Goal: Information Seeking & Learning: Learn about a topic

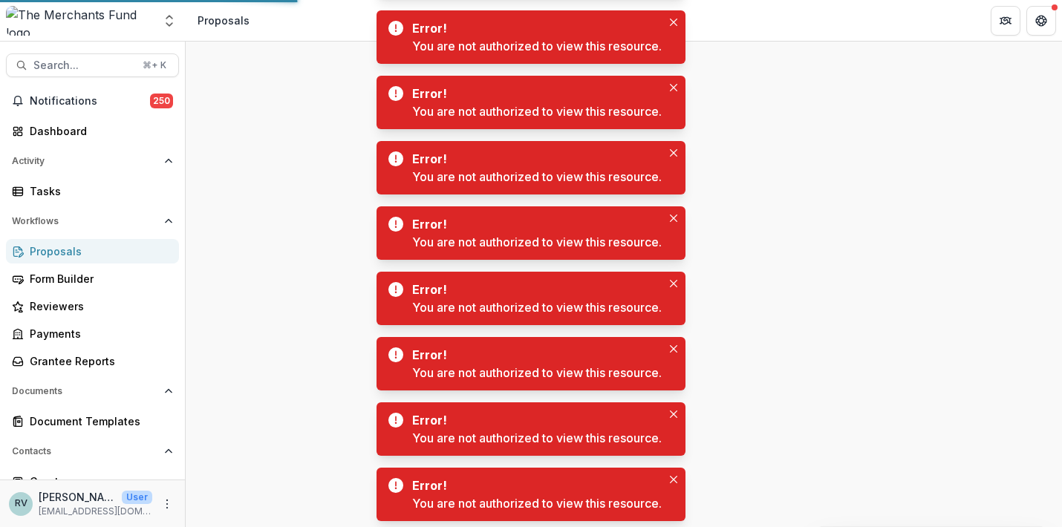
scroll to position [77, 0]
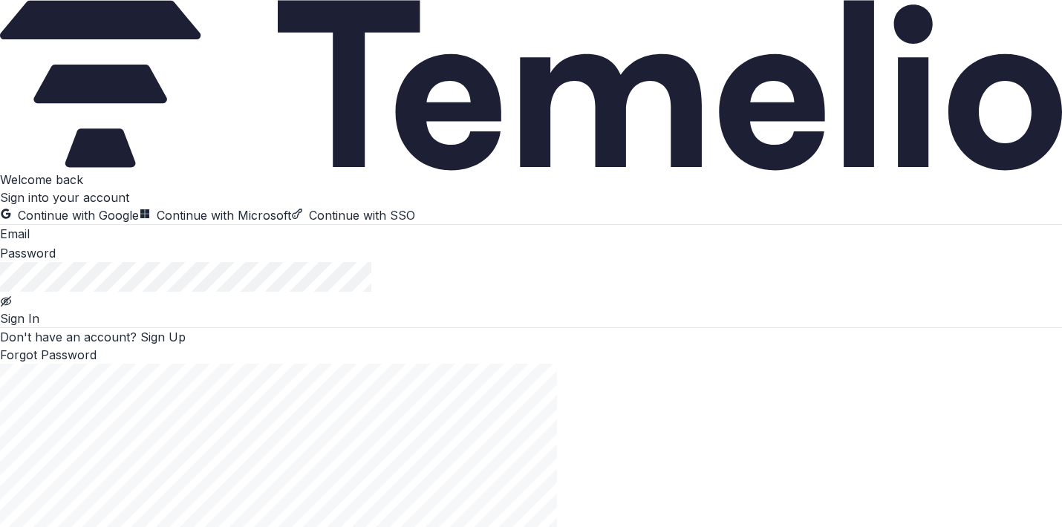
type input "**********"
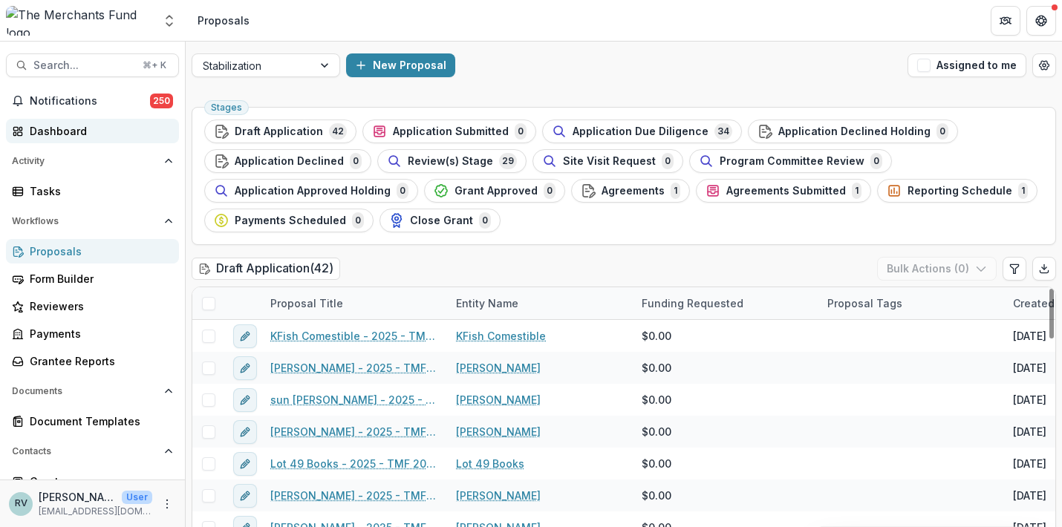
click at [92, 134] on div "Dashboard" at bounding box center [98, 131] width 137 height 16
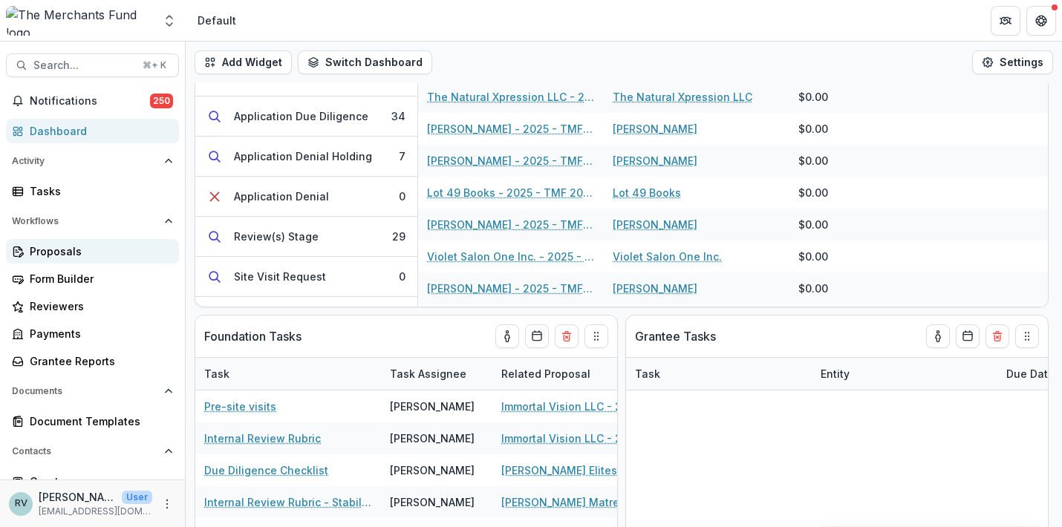
click at [80, 253] on div "Proposals" at bounding box center [98, 252] width 137 height 16
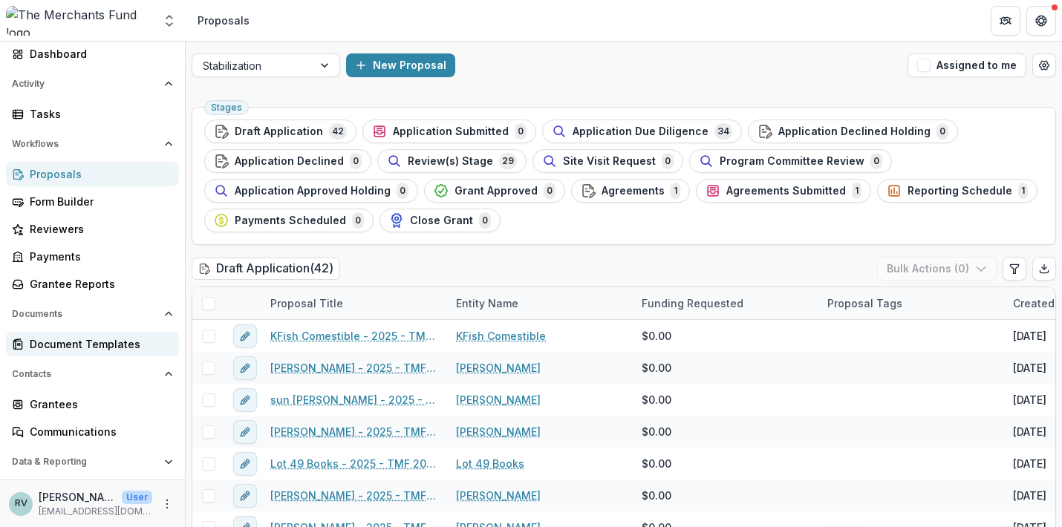
scroll to position [77, 0]
click at [102, 464] on span "Data & Reporting" at bounding box center [85, 462] width 146 height 10
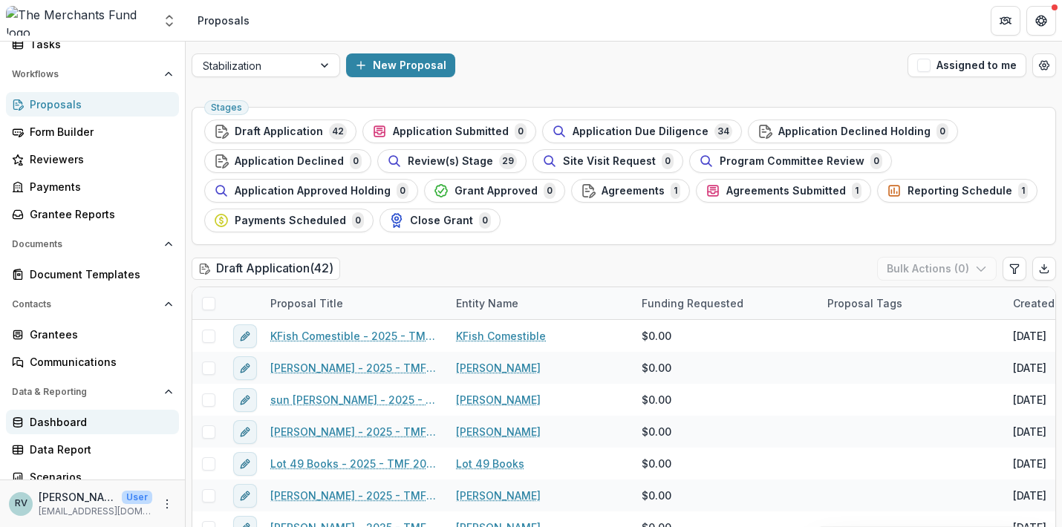
scroll to position [157, 0]
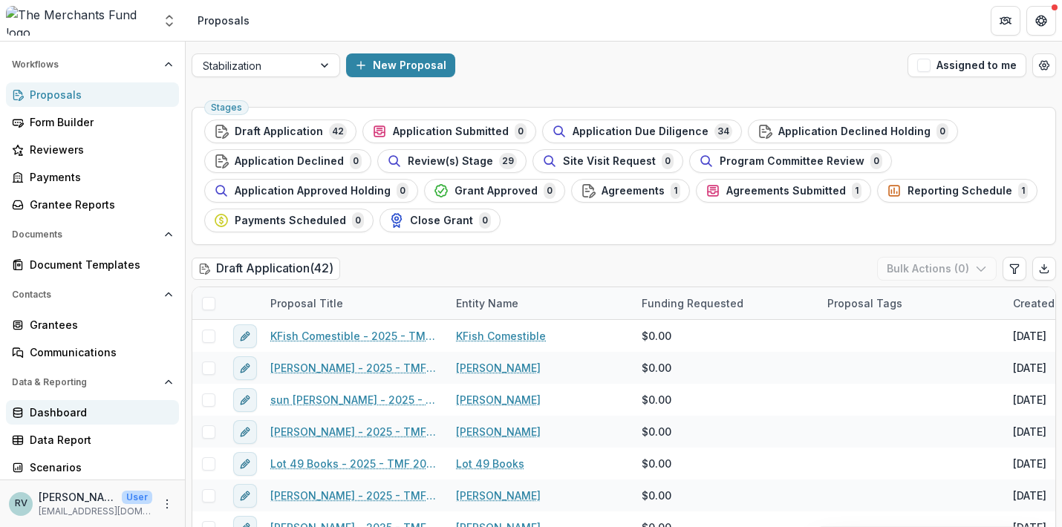
click at [63, 411] on div "Dashboard" at bounding box center [98, 413] width 137 height 16
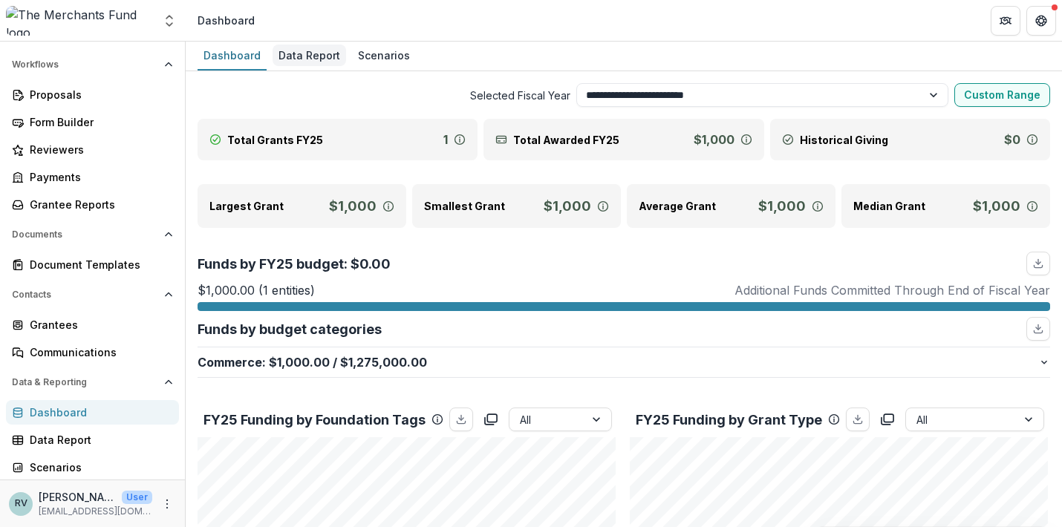
click at [307, 53] on div "Data Report" at bounding box center [310, 56] width 74 height 22
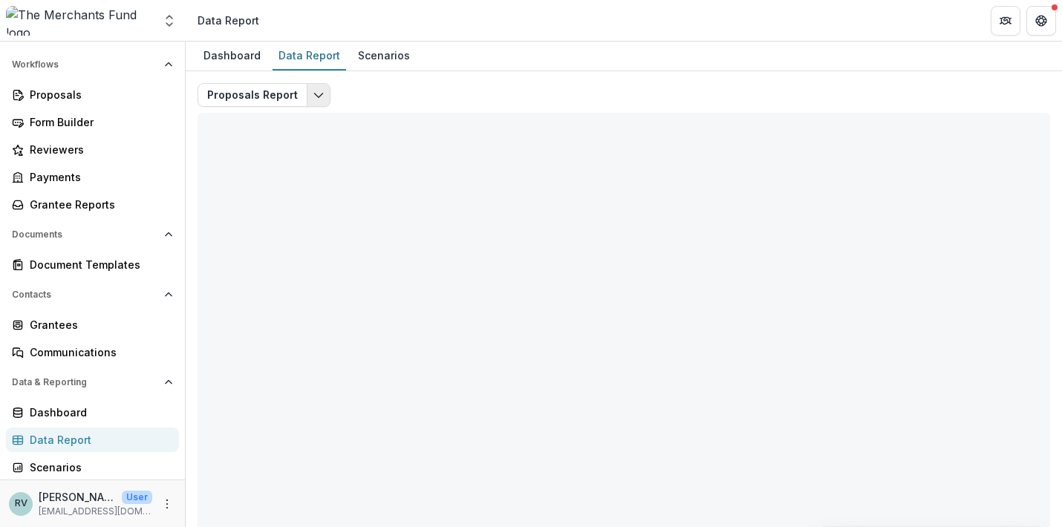
click at [314, 99] on icon "Edit selected report" at bounding box center [319, 95] width 12 height 12
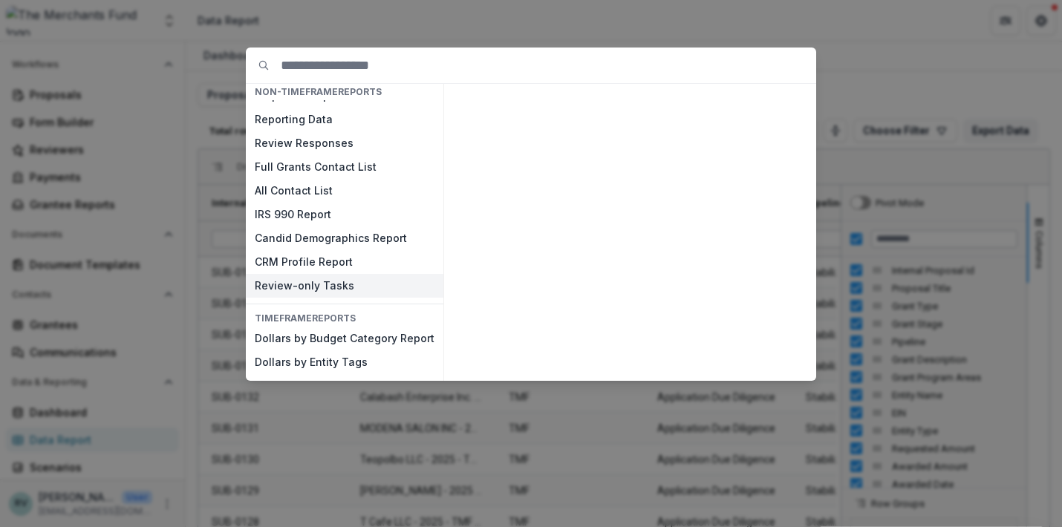
scroll to position [45, 0]
click at [512, 44] on div "NON-TIMEFRAME Reports Payments Report Proposals Report Reporting Data Review Re…" at bounding box center [531, 263] width 1062 height 527
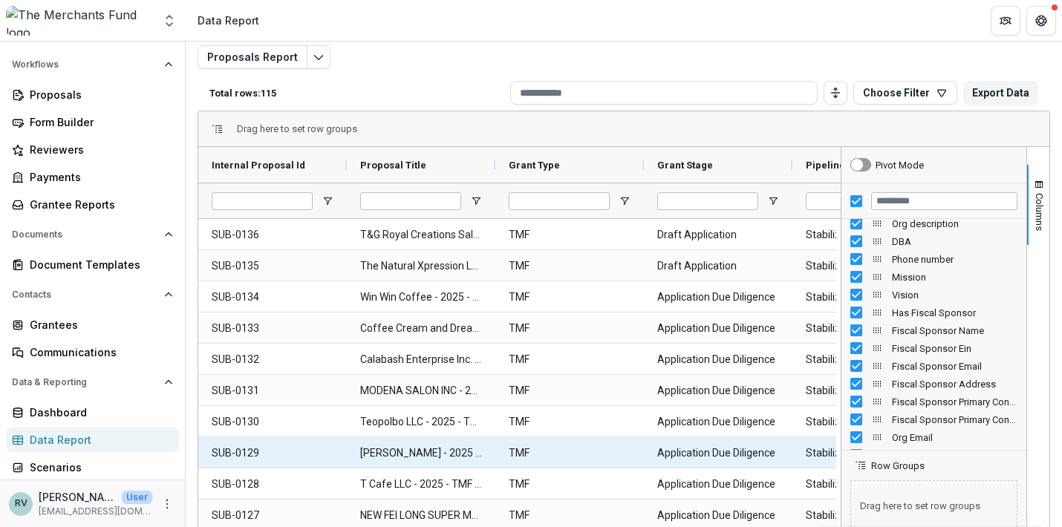
scroll to position [0, 0]
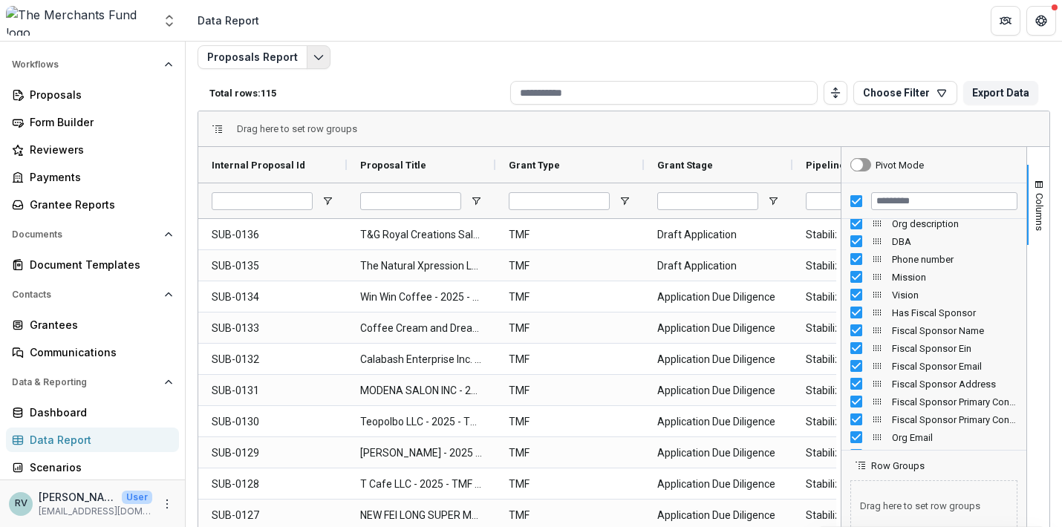
click at [313, 53] on icon "Edit selected report" at bounding box center [319, 57] width 12 height 12
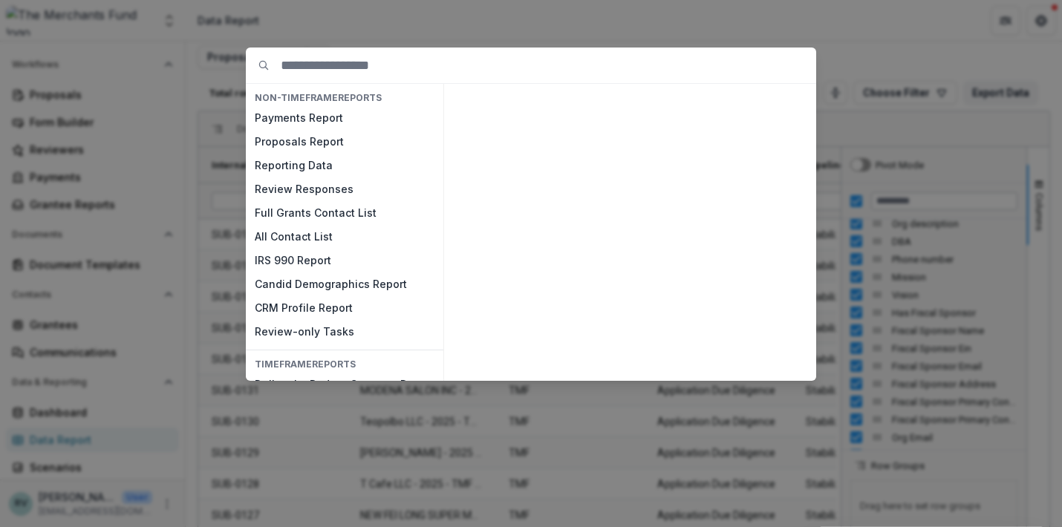
click at [313, 27] on div "NON-TIMEFRAME Reports Payments Report Proposals Report Reporting Data Review Re…" at bounding box center [531, 263] width 1062 height 527
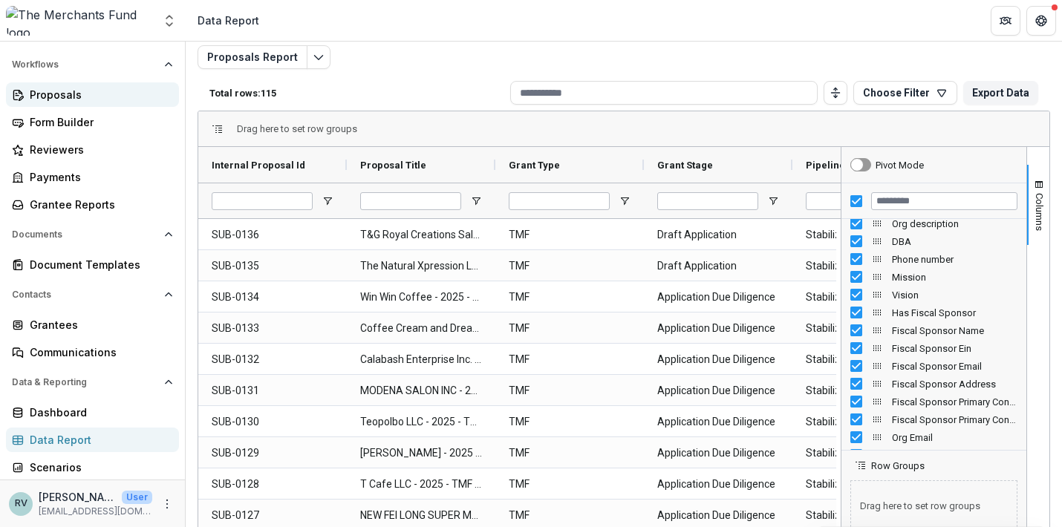
click at [91, 100] on div "Proposals" at bounding box center [98, 95] width 137 height 16
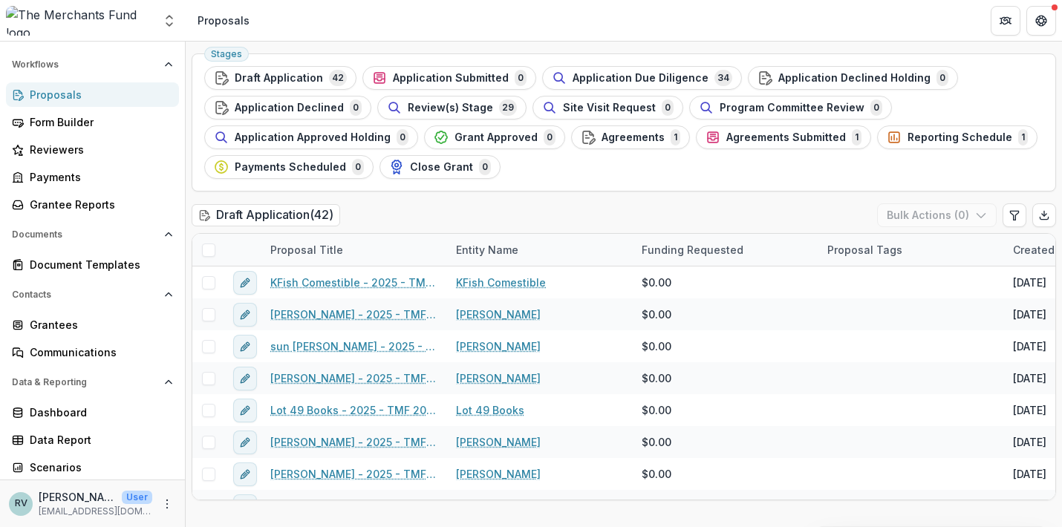
scroll to position [61, 0]
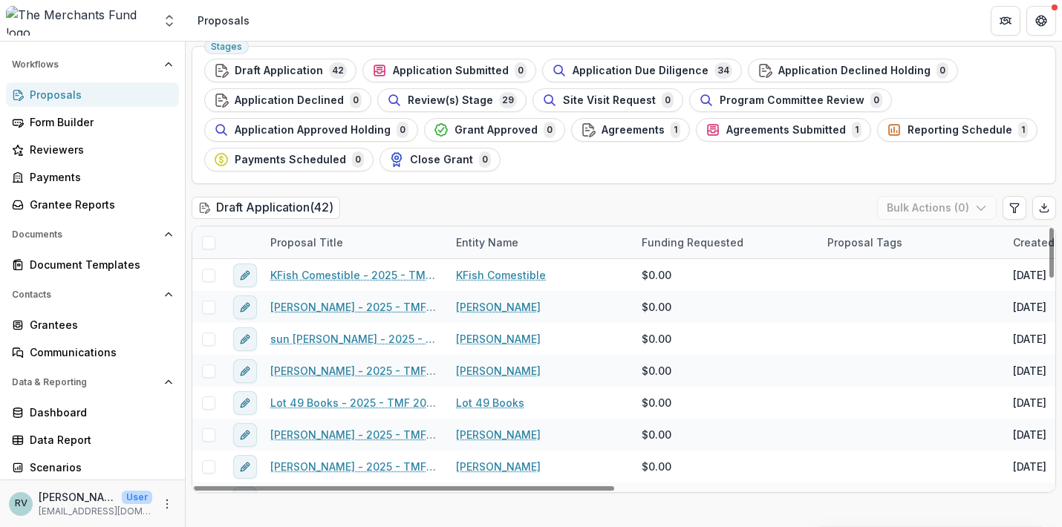
click at [205, 241] on span at bounding box center [208, 242] width 13 height 13
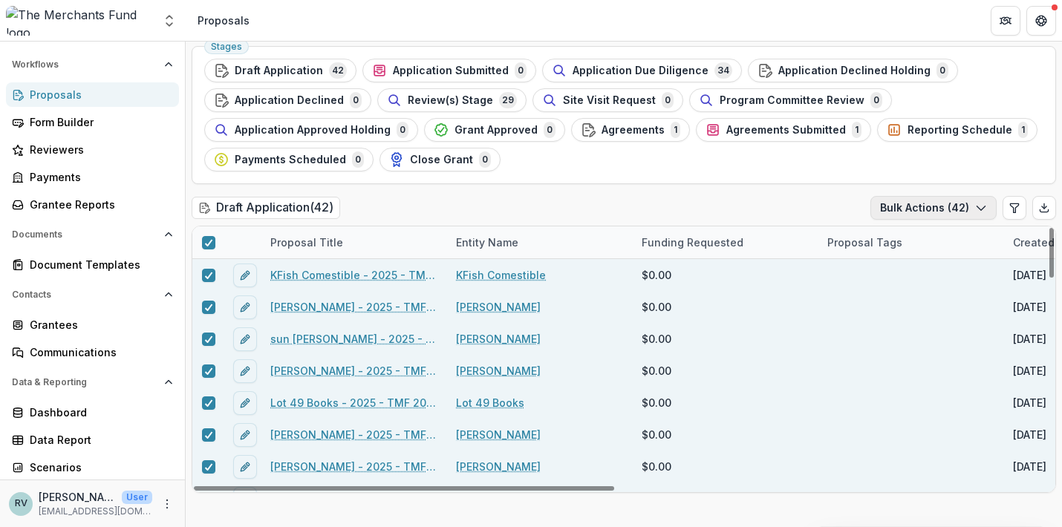
click at [983, 202] on button "Bulk Actions ( 42 )" at bounding box center [933, 208] width 126 height 24
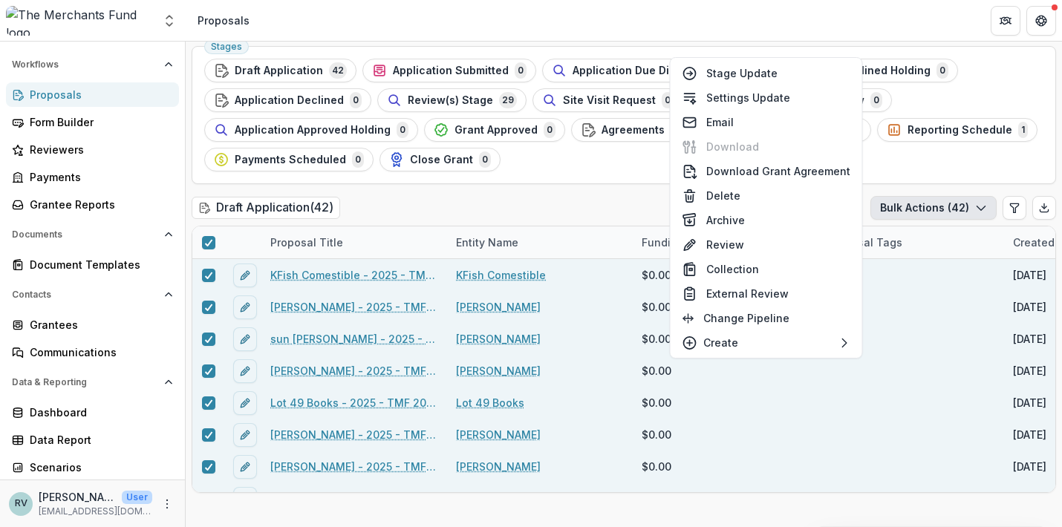
click at [904, 151] on ul "Stages Draft Application 42 Application Submitted 0 Application Due Diligence 3…" at bounding box center [623, 115] width 839 height 113
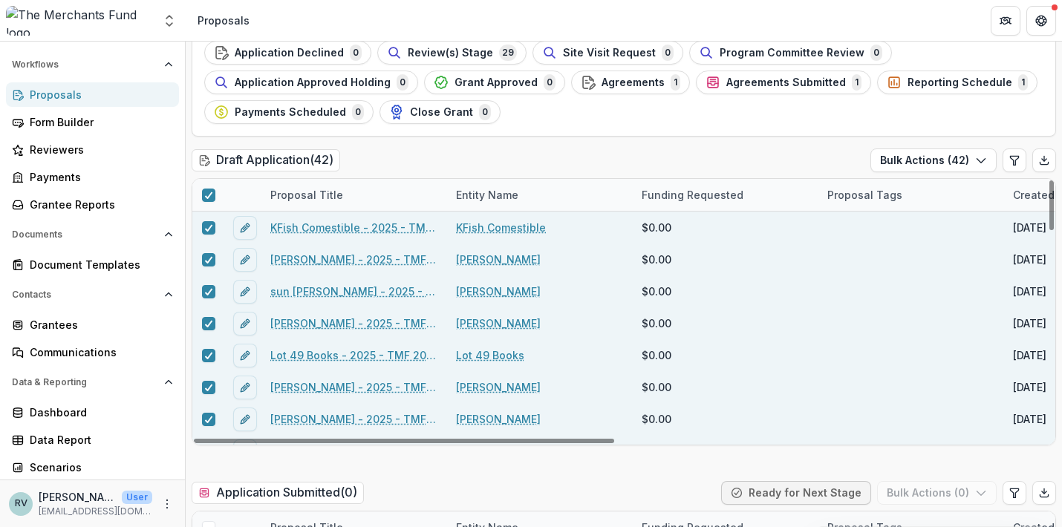
scroll to position [10, 0]
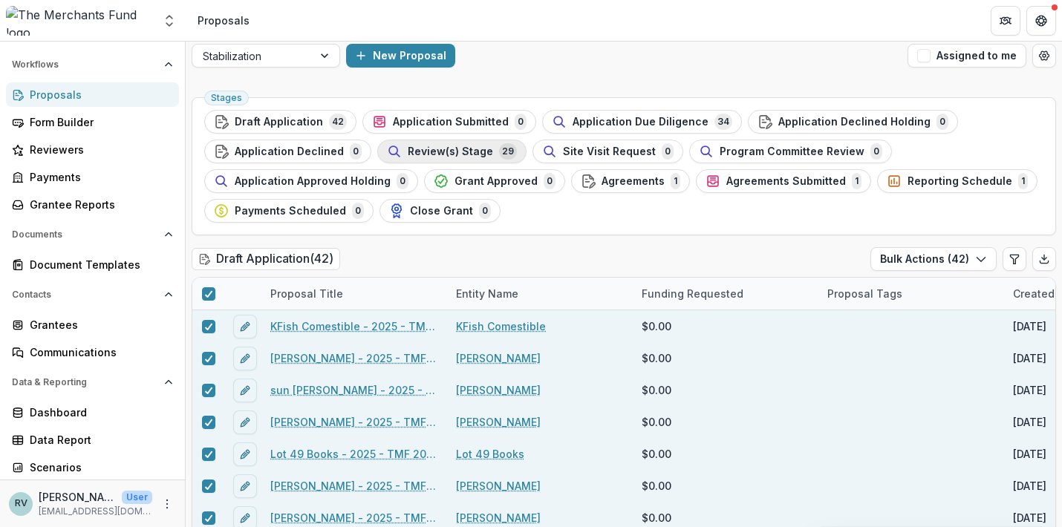
click at [438, 155] on span "Review(s) Stage" at bounding box center [450, 152] width 85 height 13
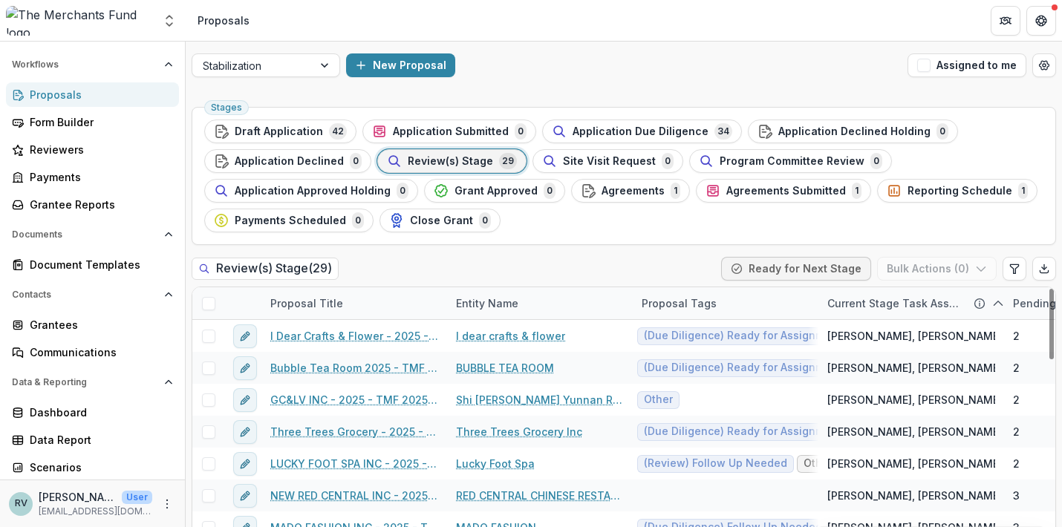
click at [212, 303] on span at bounding box center [208, 303] width 13 height 13
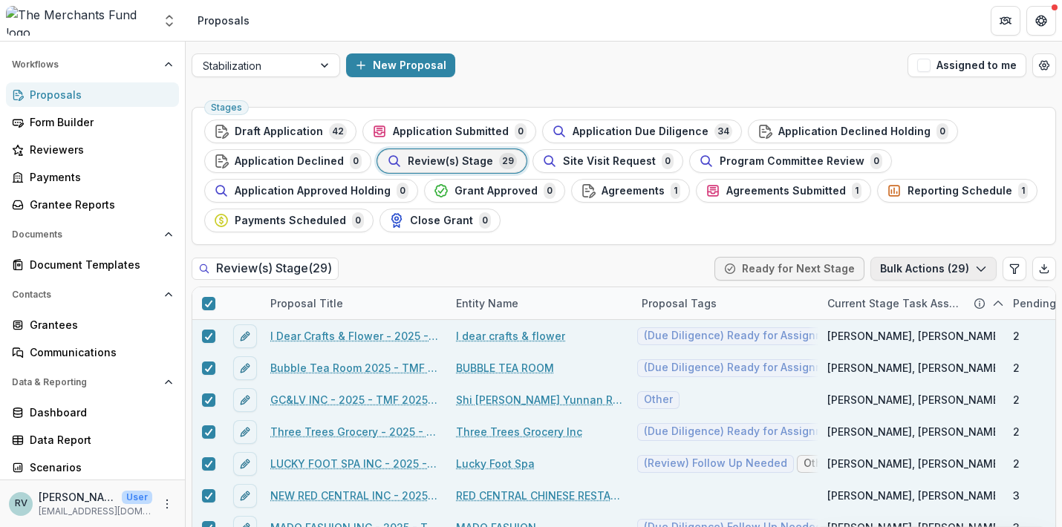
click at [975, 267] on icon "button" at bounding box center [981, 269] width 12 height 12
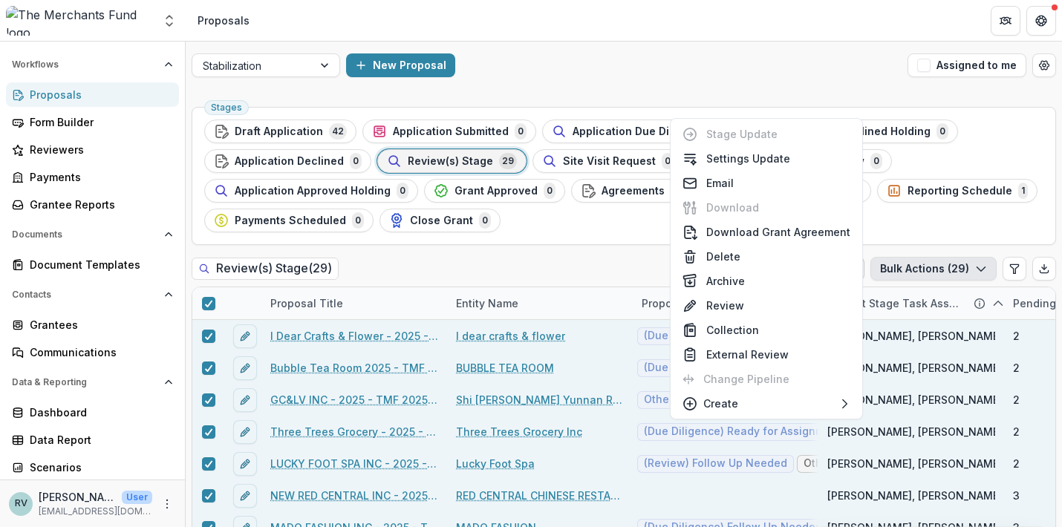
click at [1020, 147] on ul "Stages Draft Application 42 Application Submitted 0 Application Due Diligence 3…" at bounding box center [623, 176] width 839 height 113
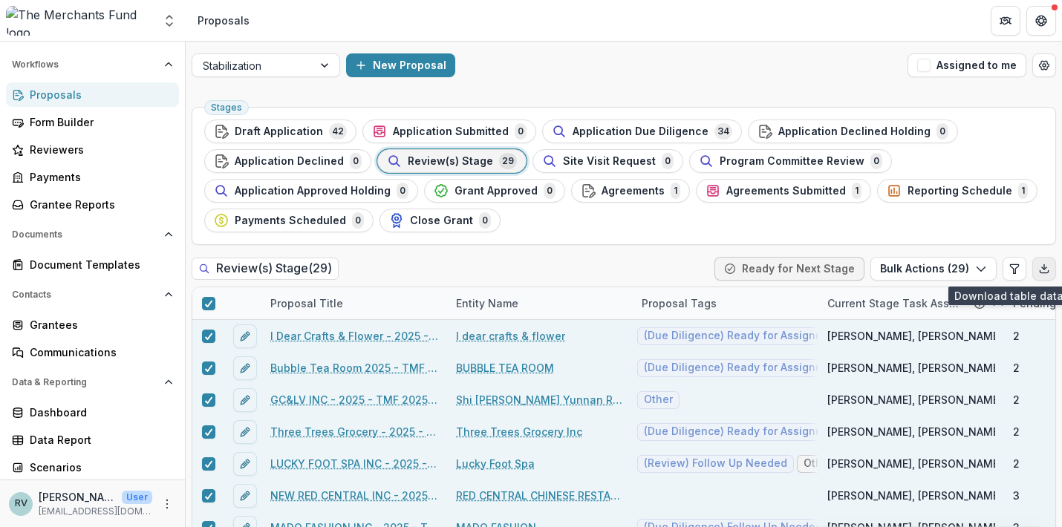
click at [1038, 266] on icon "Export table data" at bounding box center [1044, 269] width 12 height 12
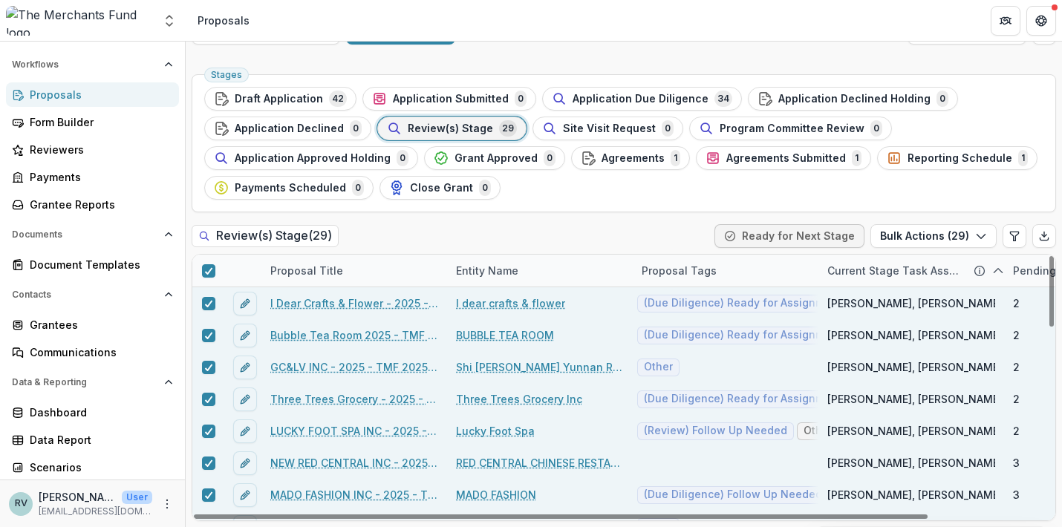
scroll to position [33, 0]
click at [50, 409] on div "Dashboard" at bounding box center [98, 413] width 137 height 16
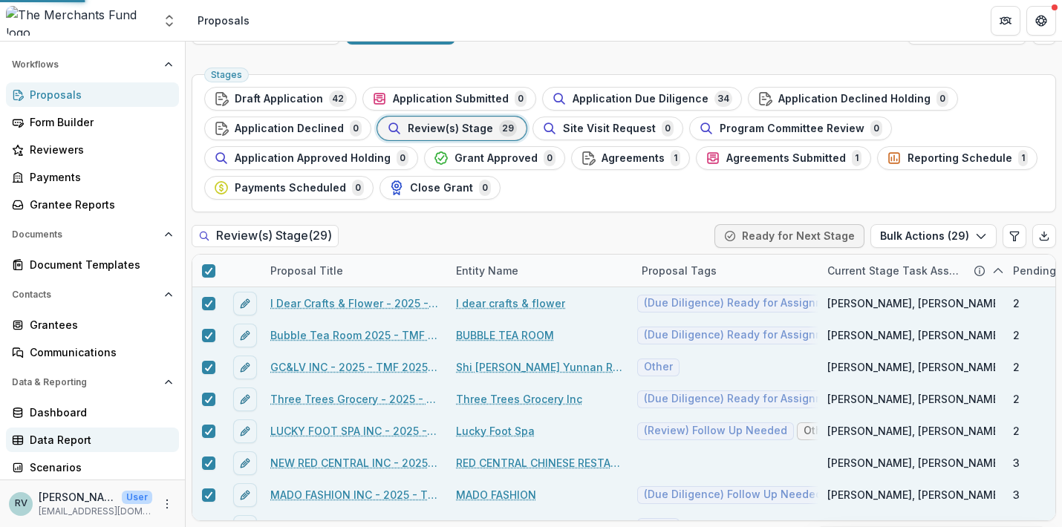
click at [53, 438] on div "Data Report" at bounding box center [98, 440] width 137 height 16
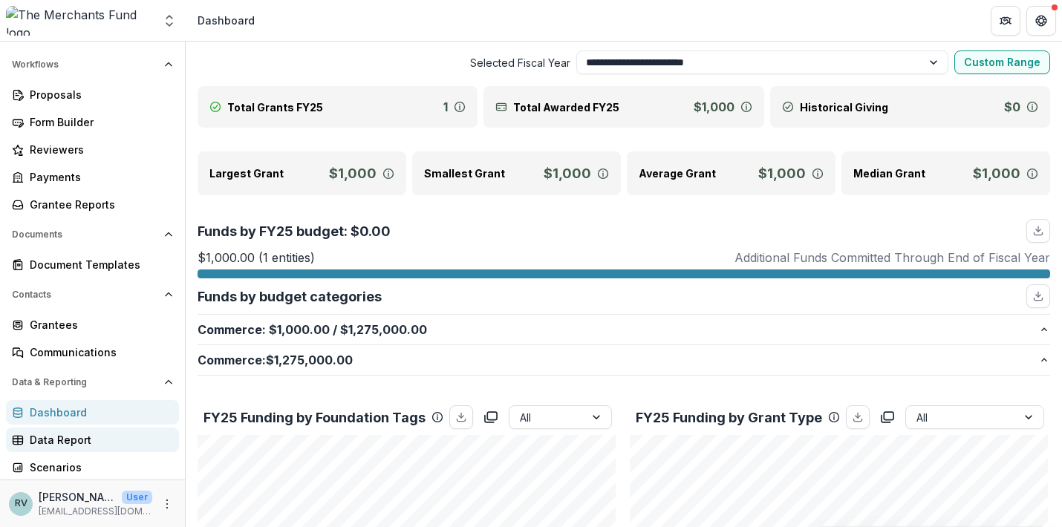
click at [108, 440] on div "Data Report" at bounding box center [98, 440] width 137 height 16
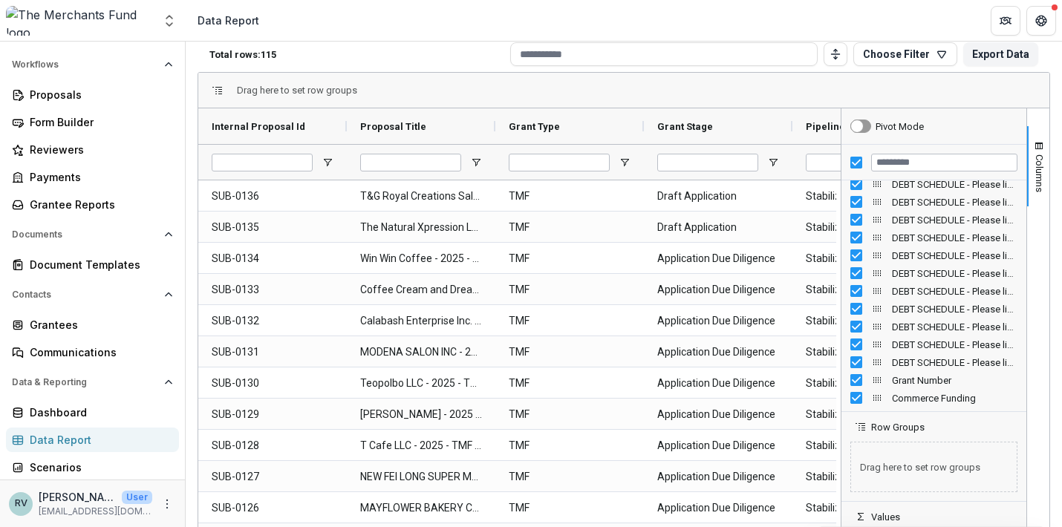
scroll to position [74, 0]
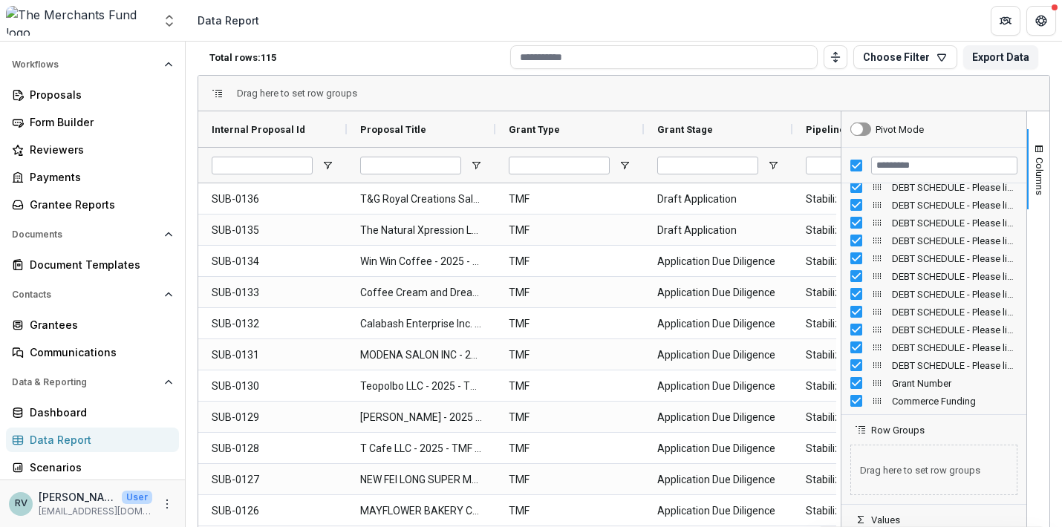
click at [827, 91] on div "Drag here to set row groups" at bounding box center [623, 94] width 851 height 36
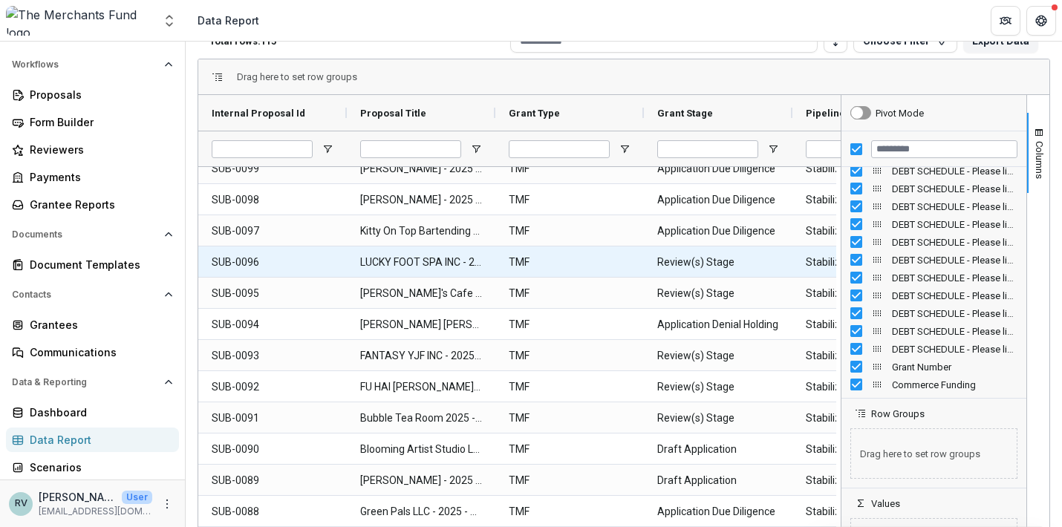
scroll to position [1168, 0]
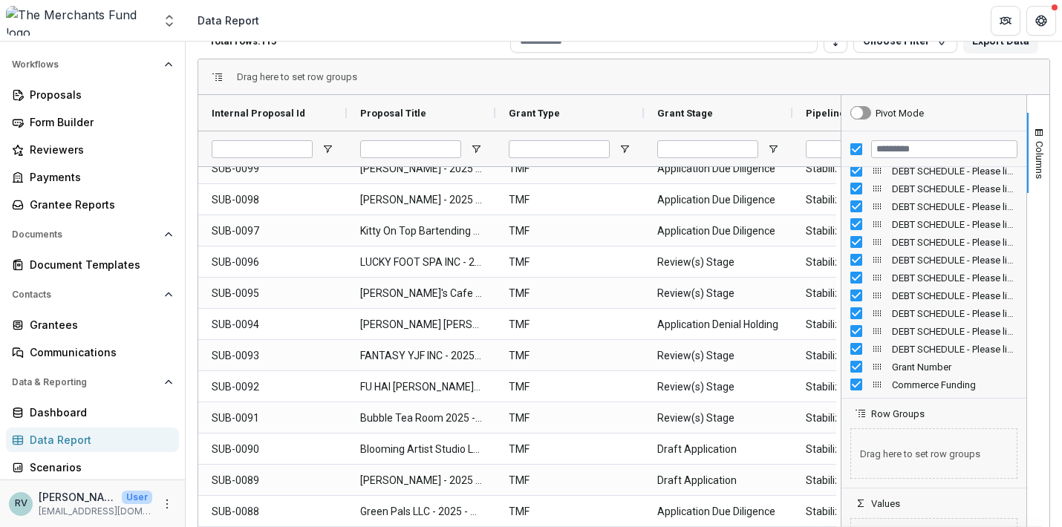
click at [965, 77] on div "Drag here to set row groups" at bounding box center [623, 77] width 851 height 36
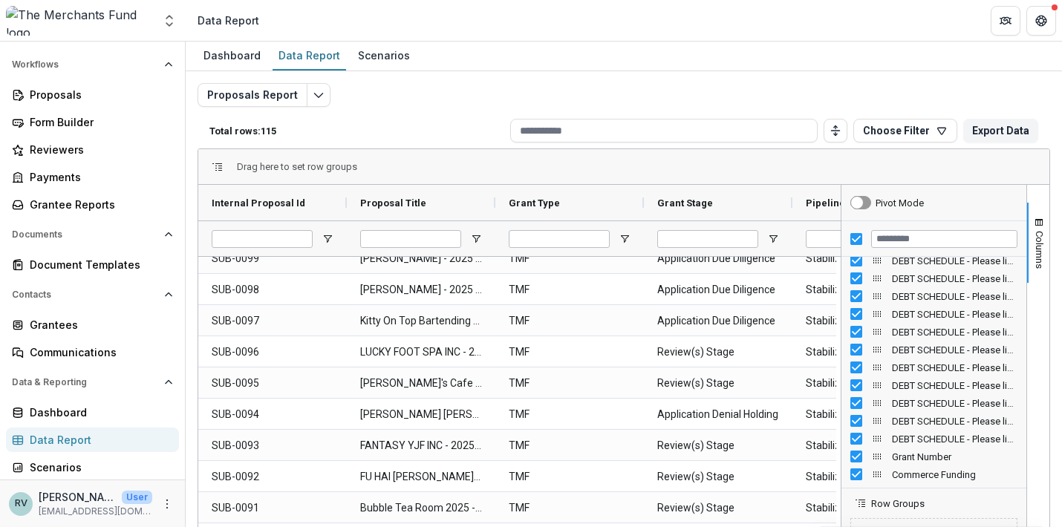
scroll to position [0, 0]
click at [723, 160] on div "Drag here to set row groups" at bounding box center [623, 167] width 851 height 36
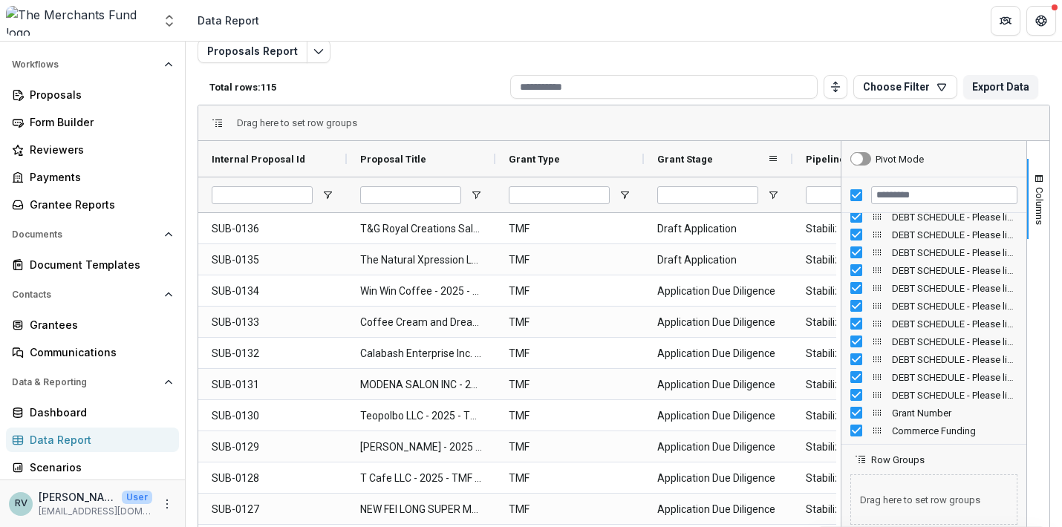
scroll to position [42, 0]
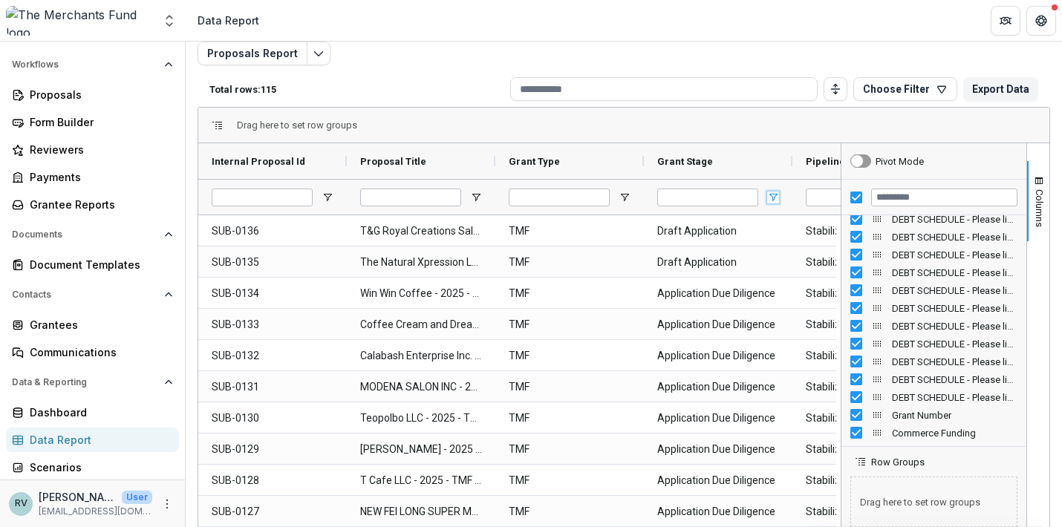
click at [773, 198] on span "Open Filter Menu" at bounding box center [773, 198] width 12 height 12
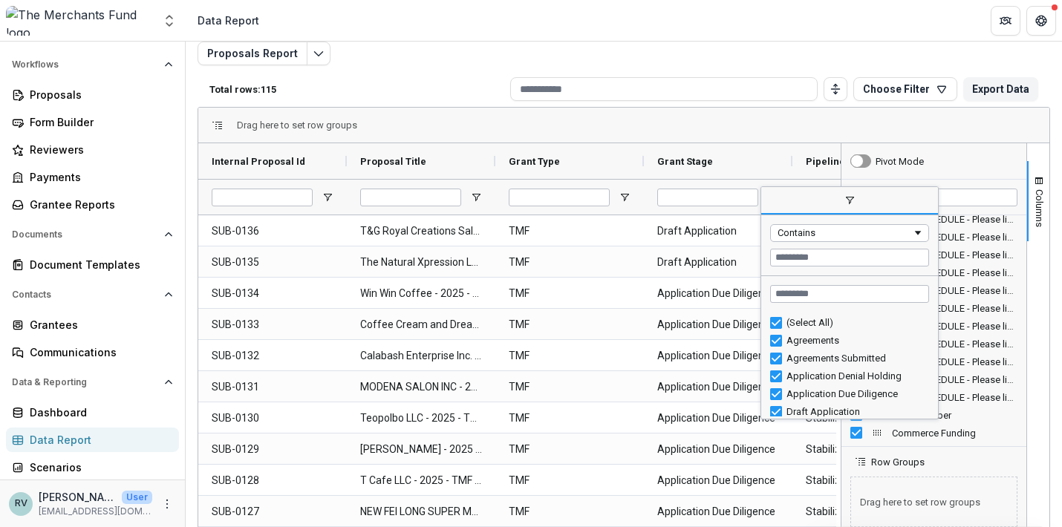
scroll to position [0, 0]
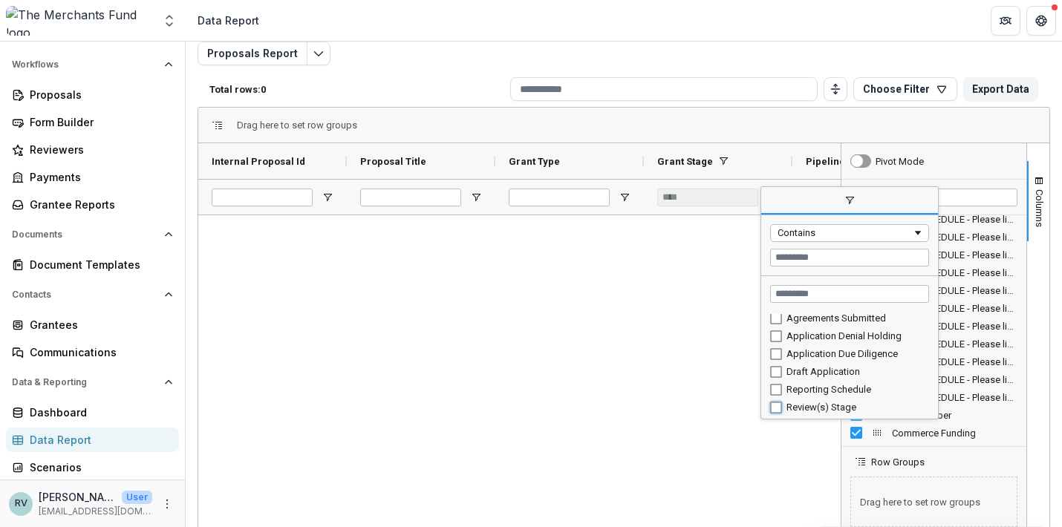
type input "**********"
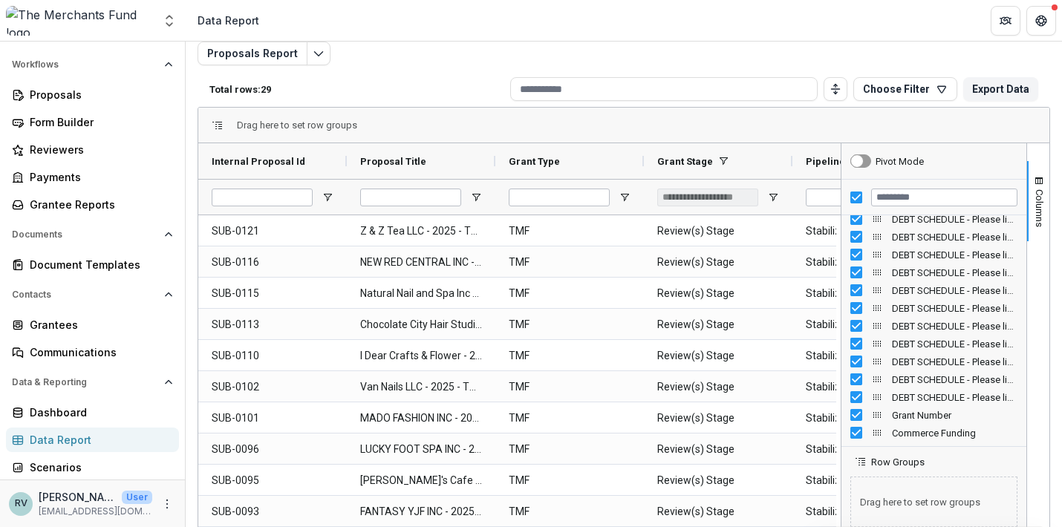
click at [780, 123] on div "Drag here to set row groups" at bounding box center [623, 126] width 851 height 36
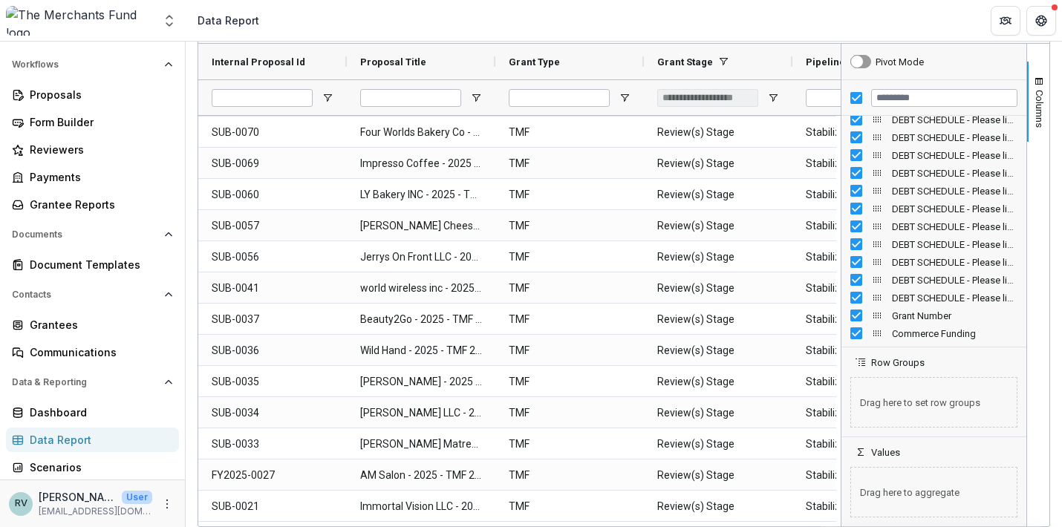
click at [682, 19] on header "Data Report" at bounding box center [624, 20] width 876 height 41
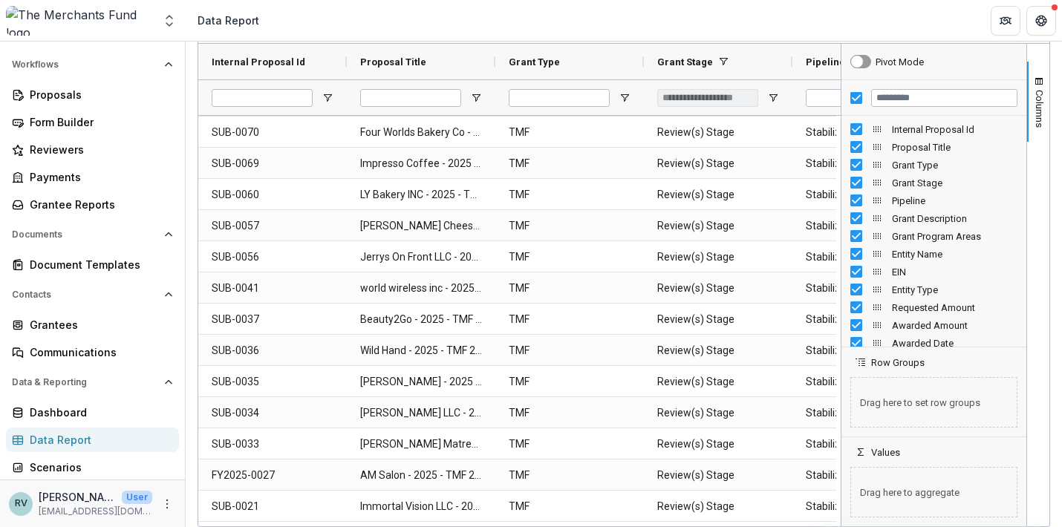
drag, startPoint x: 931, startPoint y: 144, endPoint x: 917, endPoint y: 164, distance: 24.1
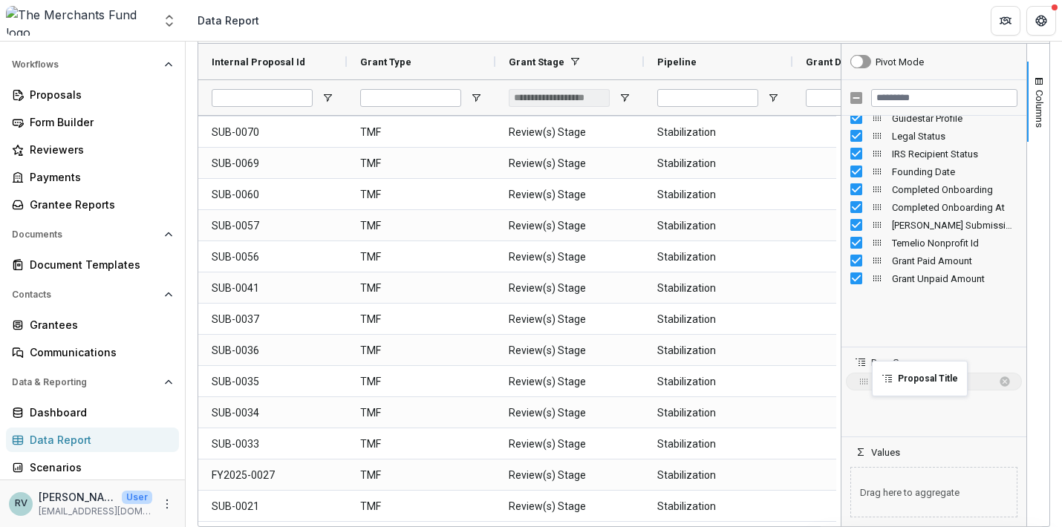
drag, startPoint x: 872, startPoint y: 146, endPoint x: 880, endPoint y: 370, distance: 224.4
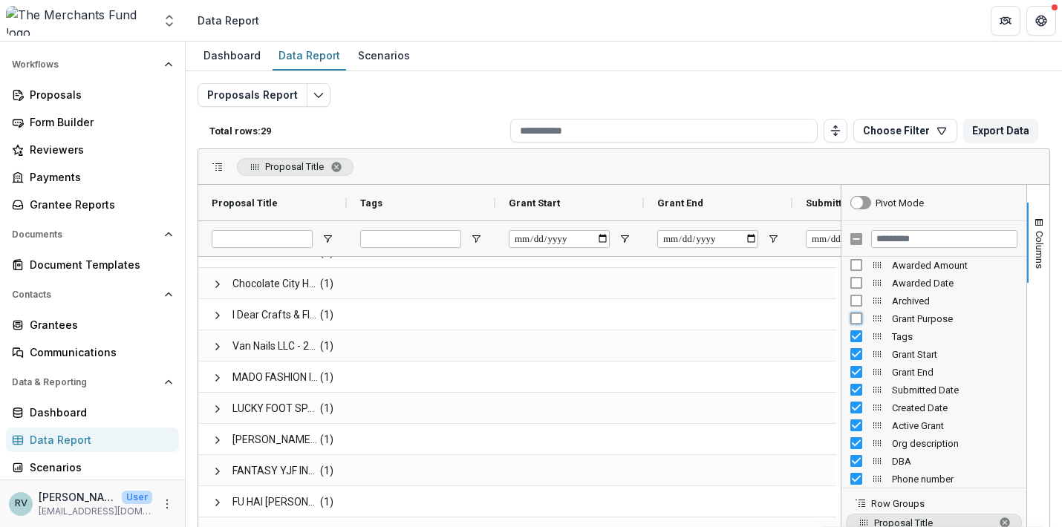
scroll to position [206, 0]
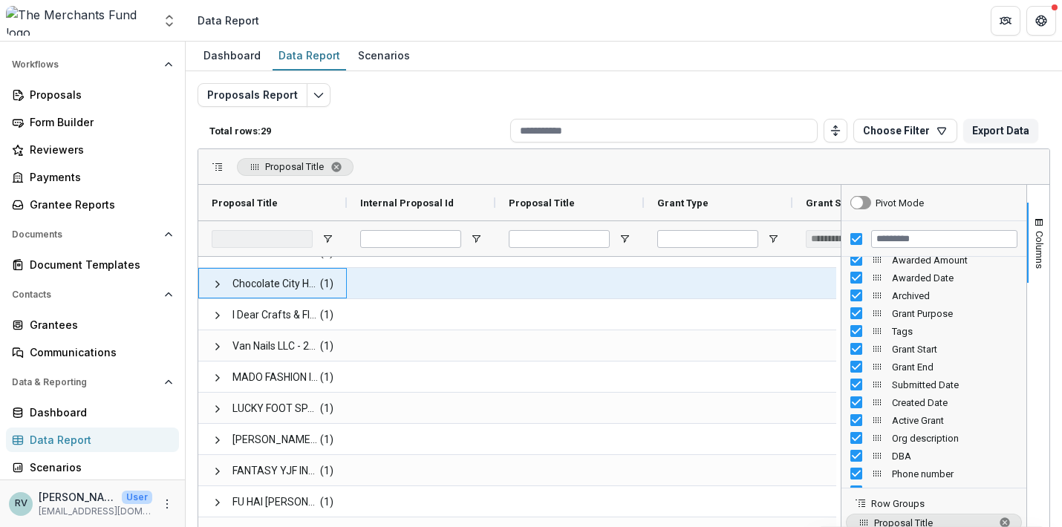
click at [215, 277] on span at bounding box center [218, 284] width 12 height 30
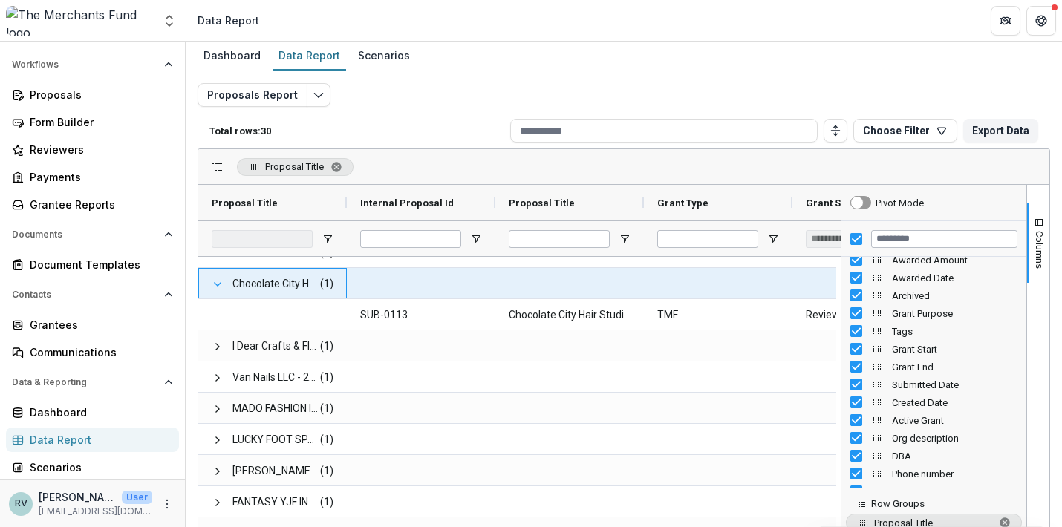
click at [216, 279] on span at bounding box center [218, 285] width 12 height 12
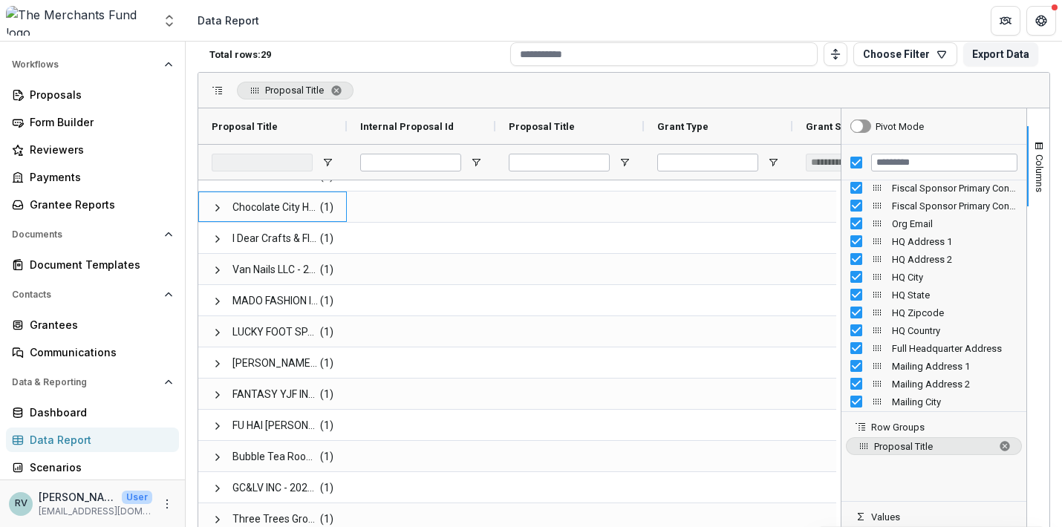
scroll to position [80, 0]
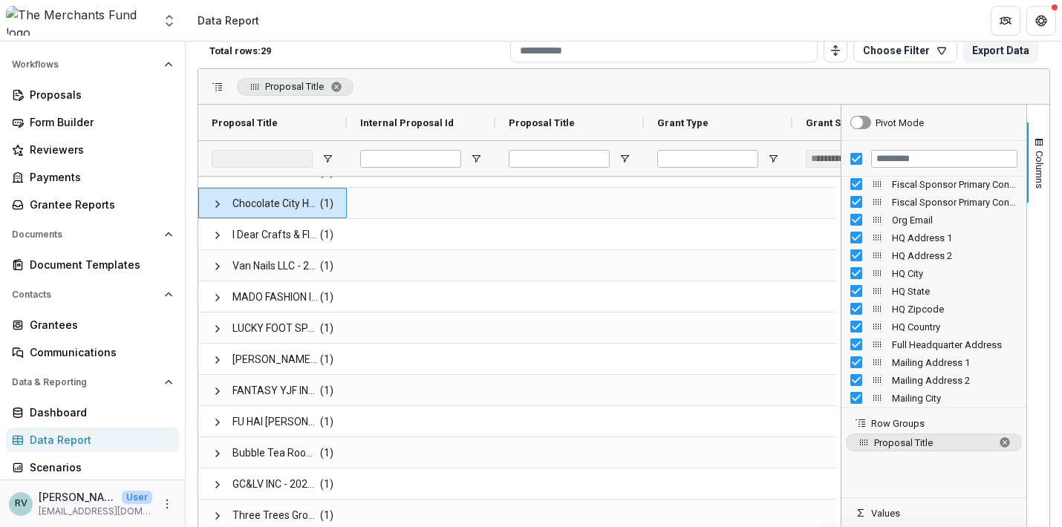
drag, startPoint x: 905, startPoint y: 444, endPoint x: 915, endPoint y: 285, distance: 159.3
click at [915, 285] on div "Pivot Mode Fiscal Sponsor Primary Contact Name Fiscal Sponsor Primary Contact E…" at bounding box center [933, 346] width 185 height 483
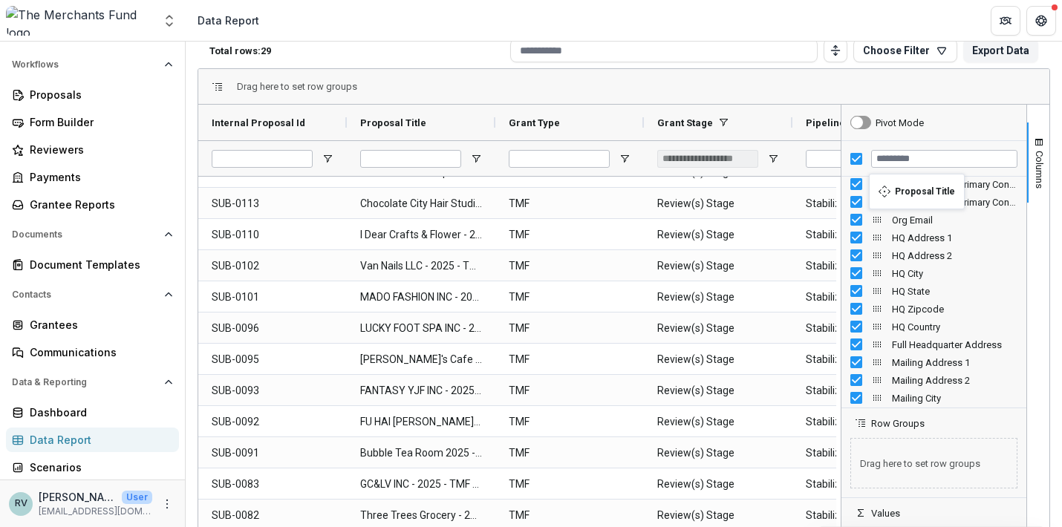
drag, startPoint x: 859, startPoint y: 442, endPoint x: 877, endPoint y: 184, distance: 258.4
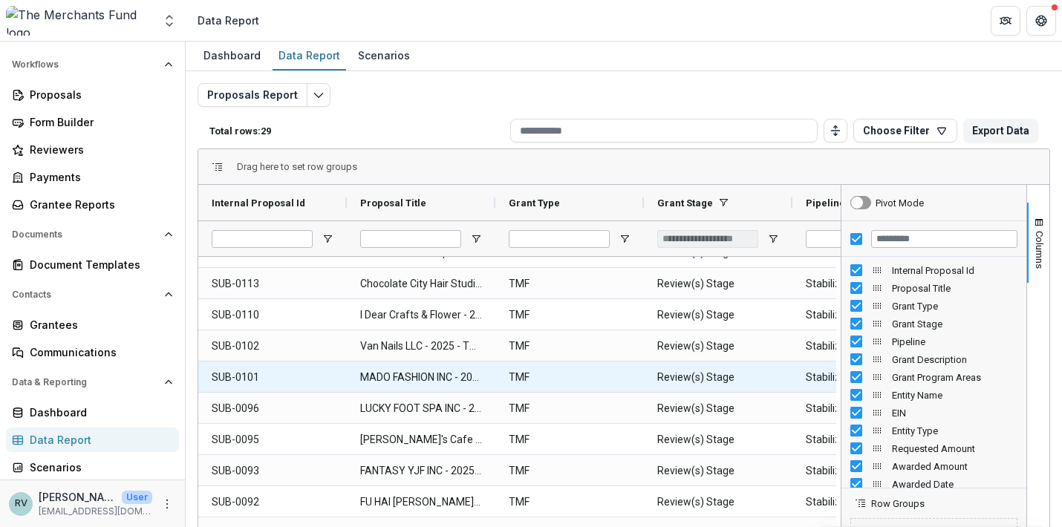
scroll to position [0, 0]
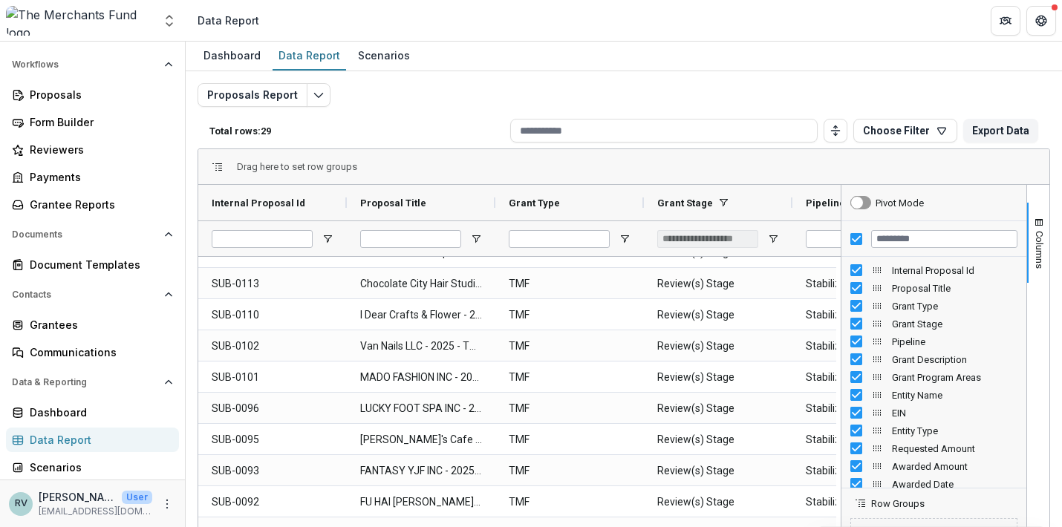
click at [880, 74] on div "Proposals Report Total rows: 29 Choose Filter Personal Filters Team Filters Tem…" at bounding box center [624, 351] width 876 height 561
click at [898, 160] on div "Drag here to set row groups" at bounding box center [623, 167] width 851 height 36
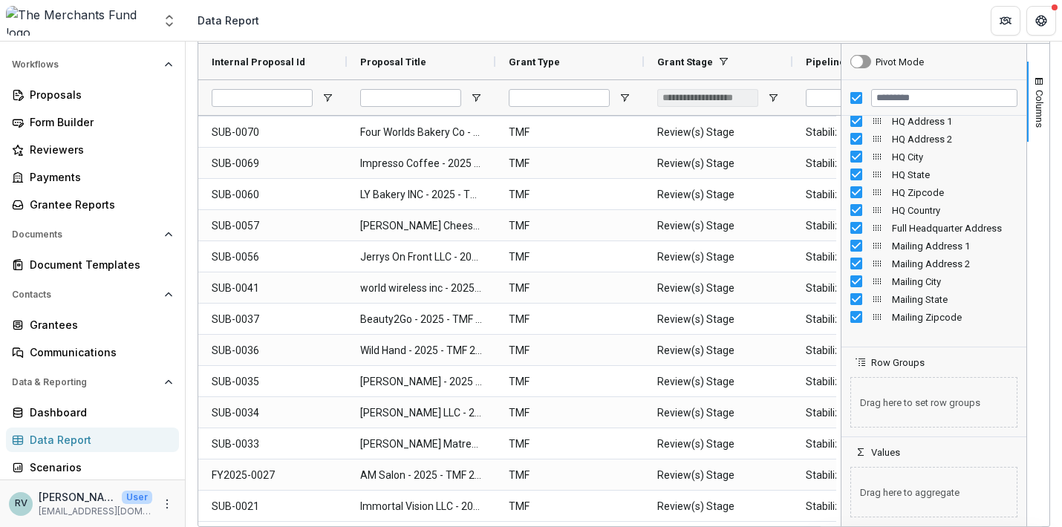
scroll to position [538, 0]
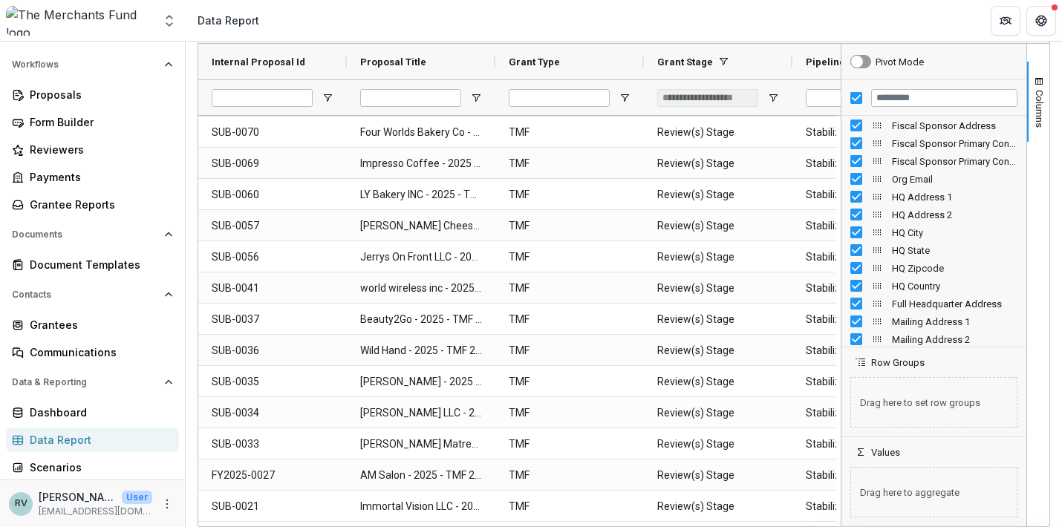
click at [887, 18] on header "Data Report" at bounding box center [624, 20] width 876 height 41
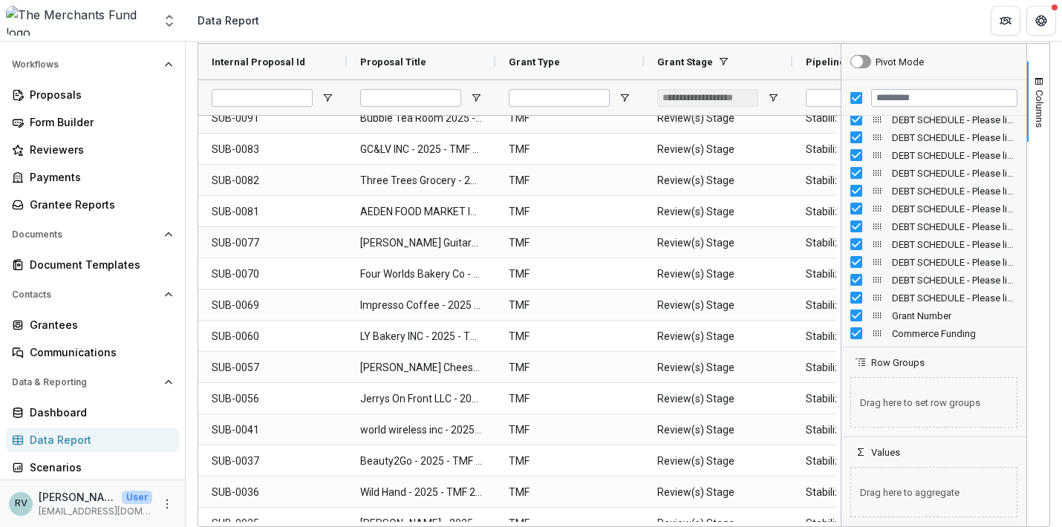
scroll to position [5660, 0]
click at [906, 492] on span "Drag here to aggregate" at bounding box center [933, 492] width 167 height 51
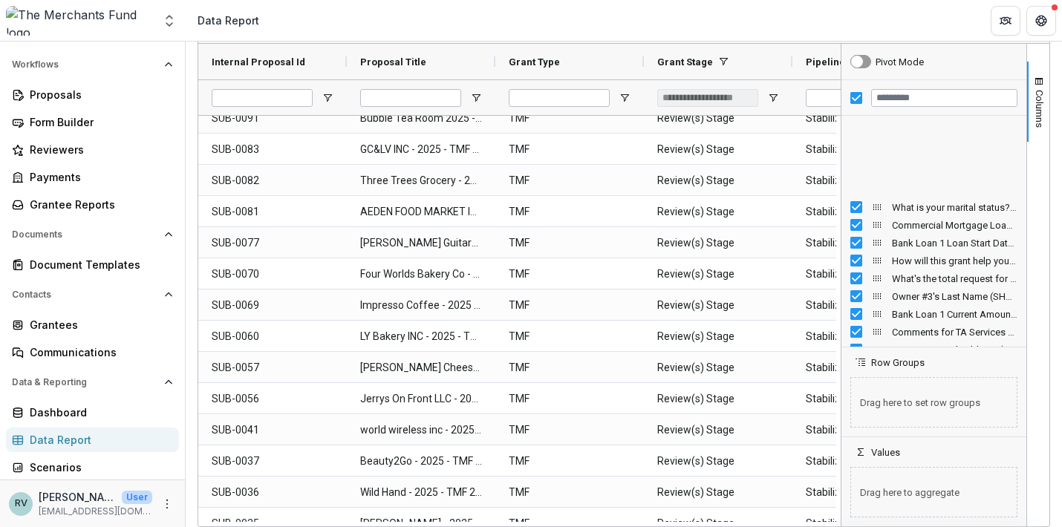
scroll to position [2729, 0]
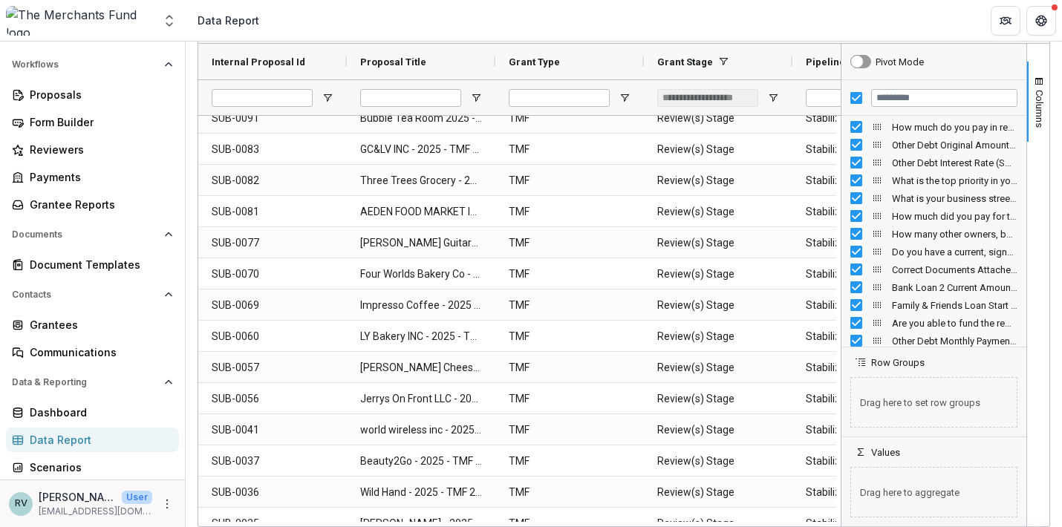
click at [923, 8] on header "Data Report" at bounding box center [624, 20] width 876 height 41
click at [923, 13] on header "Data Report" at bounding box center [624, 20] width 876 height 41
click at [1038, 102] on span "Columns" at bounding box center [1039, 109] width 11 height 38
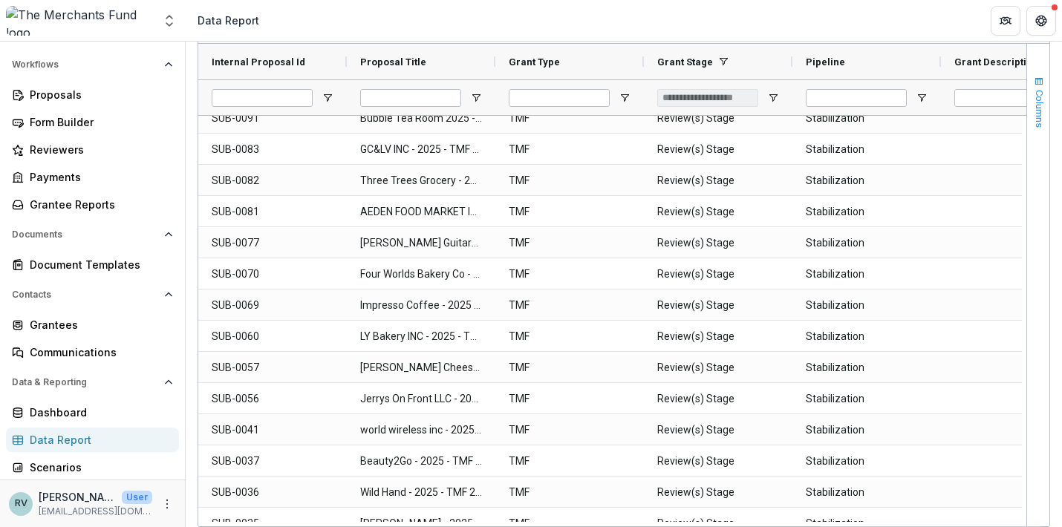
click at [1034, 91] on span "Columns" at bounding box center [1039, 109] width 11 height 38
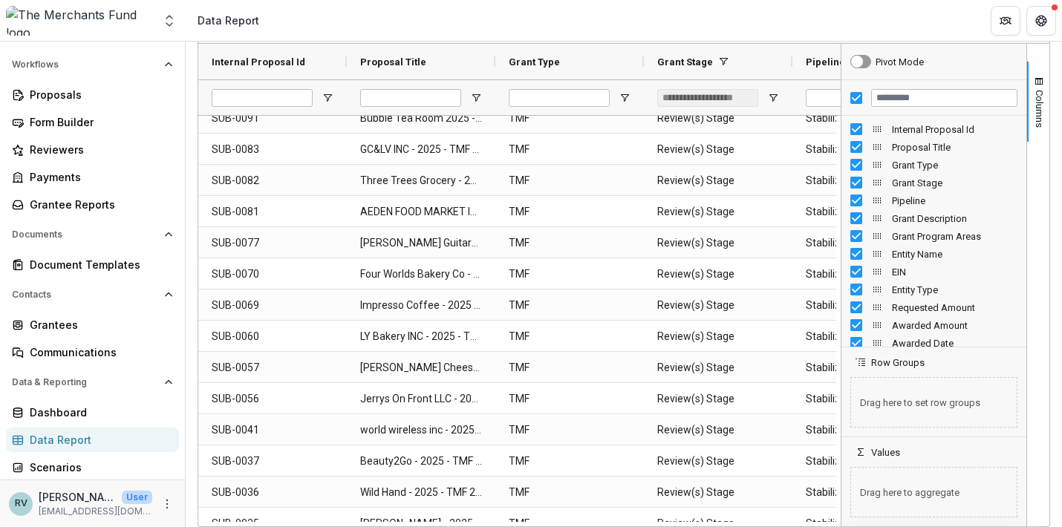
scroll to position [0, 0]
click at [886, 99] on input "Filter Columns Input" at bounding box center [944, 98] width 146 height 18
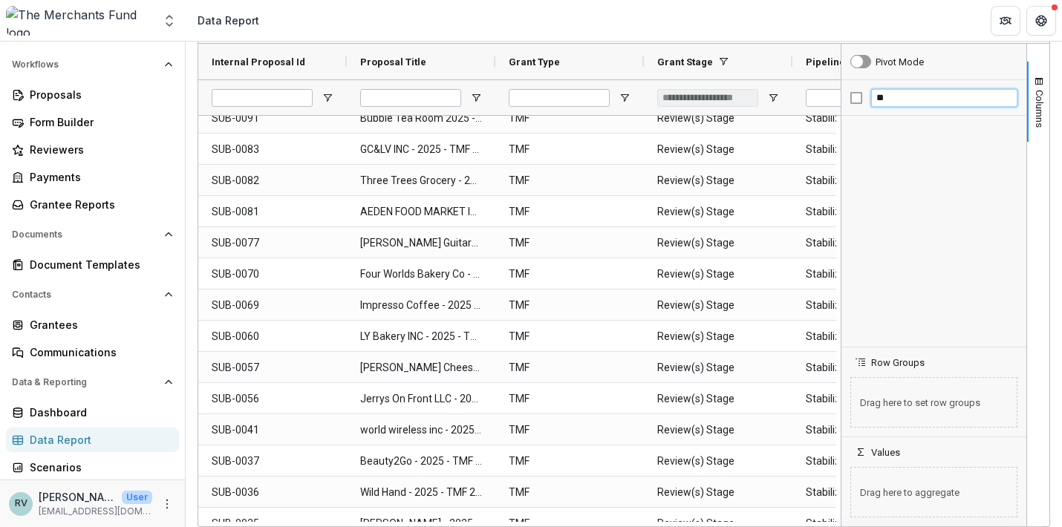
type input "*"
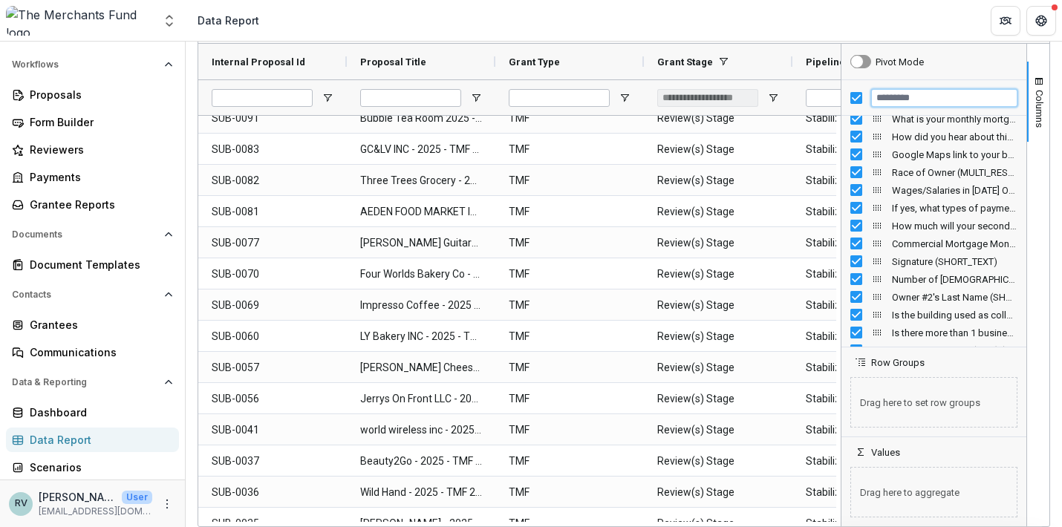
scroll to position [2608, 0]
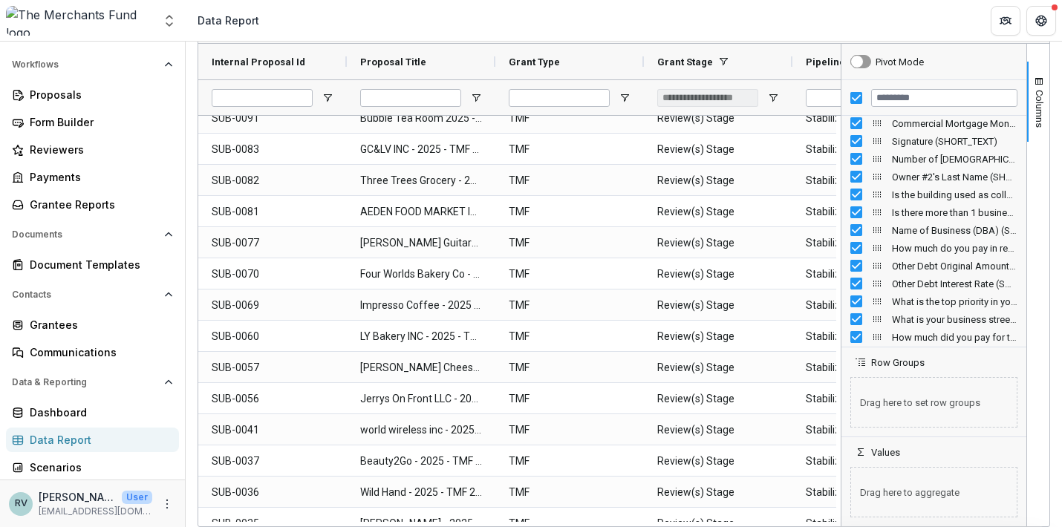
click at [813, 27] on header "Data Report" at bounding box center [624, 20] width 876 height 41
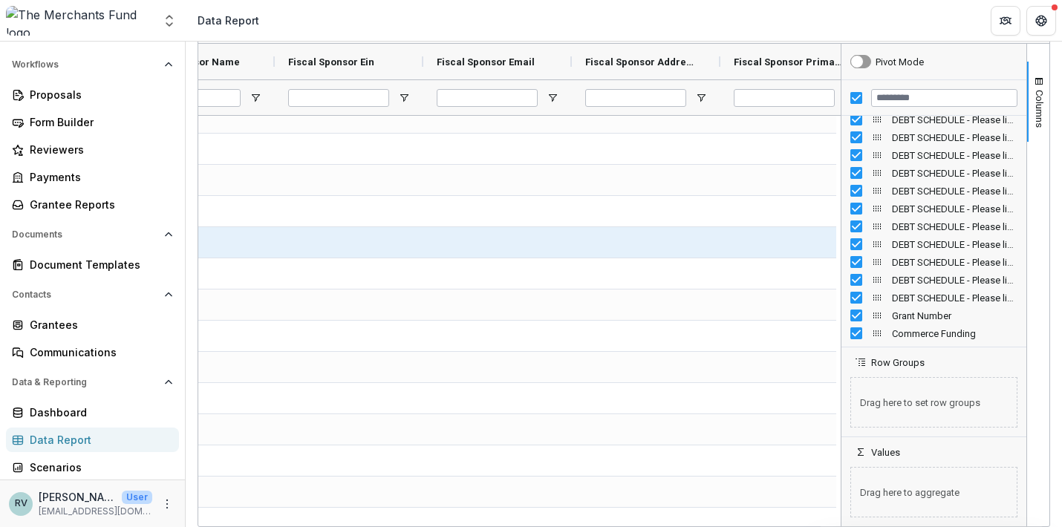
scroll to position [0, 4118]
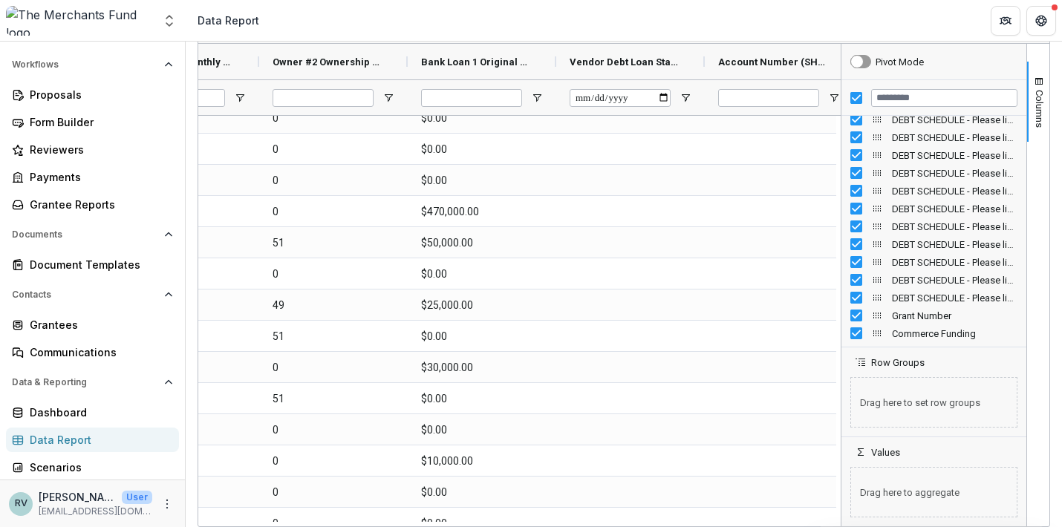
click at [706, 34] on header "Data Report" at bounding box center [624, 20] width 876 height 41
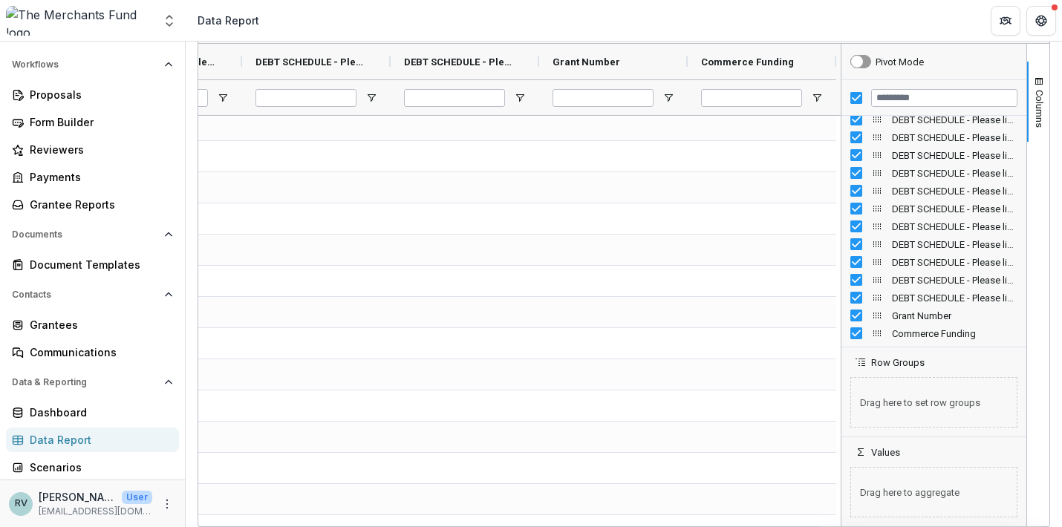
click at [688, 22] on header "Data Report" at bounding box center [624, 20] width 876 height 41
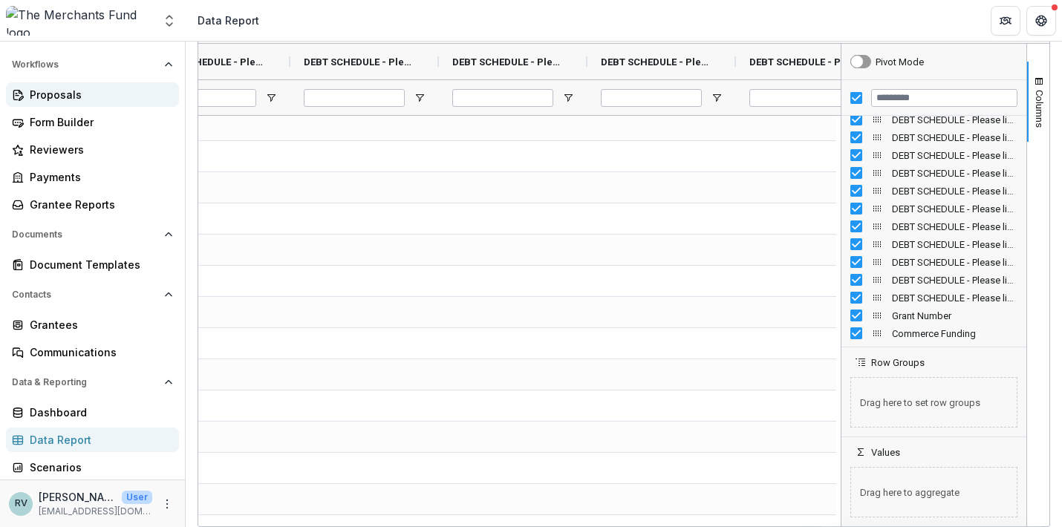
click at [88, 89] on div "Proposals" at bounding box center [98, 95] width 137 height 16
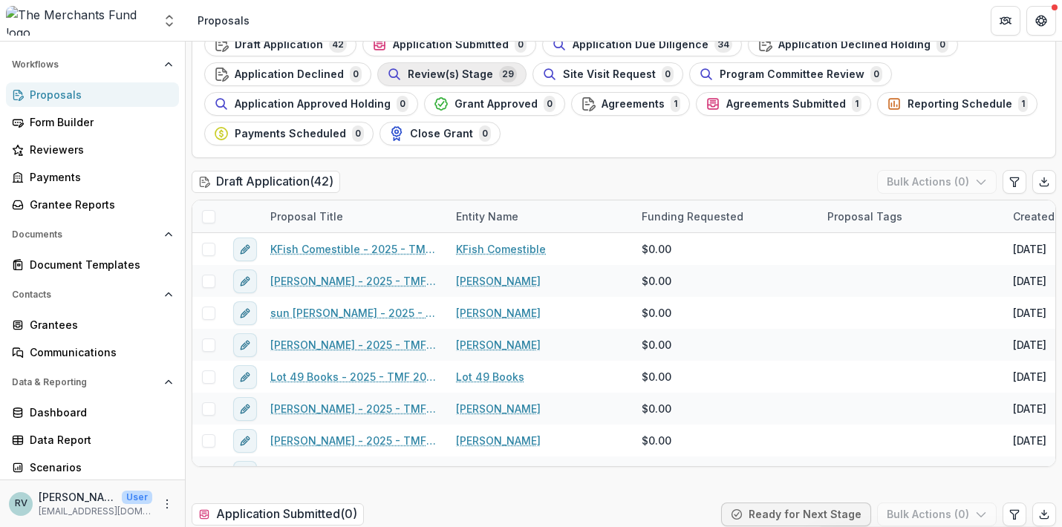
click at [465, 70] on span "Review(s) Stage" at bounding box center [450, 74] width 85 height 13
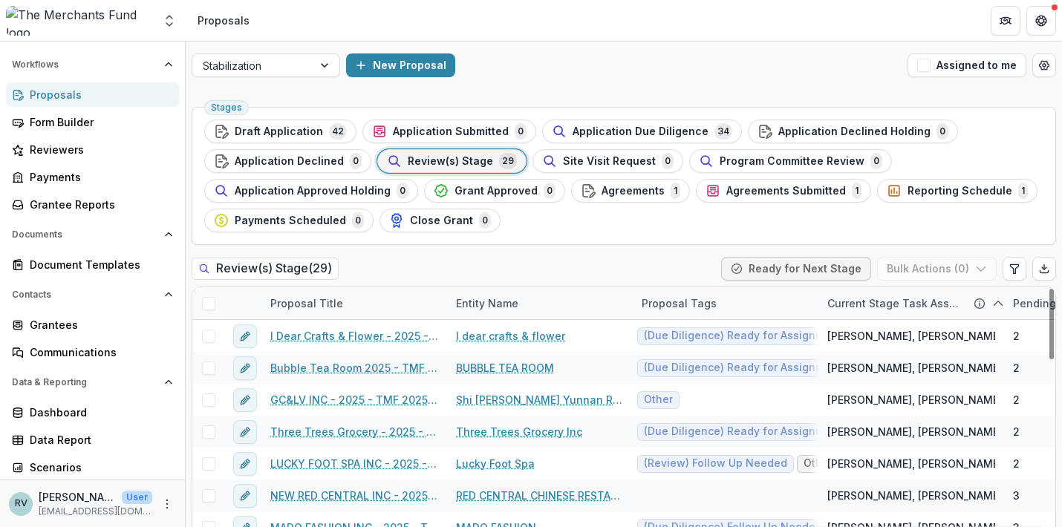
click at [210, 308] on span at bounding box center [208, 303] width 13 height 13
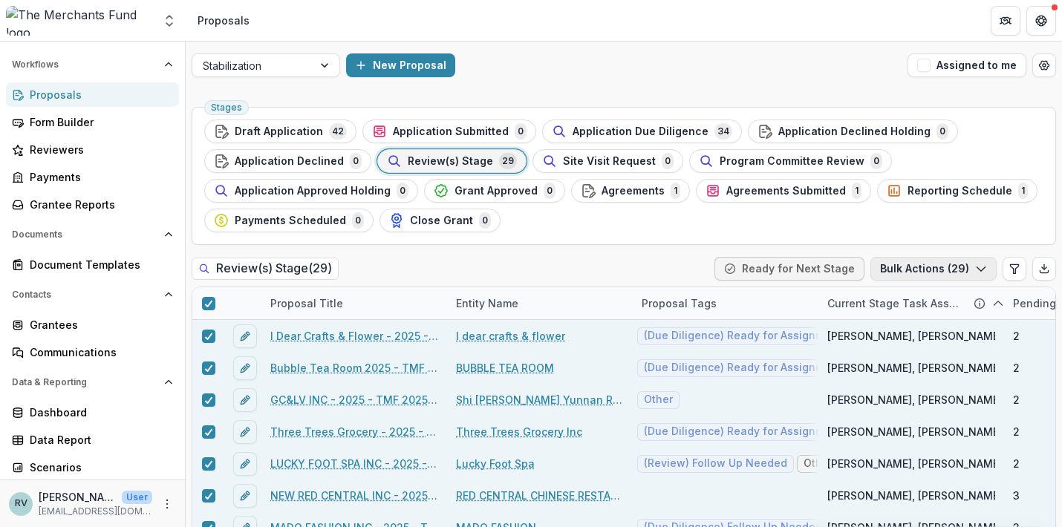
click at [975, 271] on icon "button" at bounding box center [981, 269] width 12 height 12
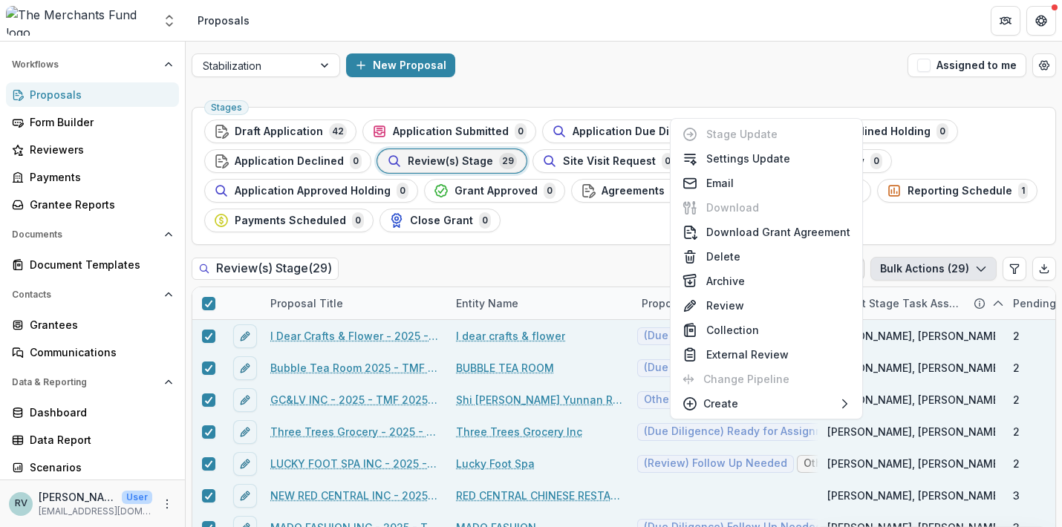
click at [610, 230] on ul "Stages Draft Application 42 Application Submitted 0 Application Due Diligence 3…" at bounding box center [623, 176] width 839 height 113
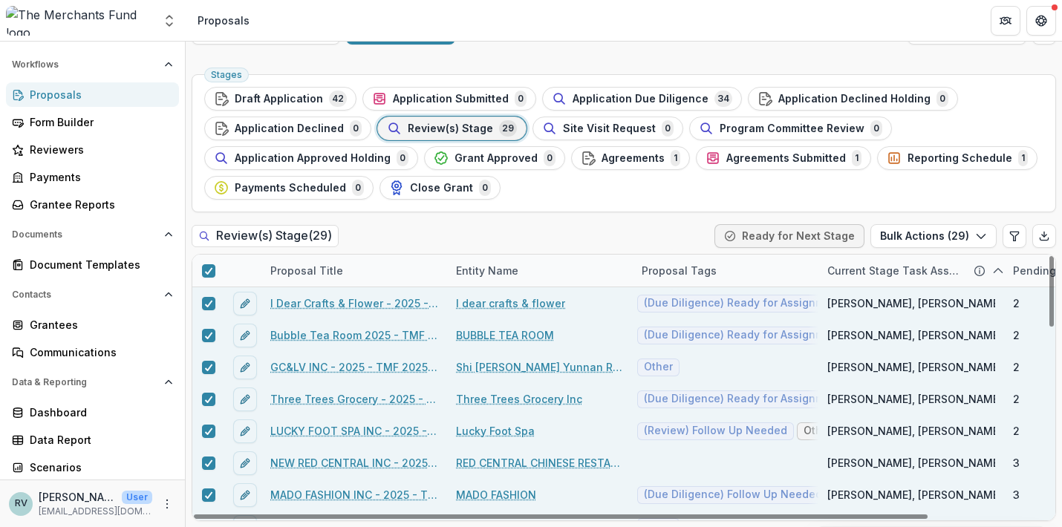
click at [458, 224] on div "Review(s) Stage ( 29 ) Ready for Next Stage Bulk Actions ( 29 )" at bounding box center [624, 239] width 864 height 30
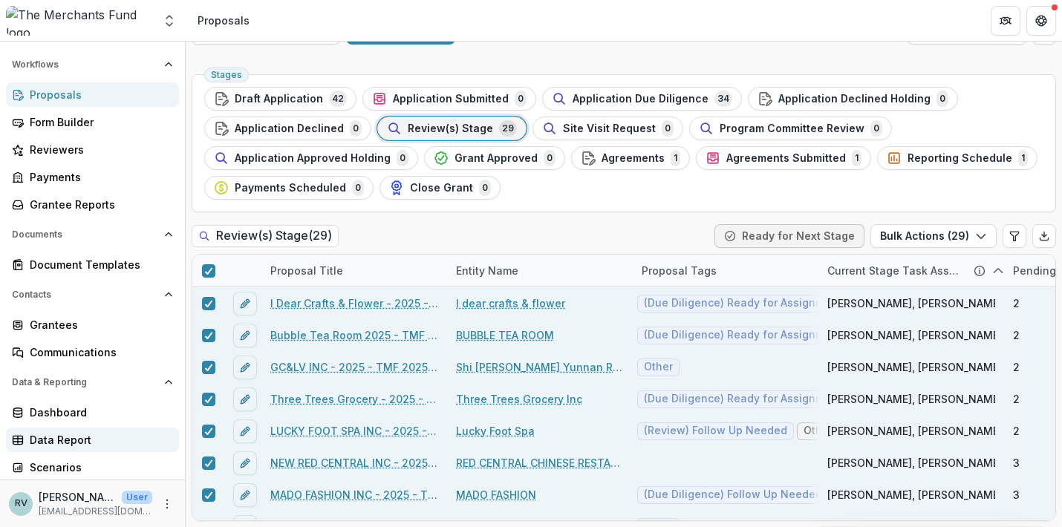
click at [56, 443] on div "Data Report" at bounding box center [98, 440] width 137 height 16
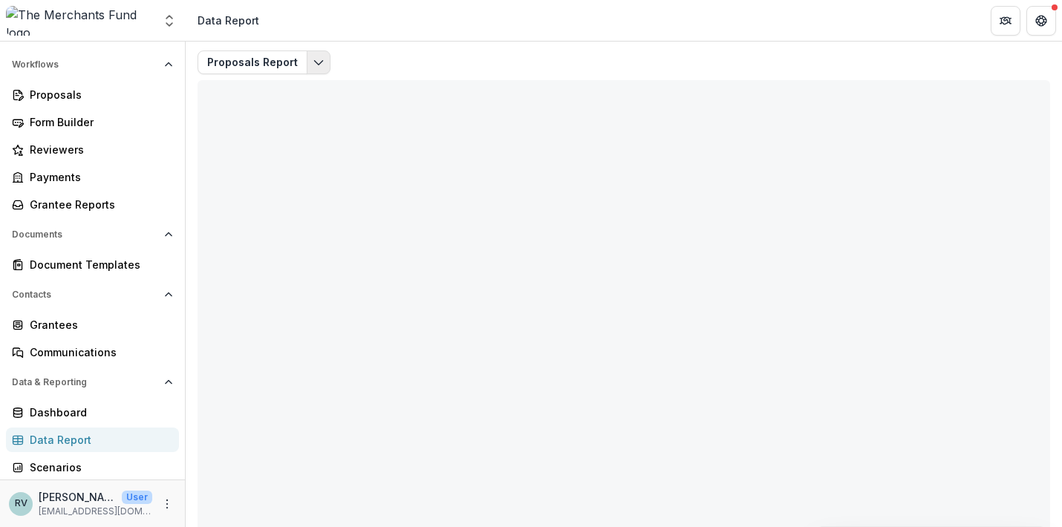
click at [316, 66] on icon "Edit selected report" at bounding box center [319, 62] width 12 height 12
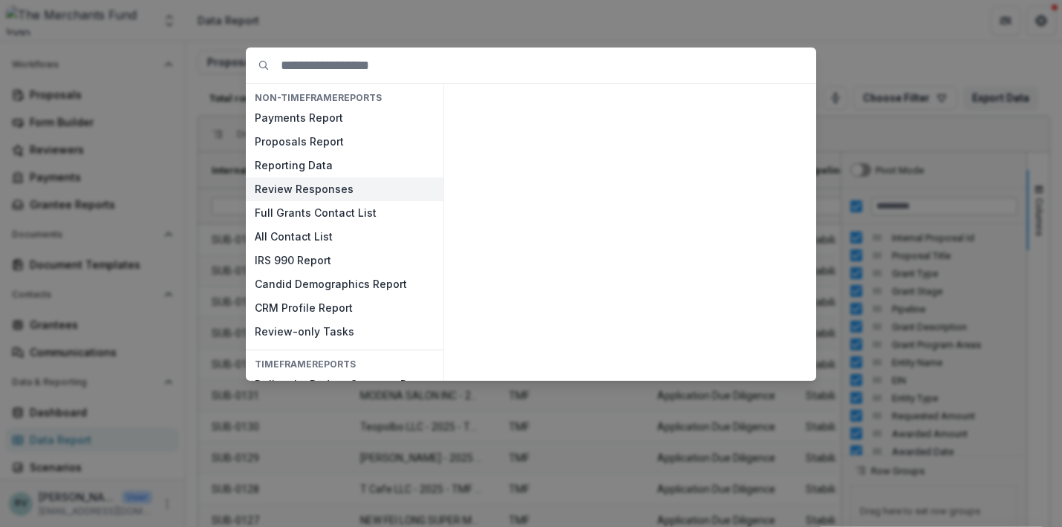
click at [316, 188] on button "Review Responses" at bounding box center [345, 189] width 198 height 24
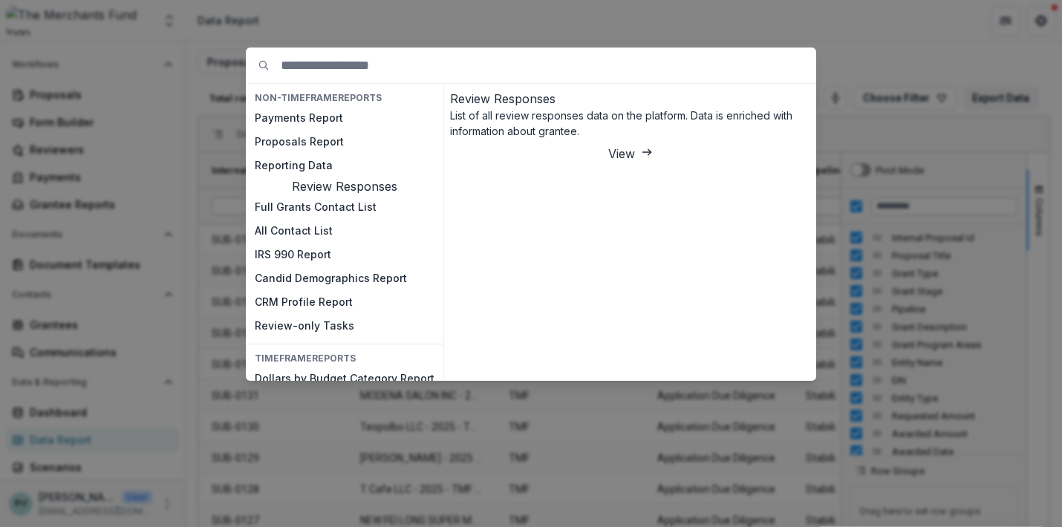
click at [653, 163] on button "View" at bounding box center [630, 154] width 45 height 18
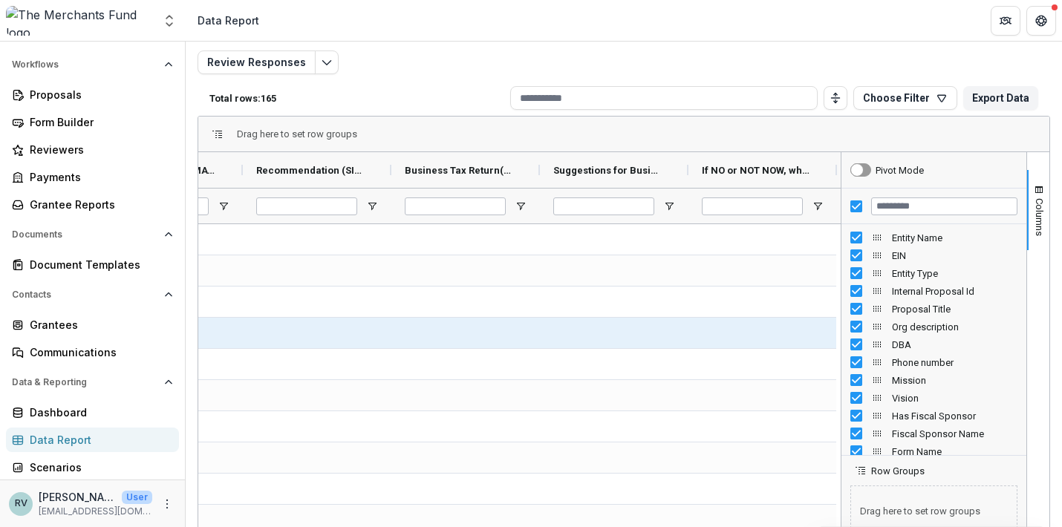
scroll to position [0, 19562]
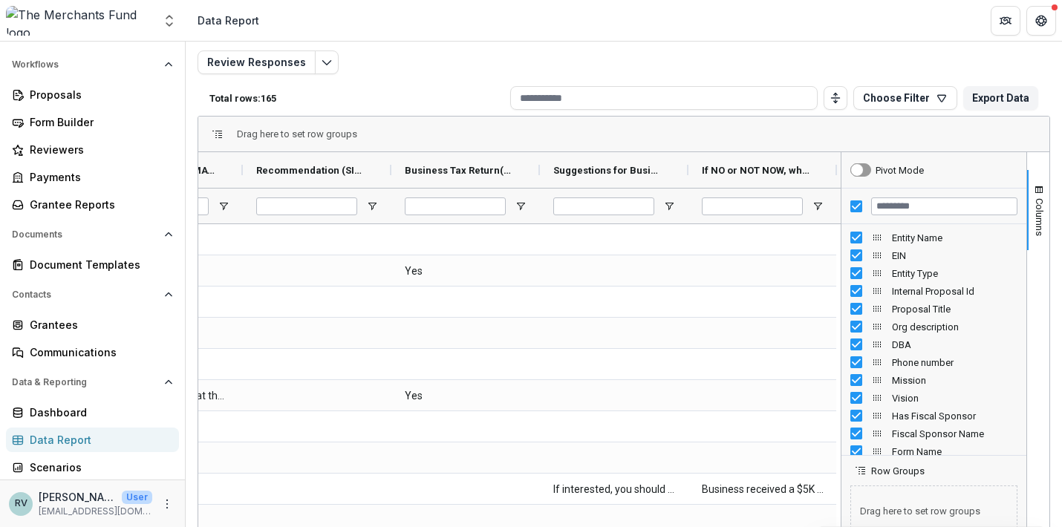
click at [695, 44] on div "Review Responses Total rows: 165 Choose Filter Personal Filters Team Filters Te…" at bounding box center [624, 319] width 876 height 561
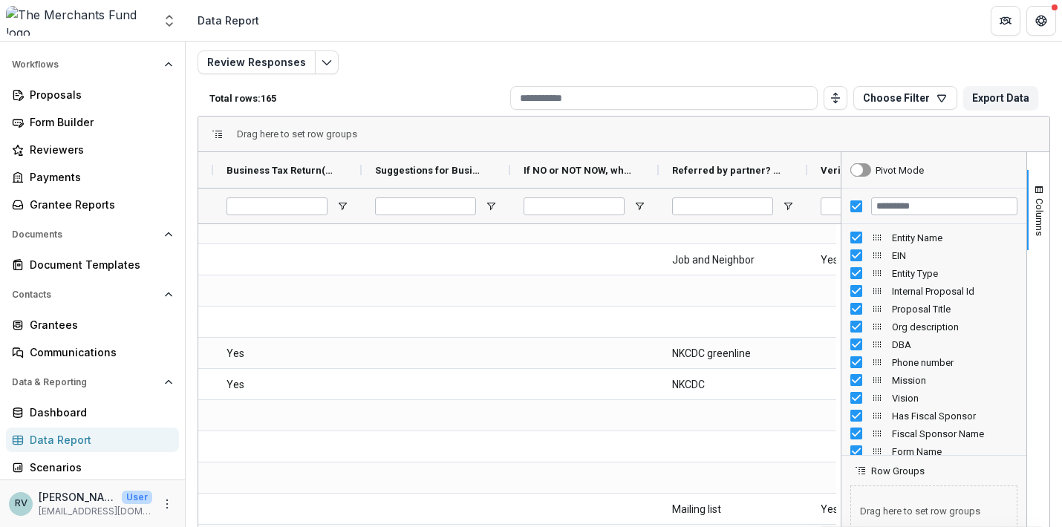
scroll to position [666, 0]
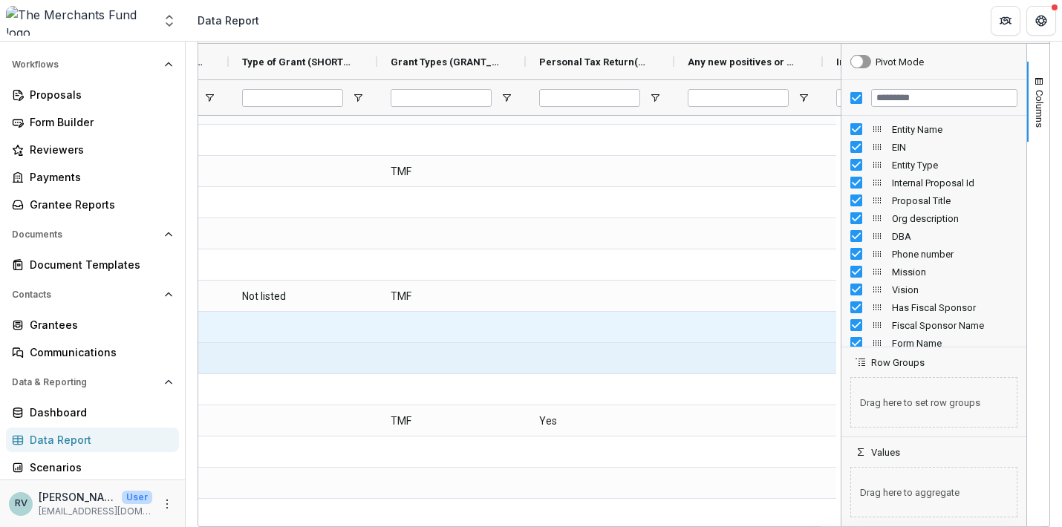
click at [561, 347] on div at bounding box center [600, 358] width 149 height 30
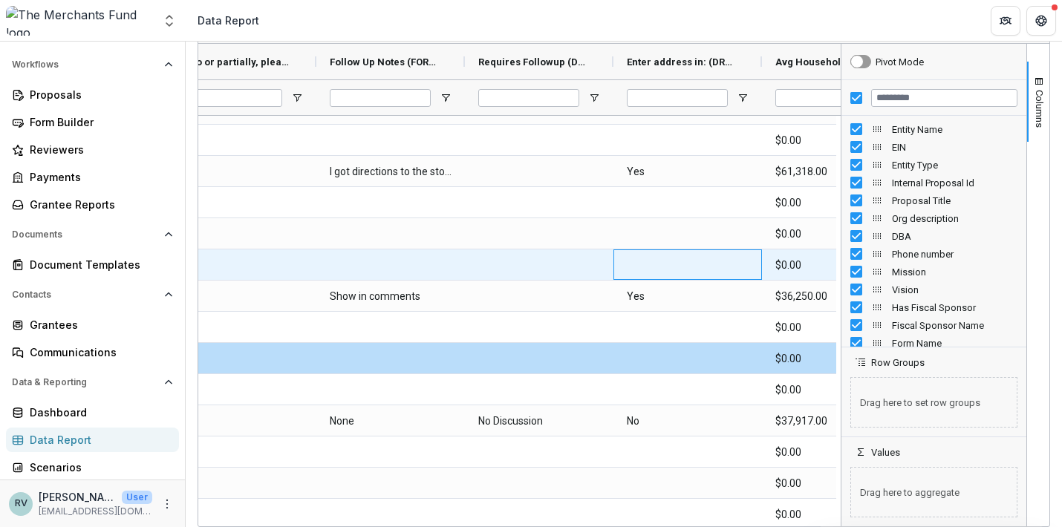
click at [648, 268] on div at bounding box center [687, 265] width 149 height 30
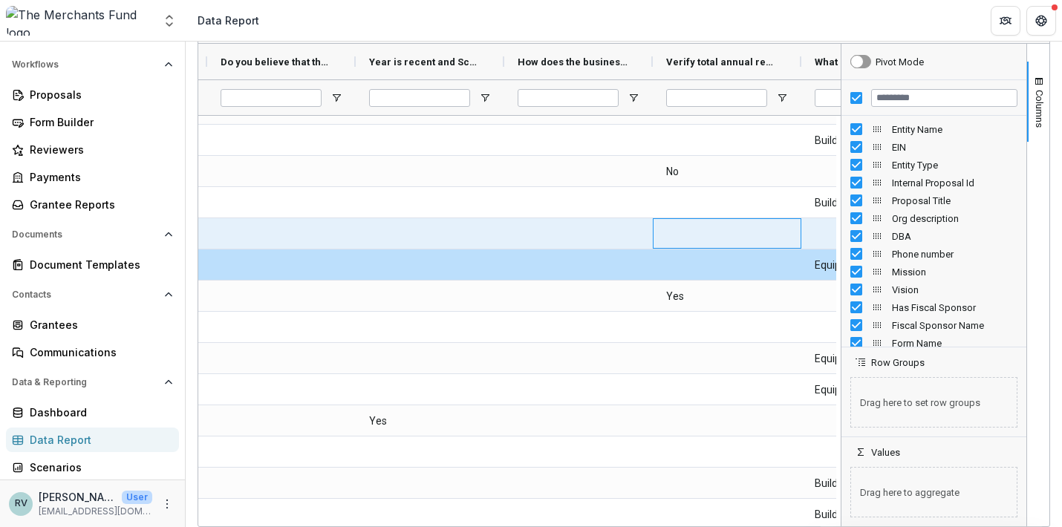
click at [672, 242] on div at bounding box center [727, 233] width 149 height 30
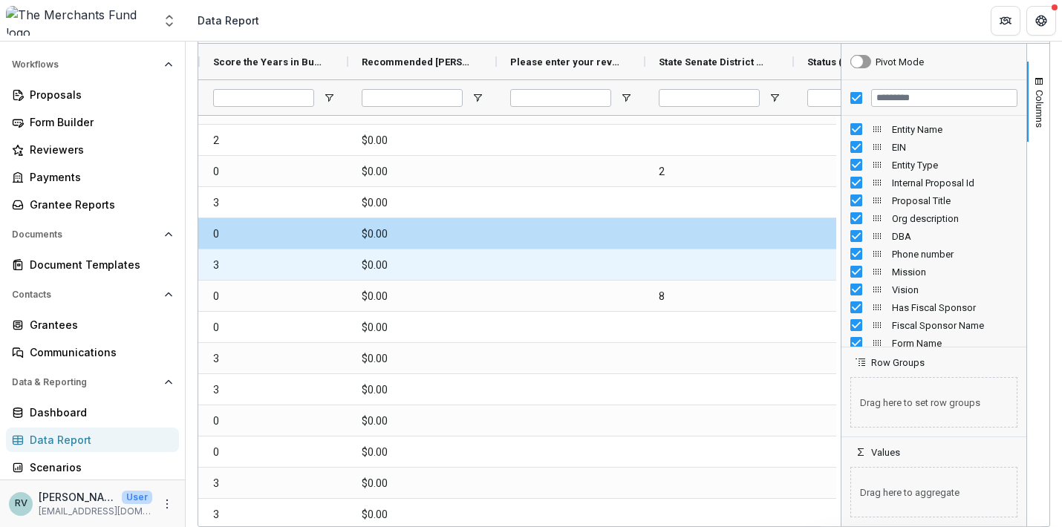
click at [694, 279] on div at bounding box center [719, 265] width 149 height 30
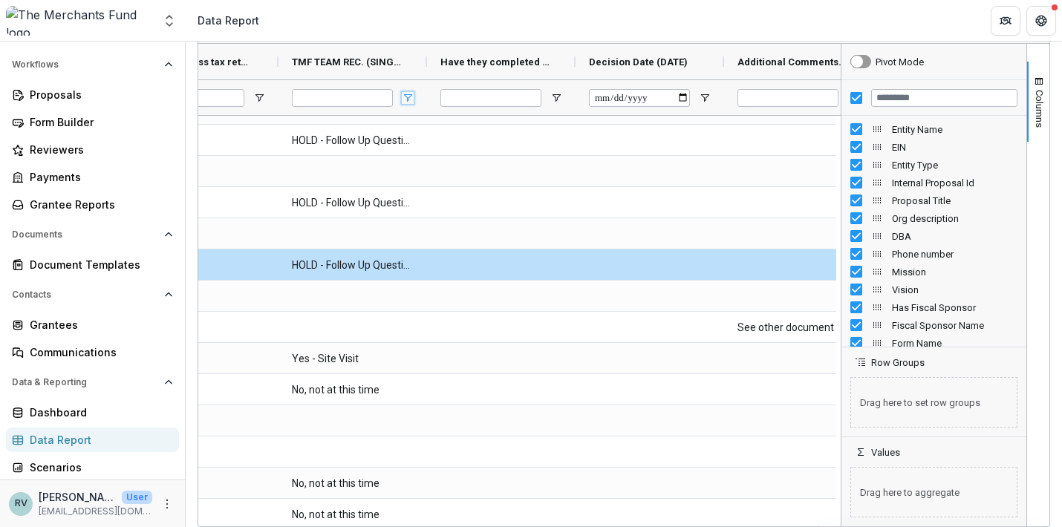
click at [406, 97] on span "Open Filter Menu" at bounding box center [408, 98] width 12 height 12
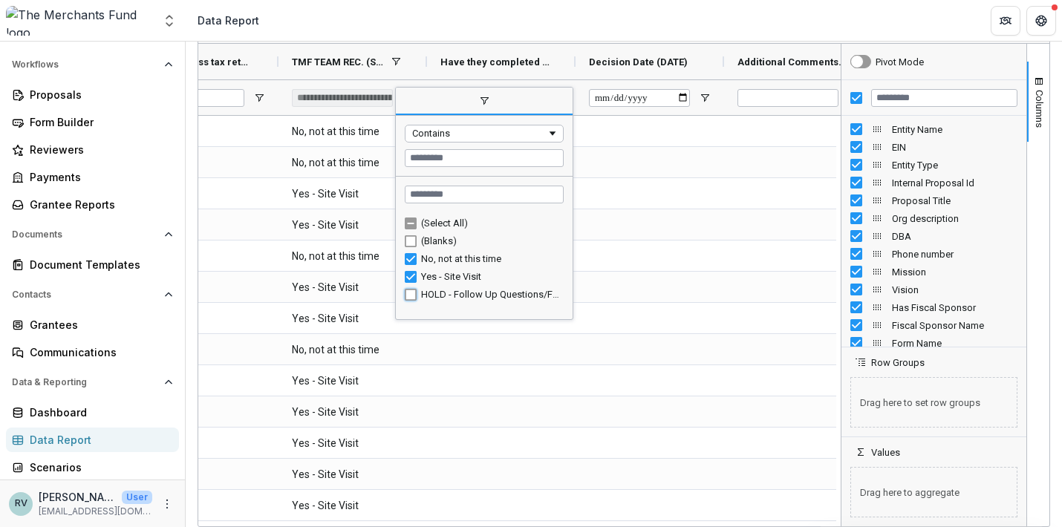
type input "**********"
click at [480, 134] on div "Contains" at bounding box center [479, 133] width 134 height 11
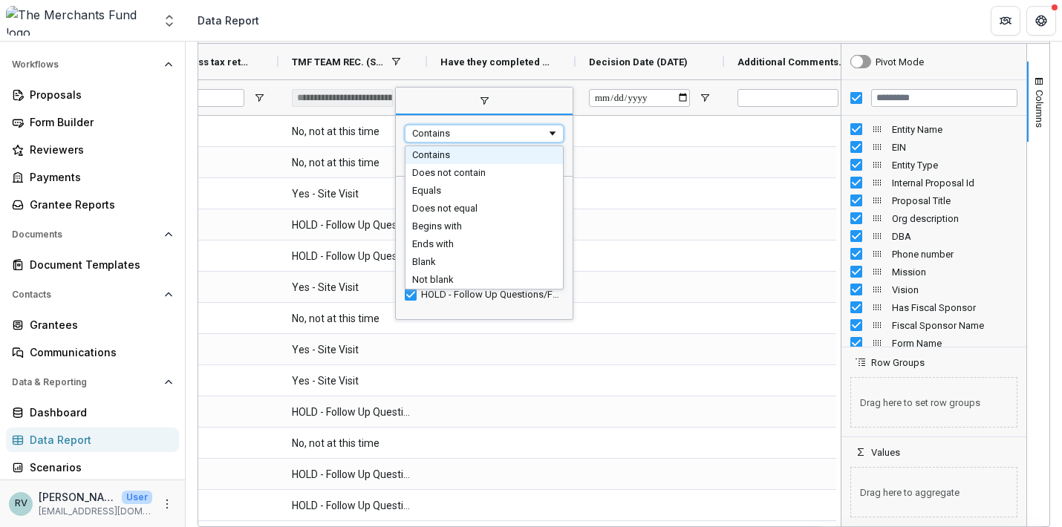
click at [480, 134] on div "Contains" at bounding box center [479, 133] width 134 height 11
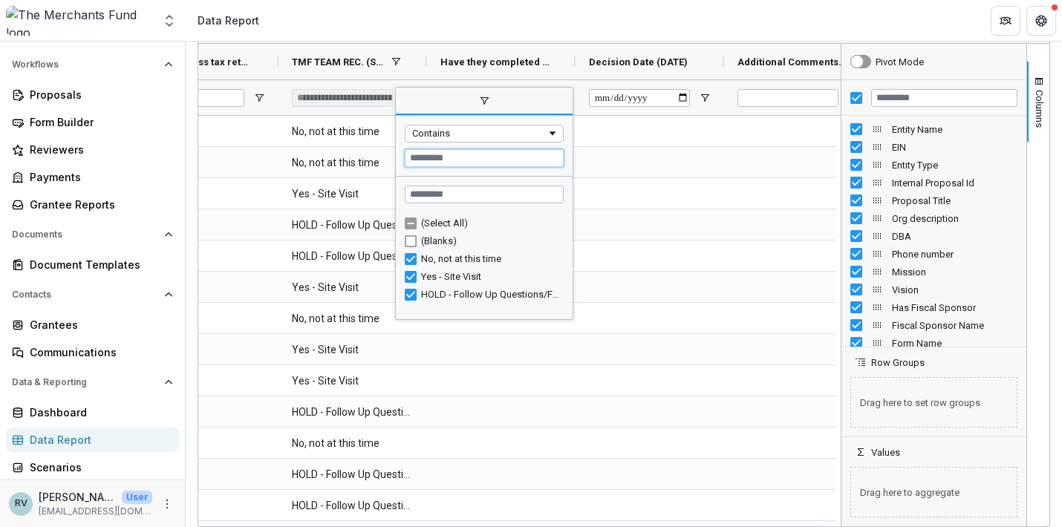
click at [466, 155] on input "Filter Value" at bounding box center [484, 158] width 159 height 18
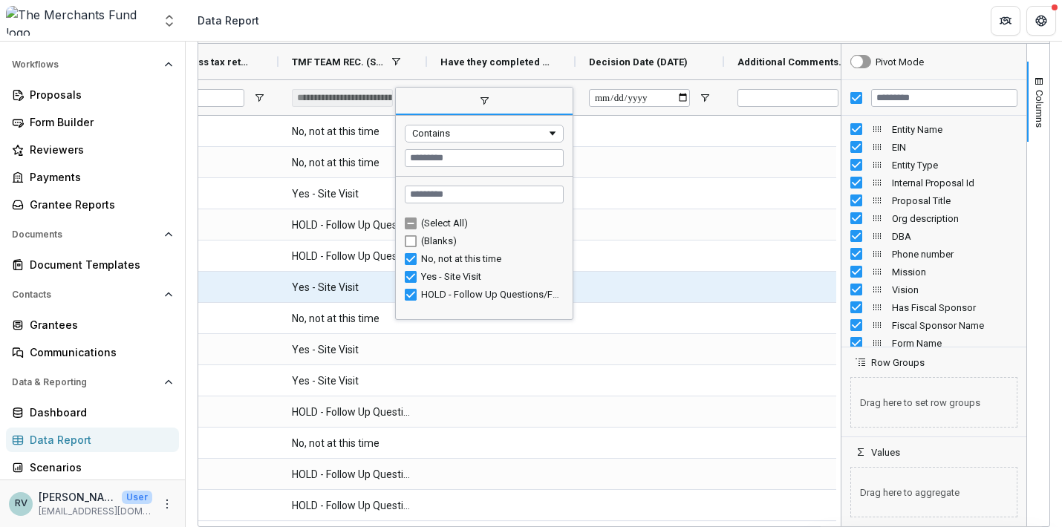
click at [304, 281] on \(SINGLE_RESPONSE\)-23962 "Yes - Site Visit" at bounding box center [353, 288] width 122 height 30
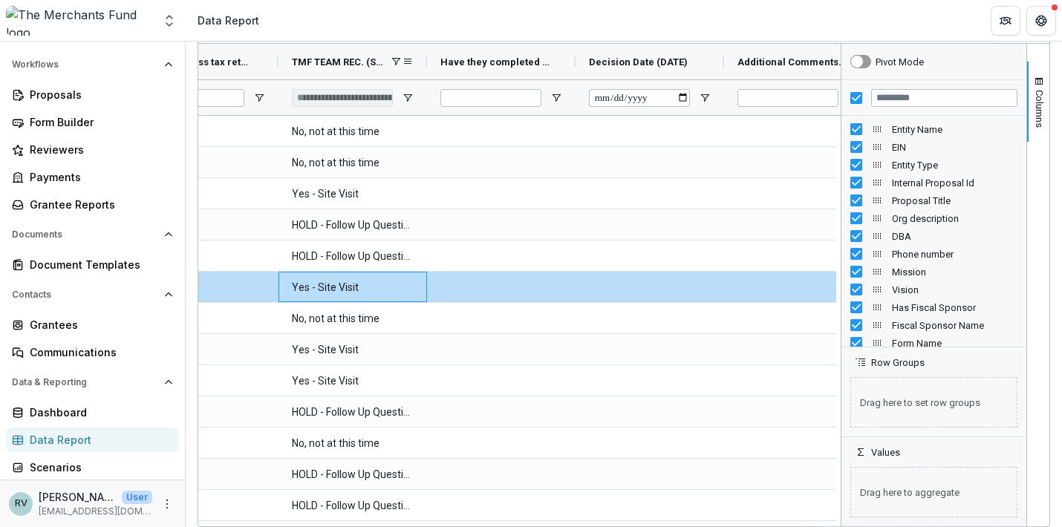
click at [399, 62] on span at bounding box center [396, 62] width 12 height 12
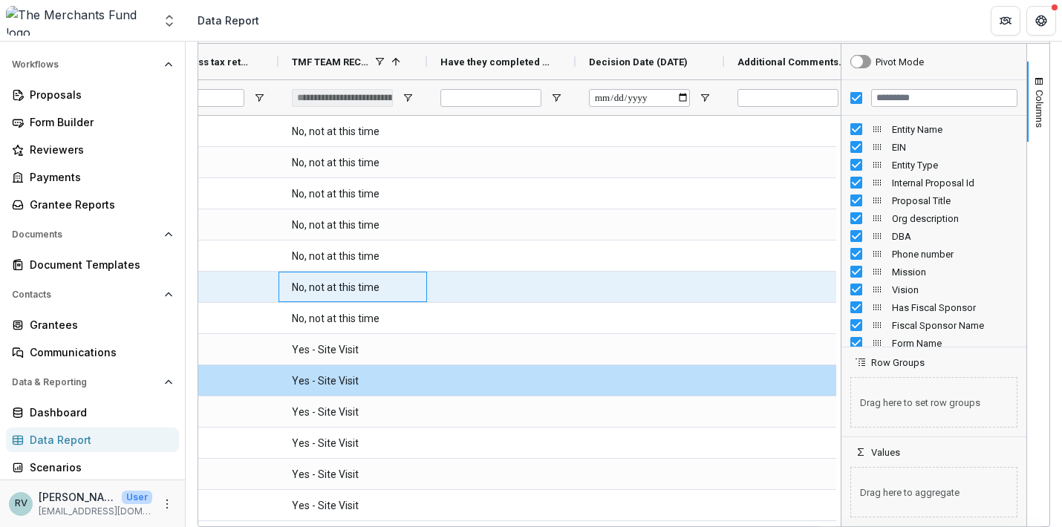
click at [323, 300] on \(SINGLE_RESPONSE\)-24109 "No, not at this time" at bounding box center [353, 288] width 122 height 30
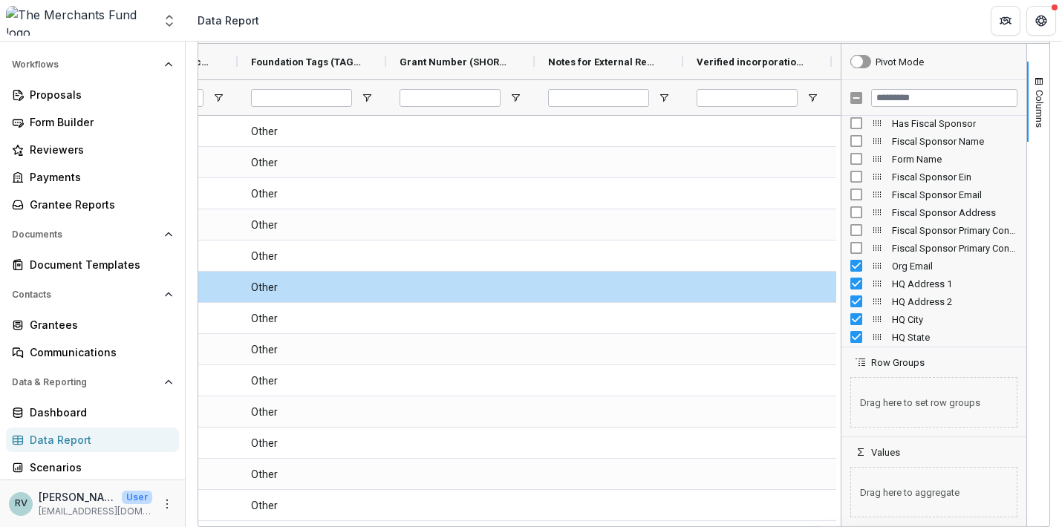
click at [844, 265] on div "Org Email" at bounding box center [933, 266] width 185 height 18
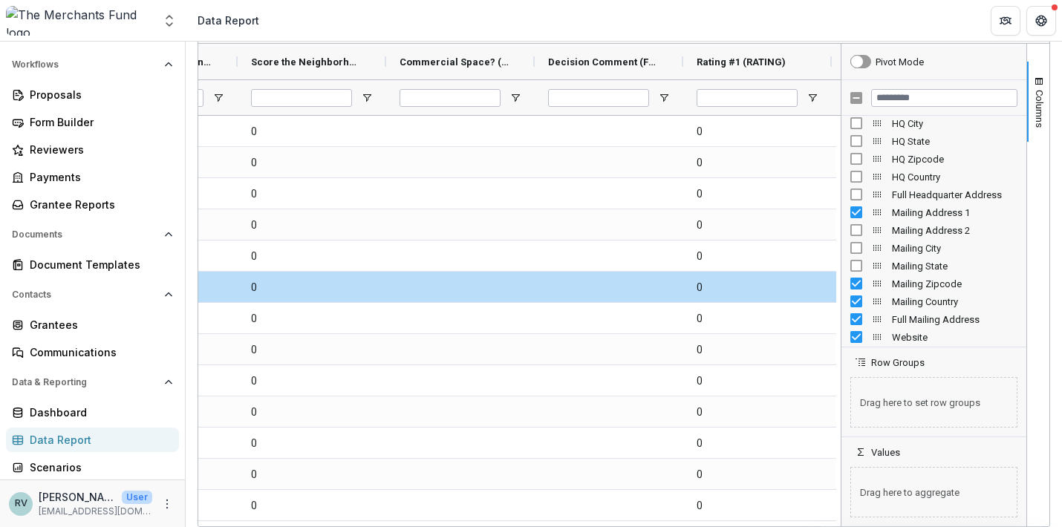
click at [855, 294] on div "Mailing Country" at bounding box center [933, 302] width 167 height 18
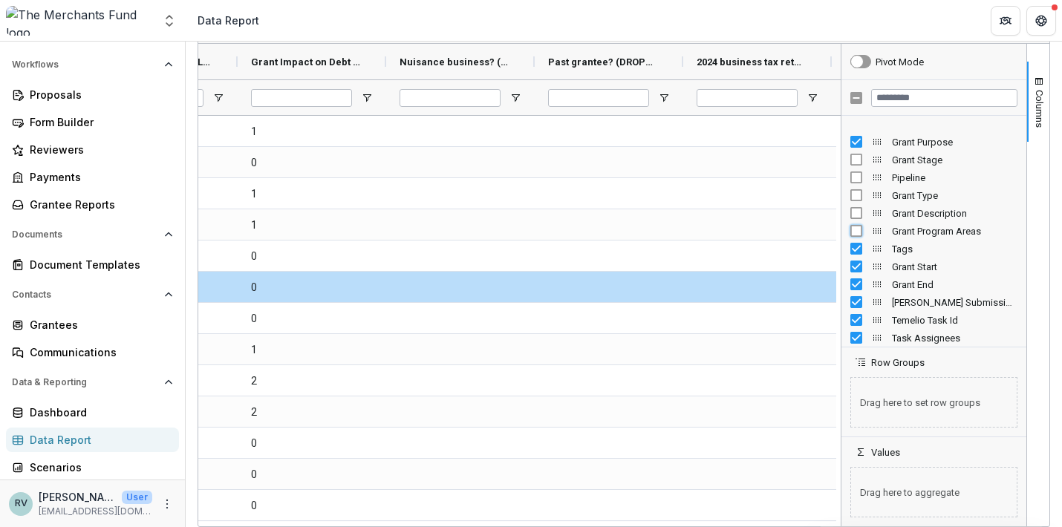
scroll to position [856, 0]
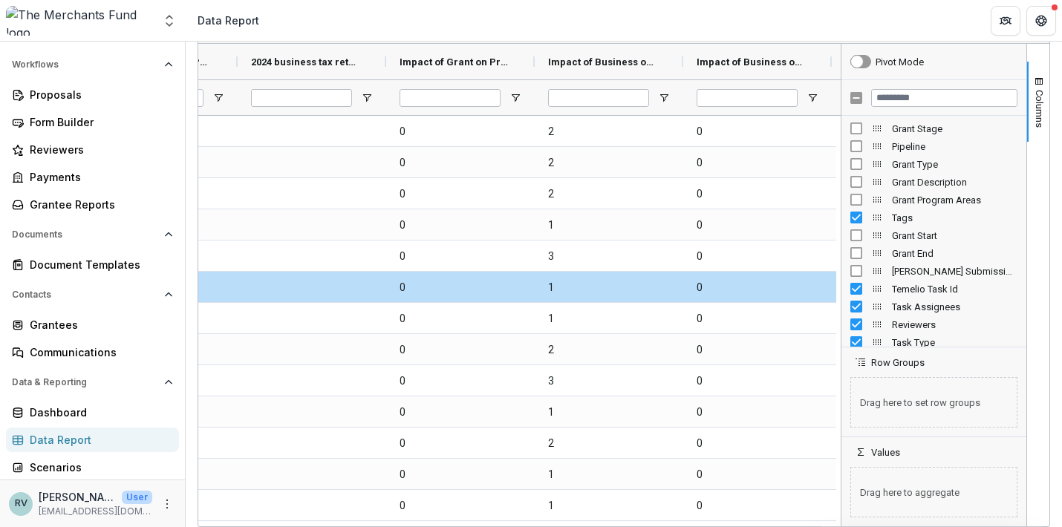
click at [850, 280] on div "Temelio Task Id" at bounding box center [933, 289] width 167 height 18
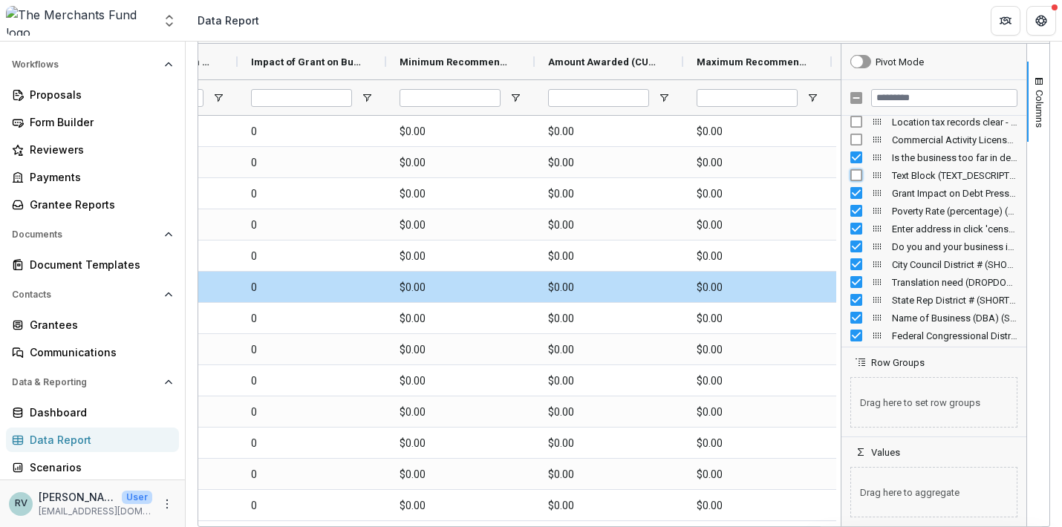
scroll to position [1439, 0]
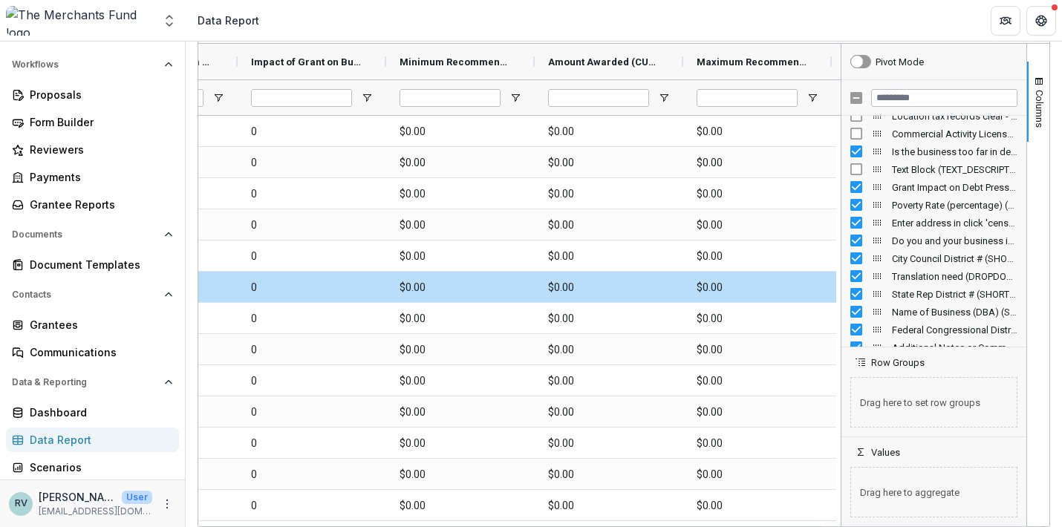
click at [911, 223] on span "Enter address in click 'census tract' (DROPDOWN_LIST)" at bounding box center [955, 223] width 126 height 11
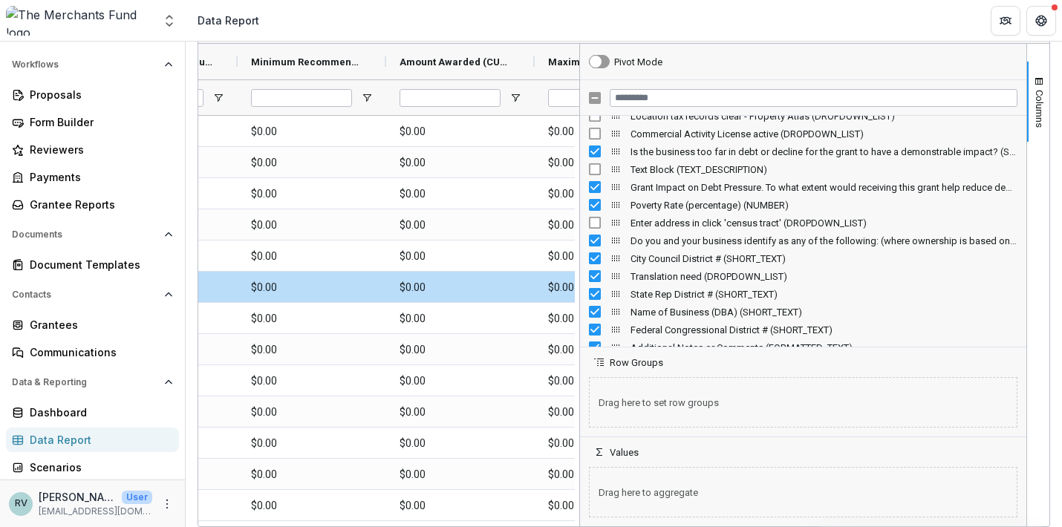
drag, startPoint x: 835, startPoint y: 238, endPoint x: 573, endPoint y: 262, distance: 263.2
click at [578, 262] on div at bounding box center [580, 285] width 4 height 483
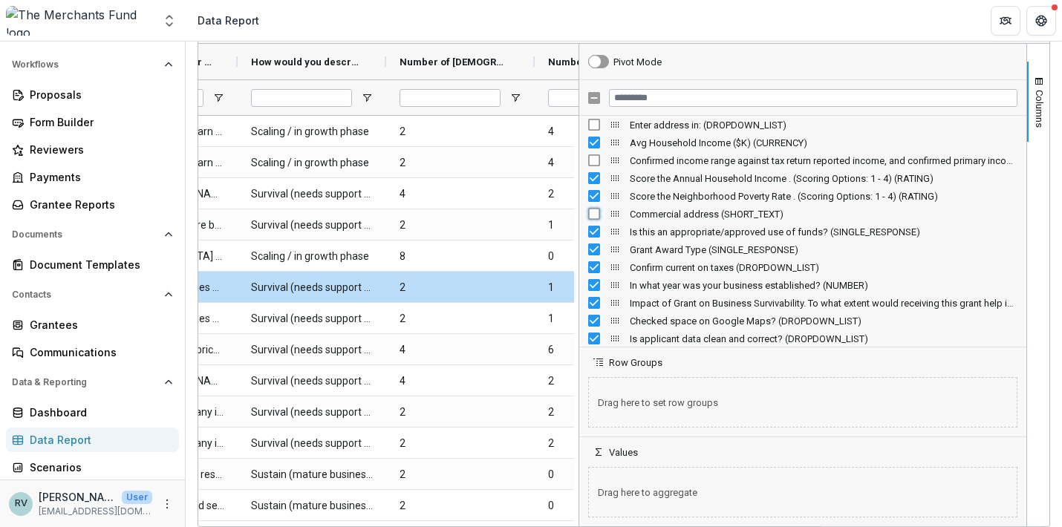
scroll to position [1933, 0]
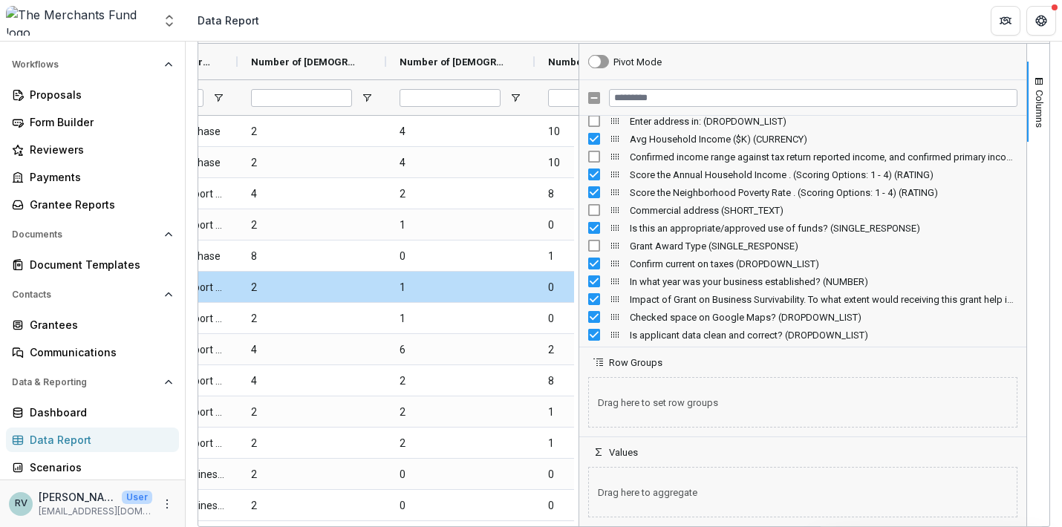
click at [590, 271] on div "Confirm current on taxes (DROPDOWN_LIST)" at bounding box center [802, 264] width 429 height 18
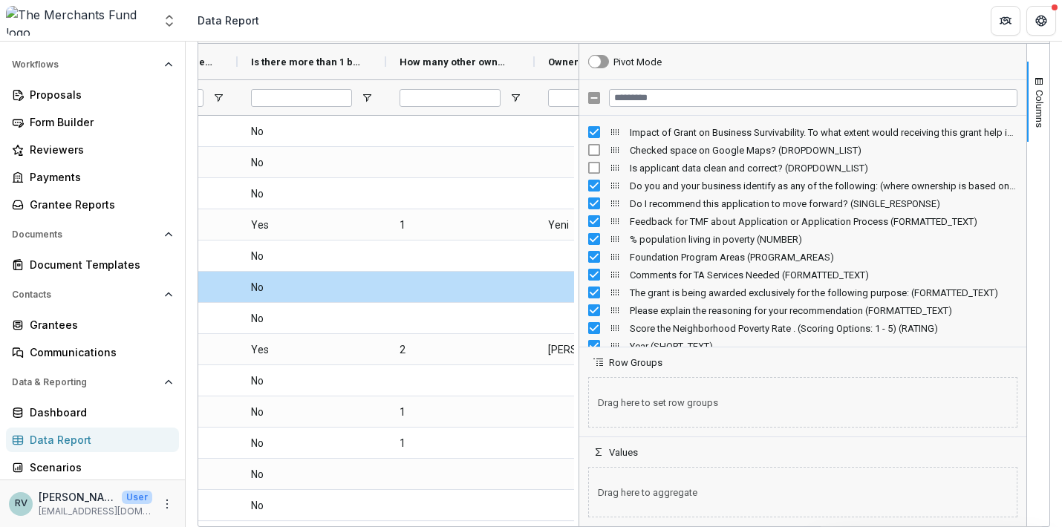
scroll to position [2113, 0]
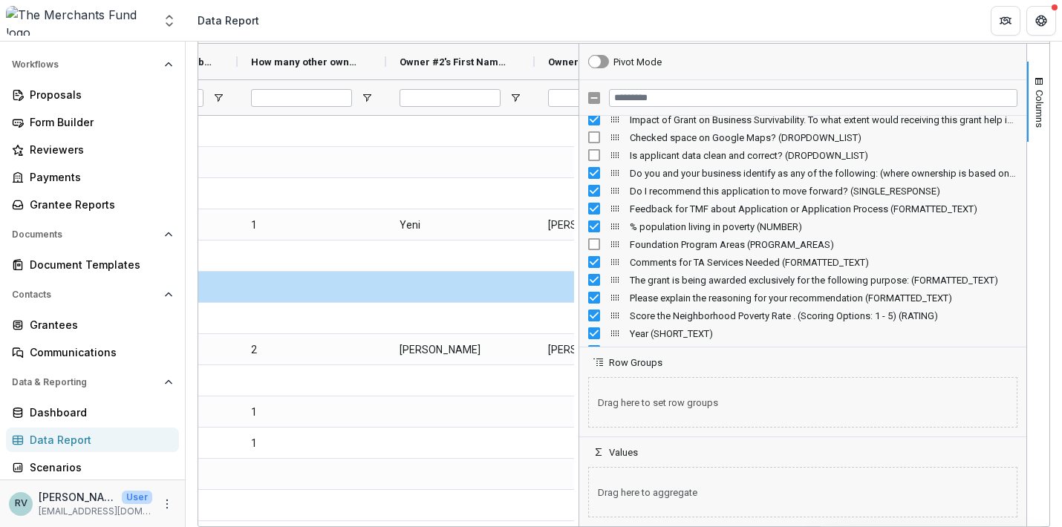
click at [590, 287] on div "The grant is being awarded exclusively for the following purpose: (FORMATTED_TE…" at bounding box center [802, 280] width 429 height 18
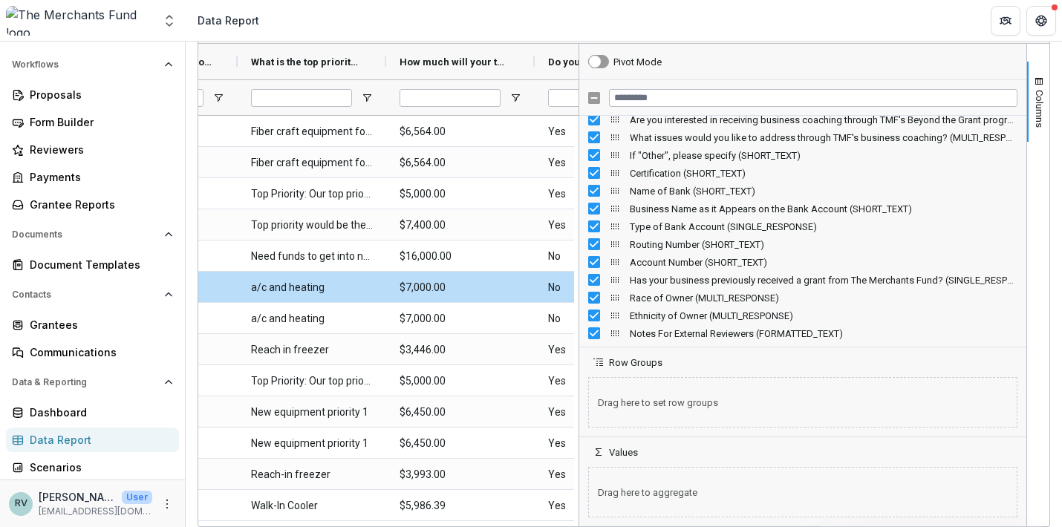
scroll to position [5927, 0]
click at [590, 323] on div "Ethnicity of Owner (MULTI_RESPONSE)" at bounding box center [802, 316] width 429 height 18
click at [588, 309] on div "Ethnicity of Owner (MULTI_RESPONSE)" at bounding box center [802, 316] width 429 height 18
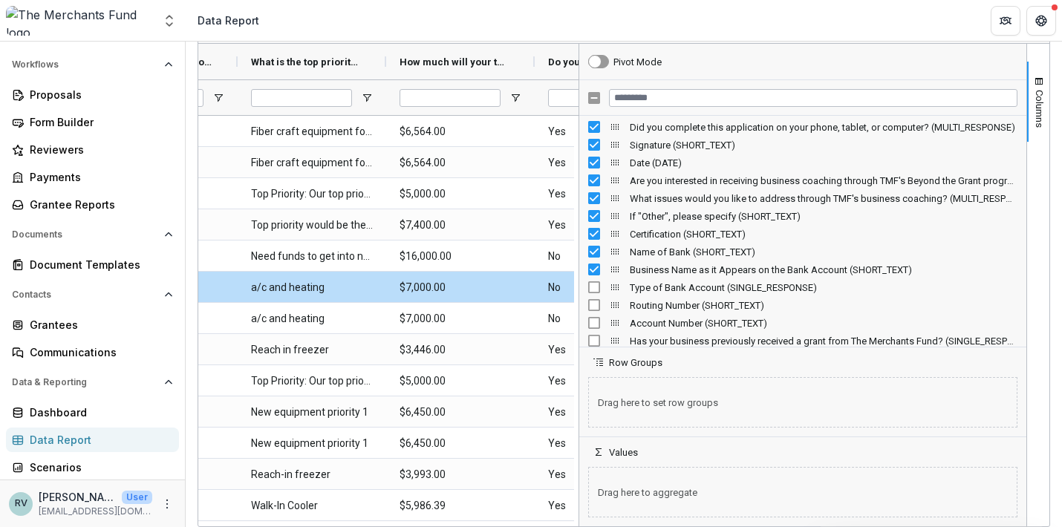
scroll to position [5865, 0]
click at [589, 192] on div "What issues would you like to address through TMF's business coaching? (MULTI_R…" at bounding box center [802, 200] width 429 height 18
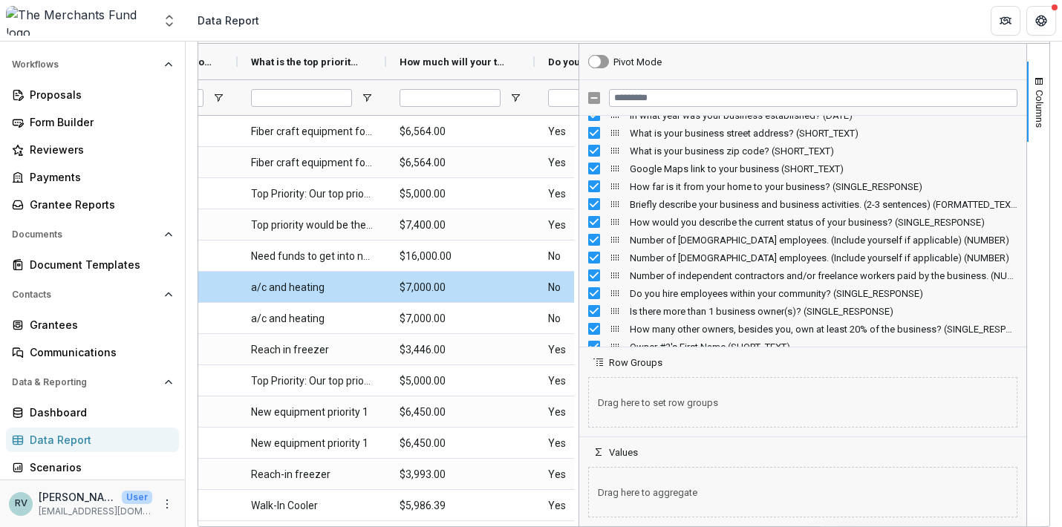
scroll to position [3537, 0]
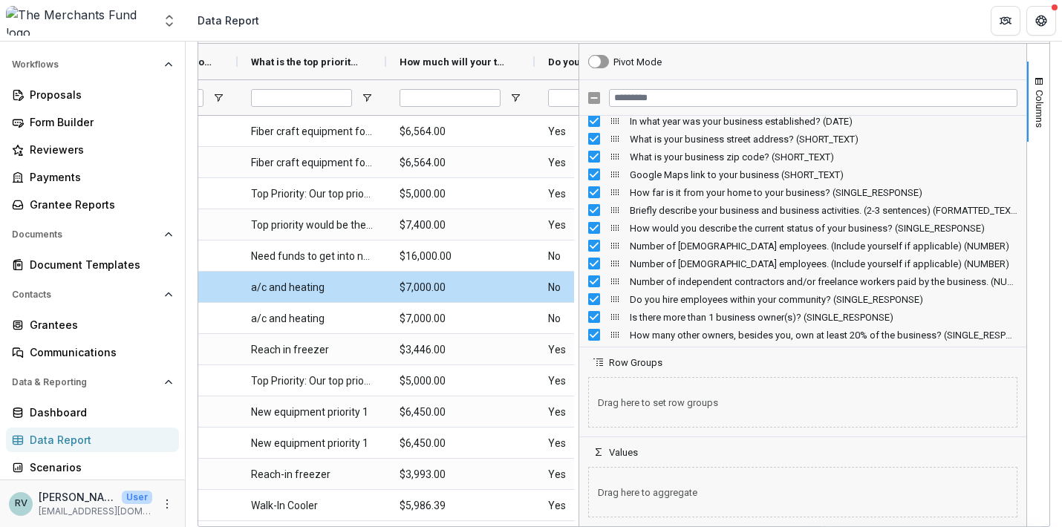
click at [724, 29] on header "Data Report" at bounding box center [624, 20] width 876 height 41
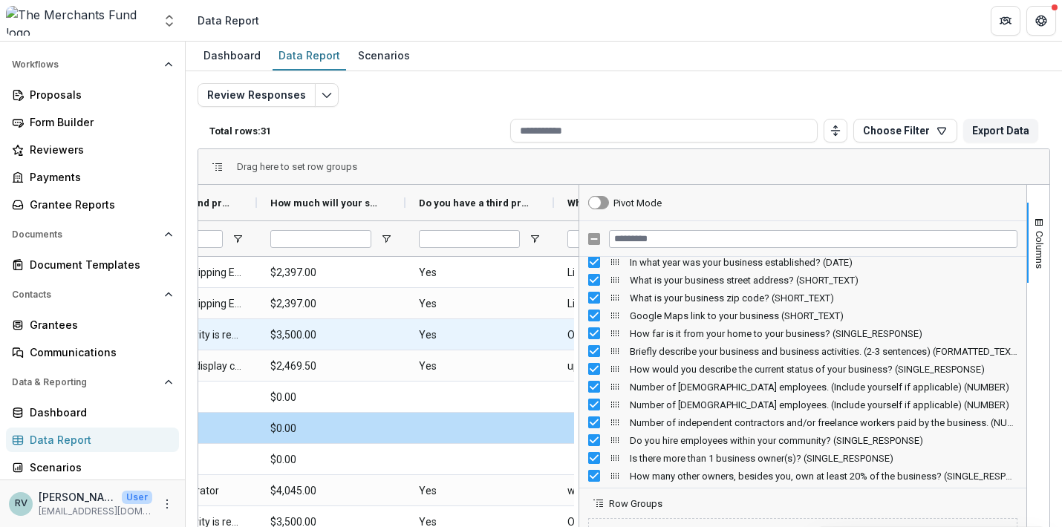
scroll to position [0, 19566]
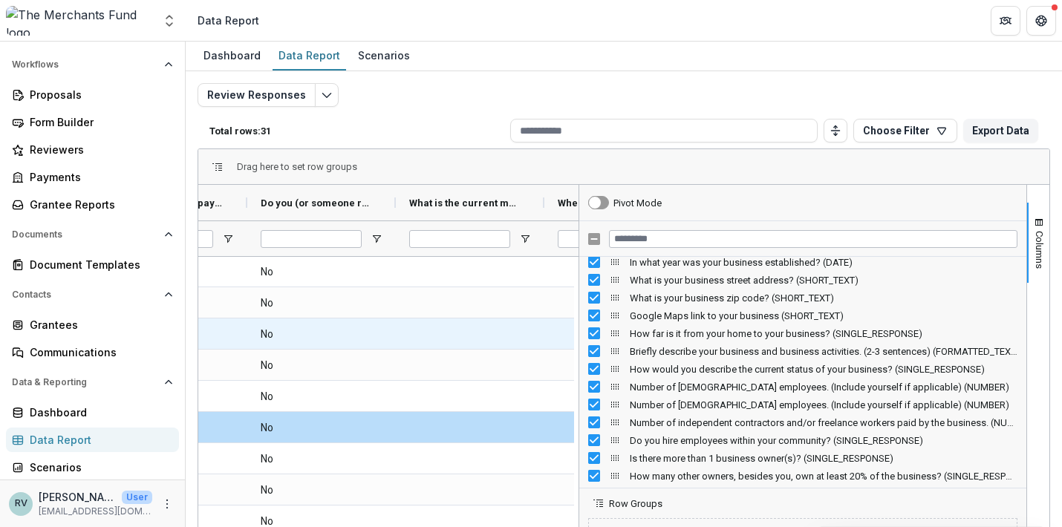
click at [439, 128] on p "Total rows: 31" at bounding box center [356, 131] width 295 height 11
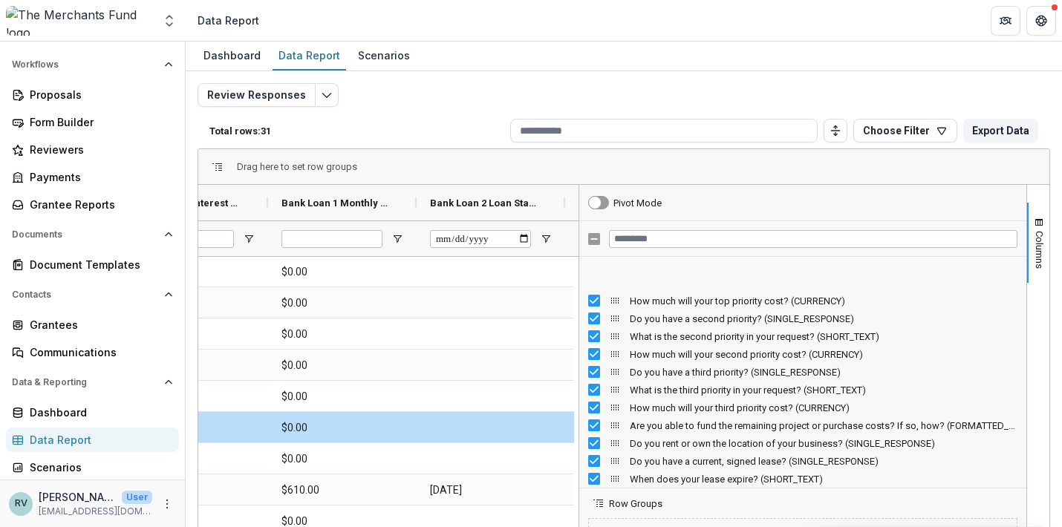
scroll to position [4107, 0]
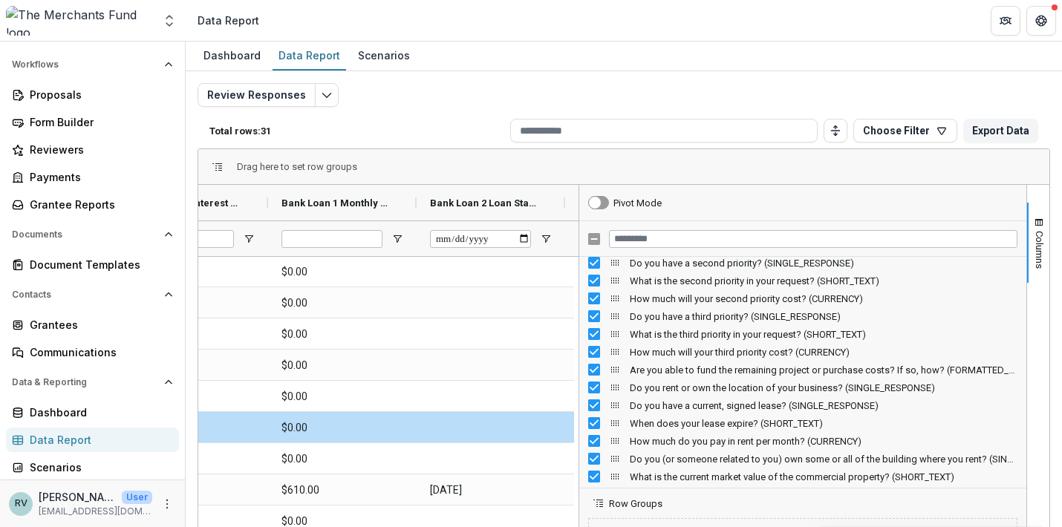
click at [718, 152] on div "Drag here to set row groups" at bounding box center [623, 167] width 851 height 36
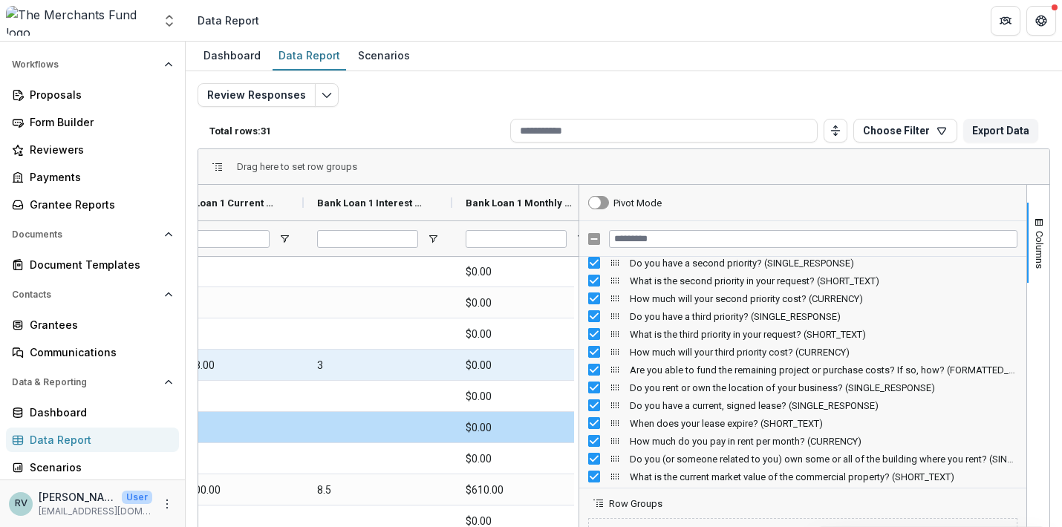
scroll to position [0, 24317]
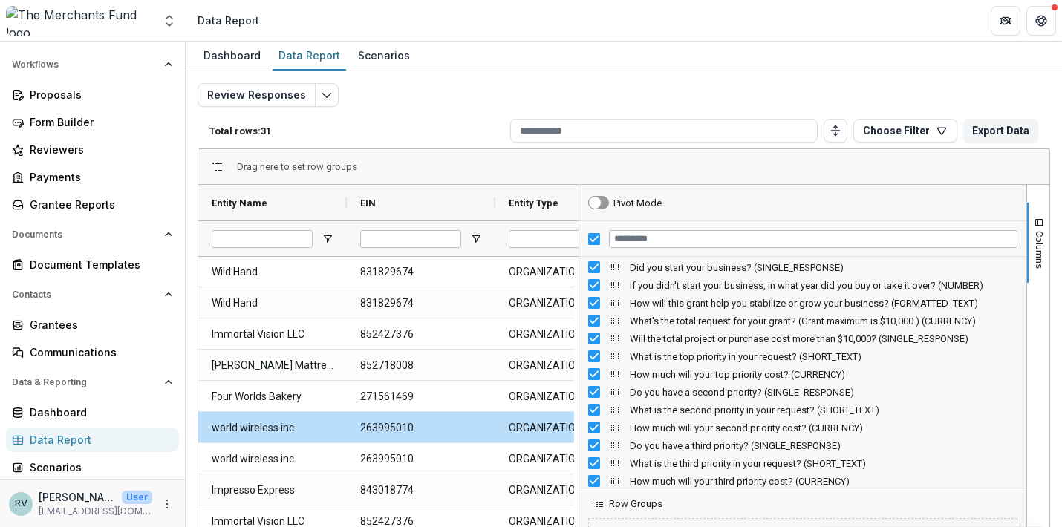
click at [693, 169] on div "Drag here to set row groups" at bounding box center [623, 167] width 851 height 36
click at [1040, 263] on button "Columns" at bounding box center [1038, 243] width 22 height 80
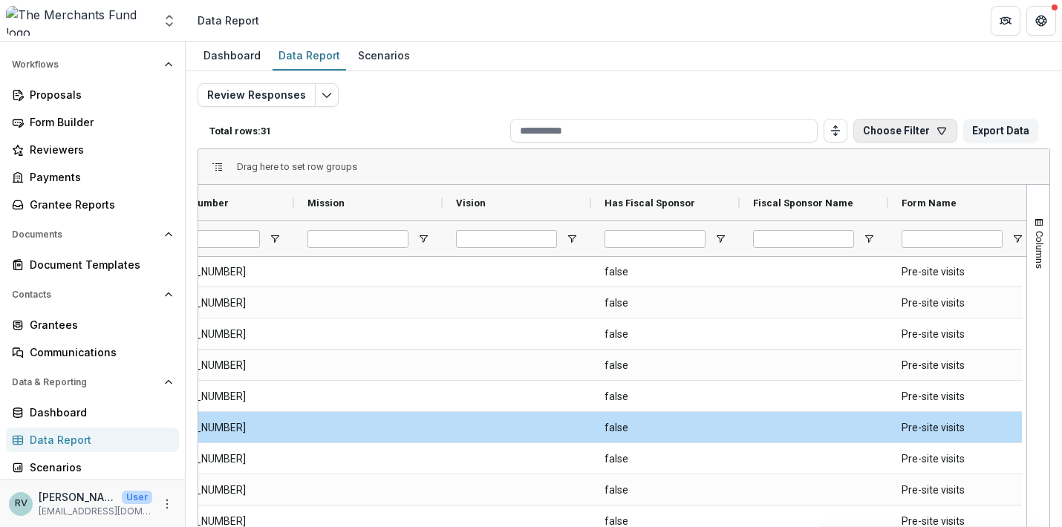
click at [906, 132] on button "Choose Filter" at bounding box center [905, 131] width 104 height 24
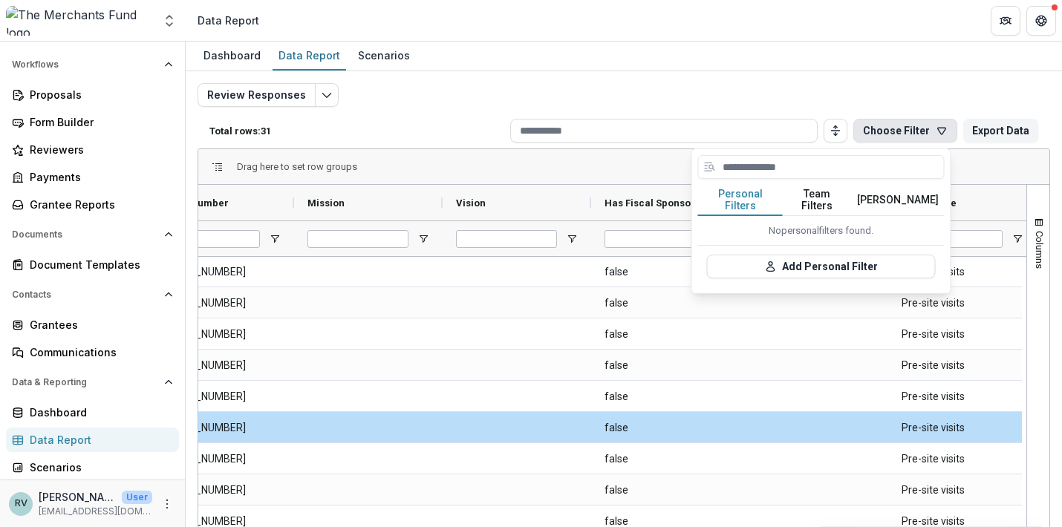
click at [925, 76] on div "Review Responses Total rows: 31 Choose Filter Personal Filters Team Filters Tem…" at bounding box center [624, 351] width 876 height 561
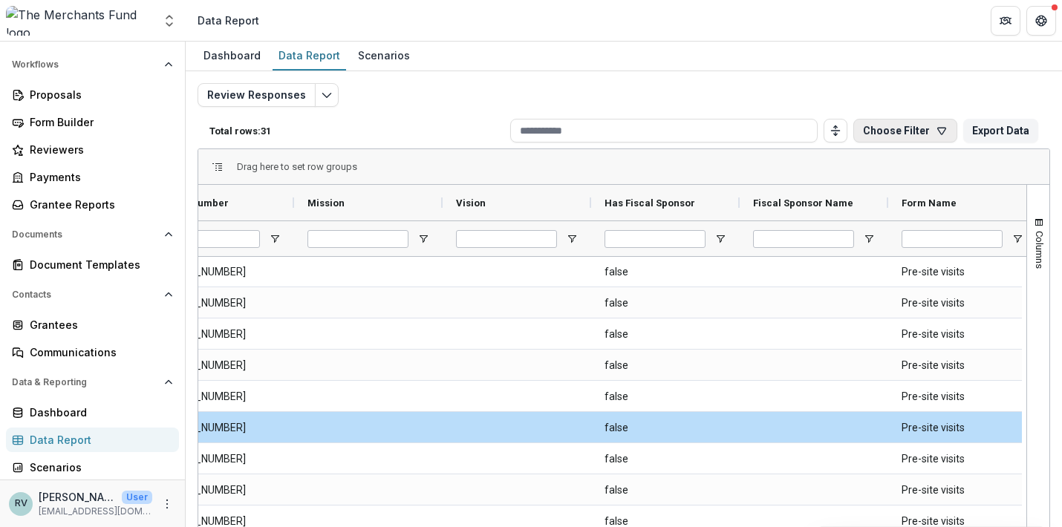
click at [924, 130] on button "Choose Filter" at bounding box center [905, 131] width 104 height 24
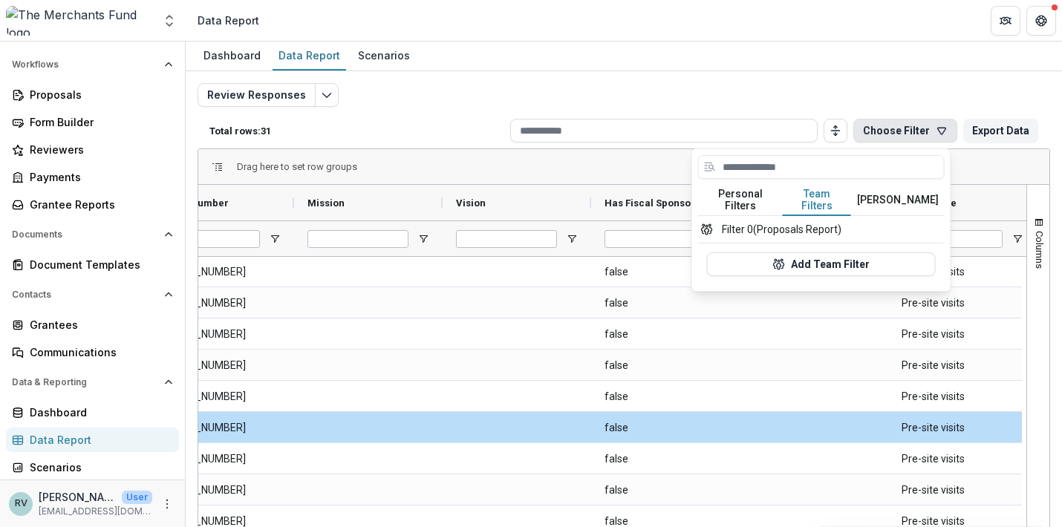
click at [830, 194] on button "Team Filters" at bounding box center [817, 200] width 68 height 31
click at [910, 194] on button "[PERSON_NAME]" at bounding box center [898, 200] width 94 height 31
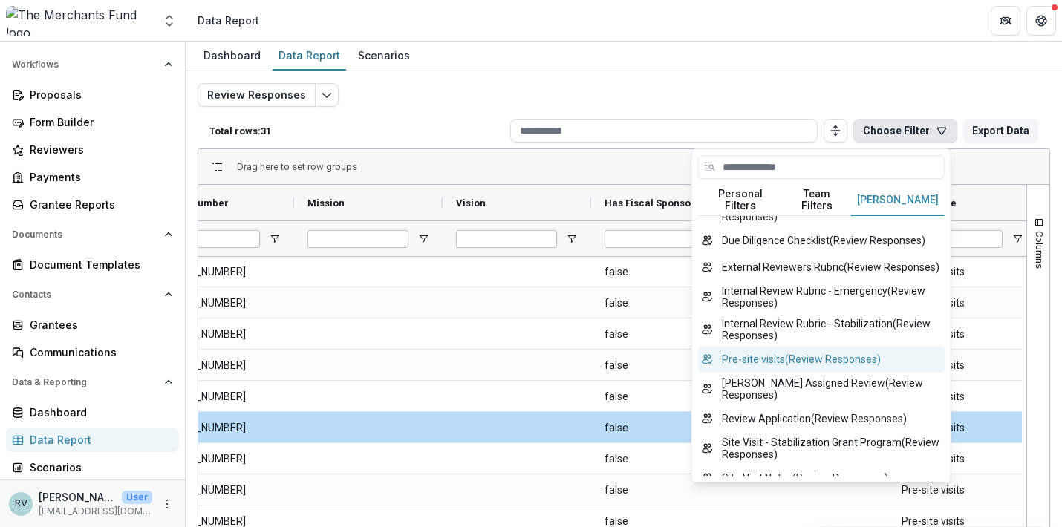
click at [819, 373] on button "Pre-site visits ( Review Responses )" at bounding box center [821, 359] width 247 height 27
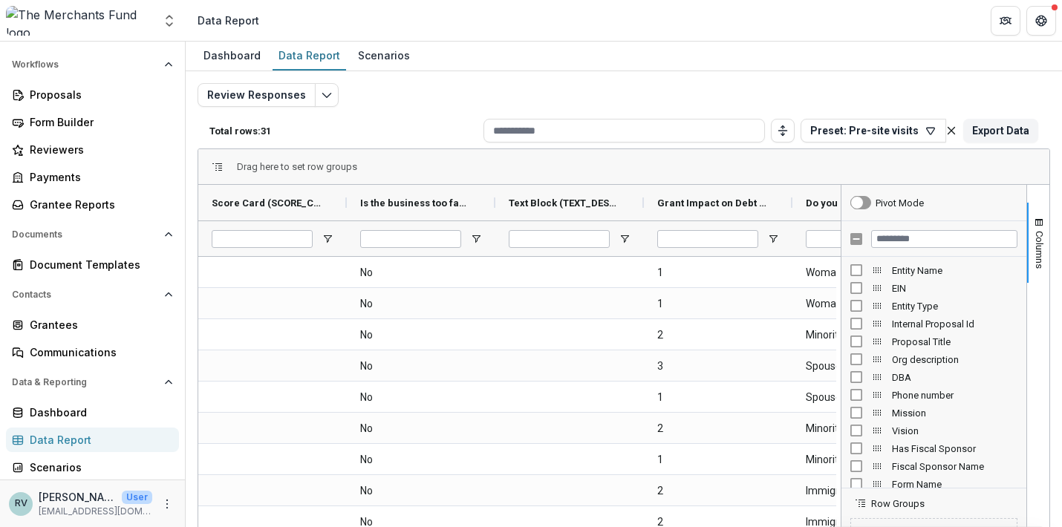
click at [760, 73] on div "Review Responses Total rows: 31 Preset: Pre-site visits Personal Filters Team F…" at bounding box center [624, 351] width 876 height 561
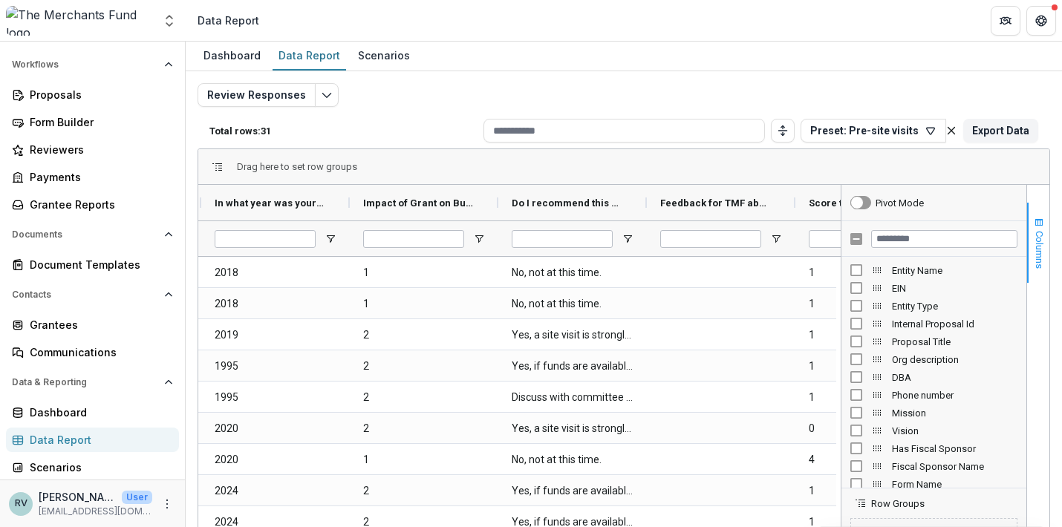
click at [1037, 251] on span "Columns" at bounding box center [1039, 250] width 11 height 38
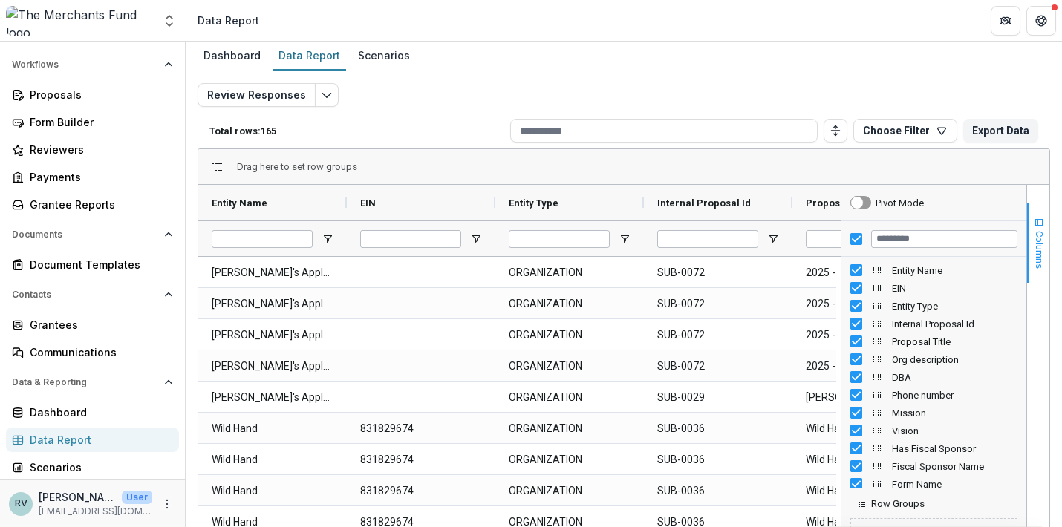
click at [1035, 245] on span "Columns" at bounding box center [1039, 250] width 11 height 38
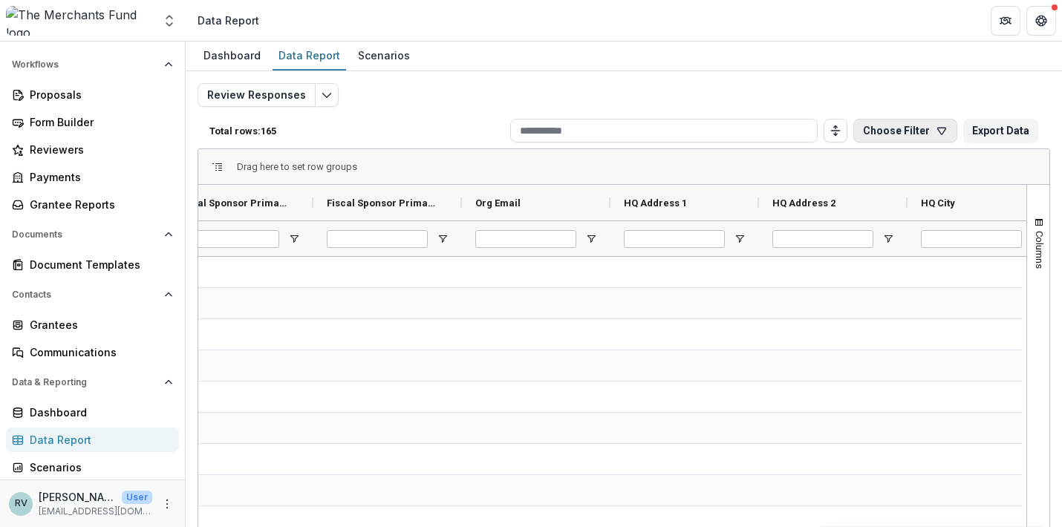
click at [942, 130] on button "Choose Filter" at bounding box center [905, 131] width 104 height 24
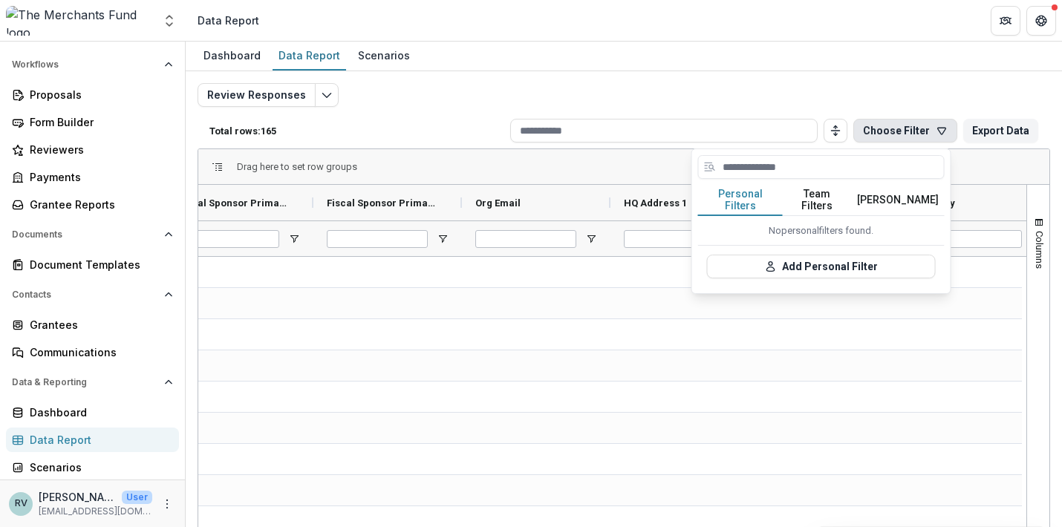
click at [890, 195] on button "[PERSON_NAME]" at bounding box center [898, 200] width 94 height 31
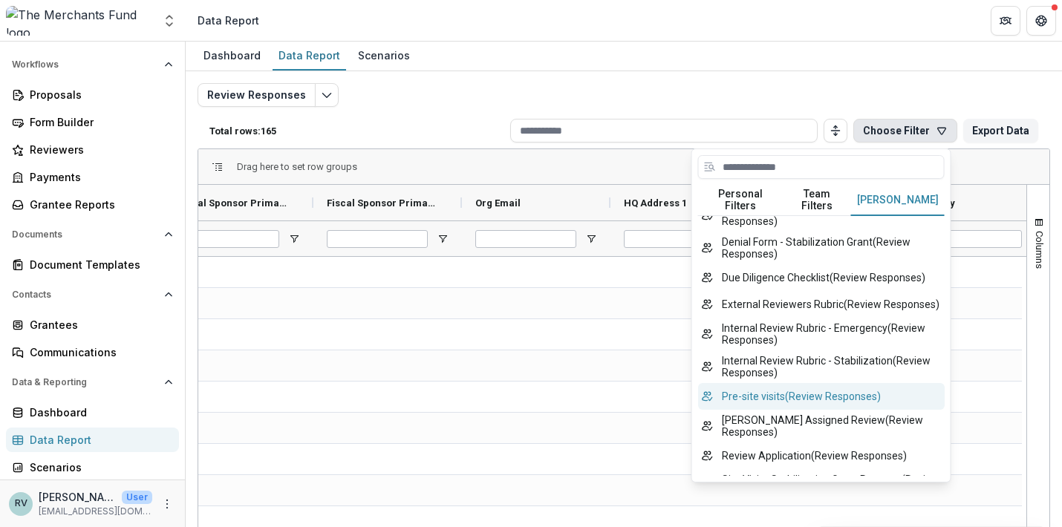
click at [838, 410] on button "Pre-site visits ( Review Responses )" at bounding box center [821, 396] width 247 height 27
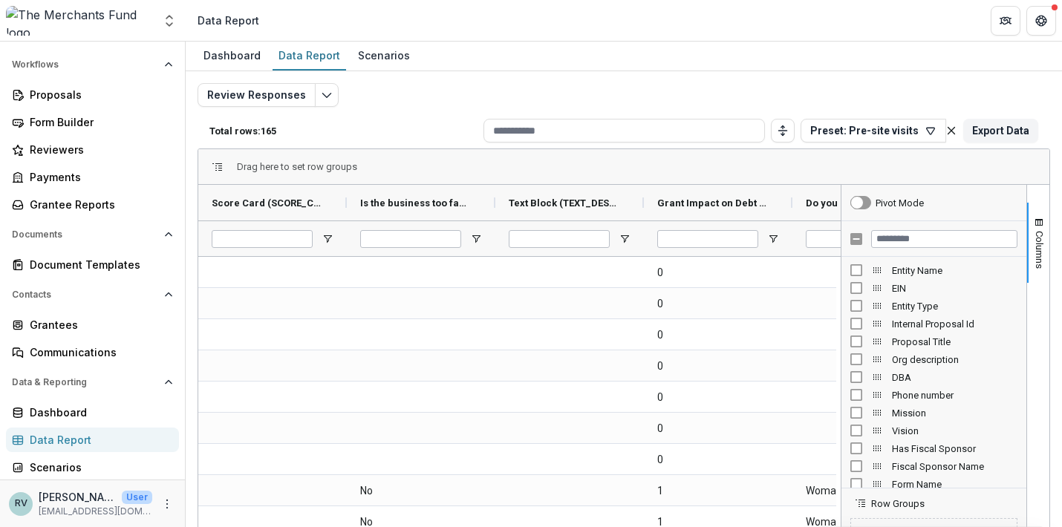
click at [937, 88] on div "Review Responses Total rows: 165 Preset: Pre-site visits Personal Filters Team …" at bounding box center [624, 358] width 853 height 550
click at [1037, 213] on button "Columns" at bounding box center [1038, 243] width 22 height 80
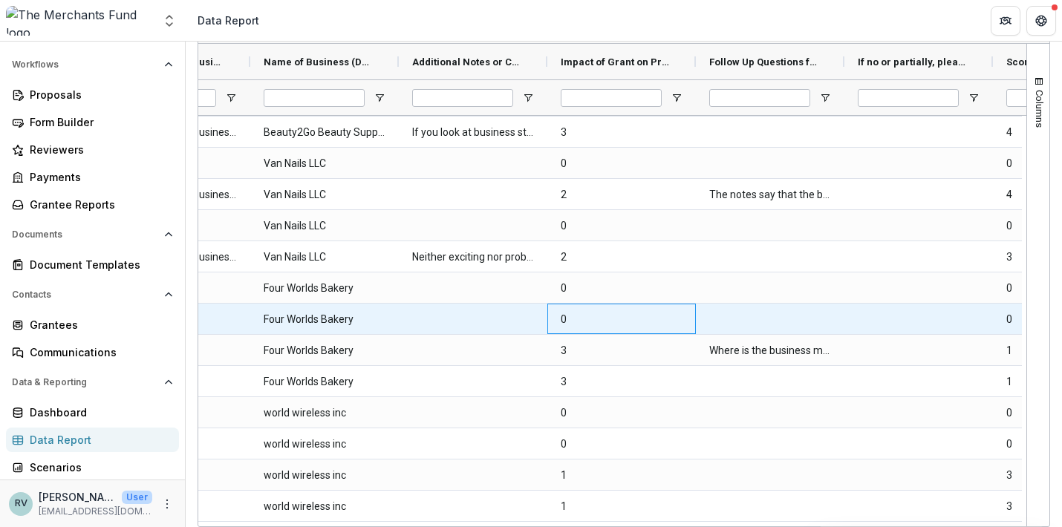
click at [653, 307] on \(RATING\)-34939 "0" at bounding box center [622, 319] width 122 height 30
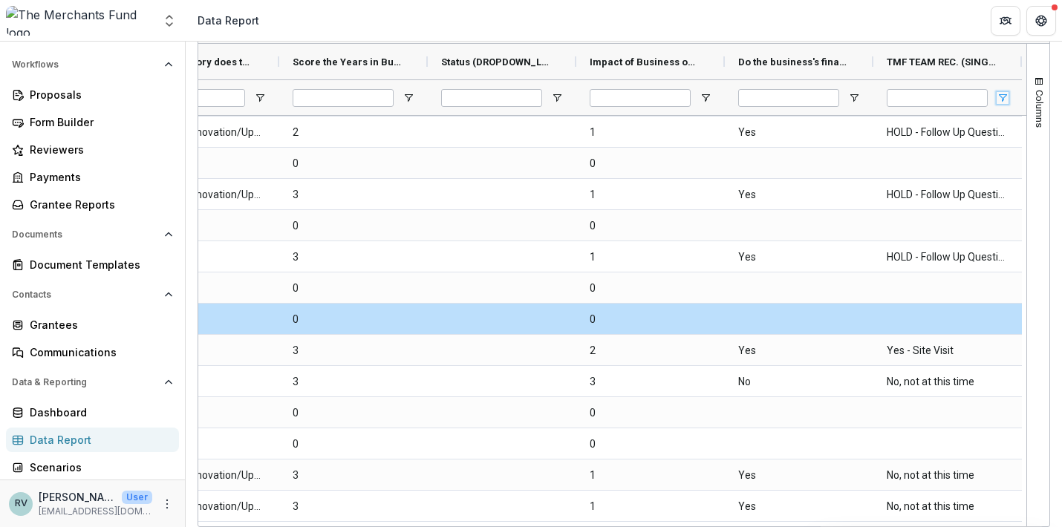
click at [998, 101] on span "Open Filter Menu" at bounding box center [1003, 98] width 12 height 12
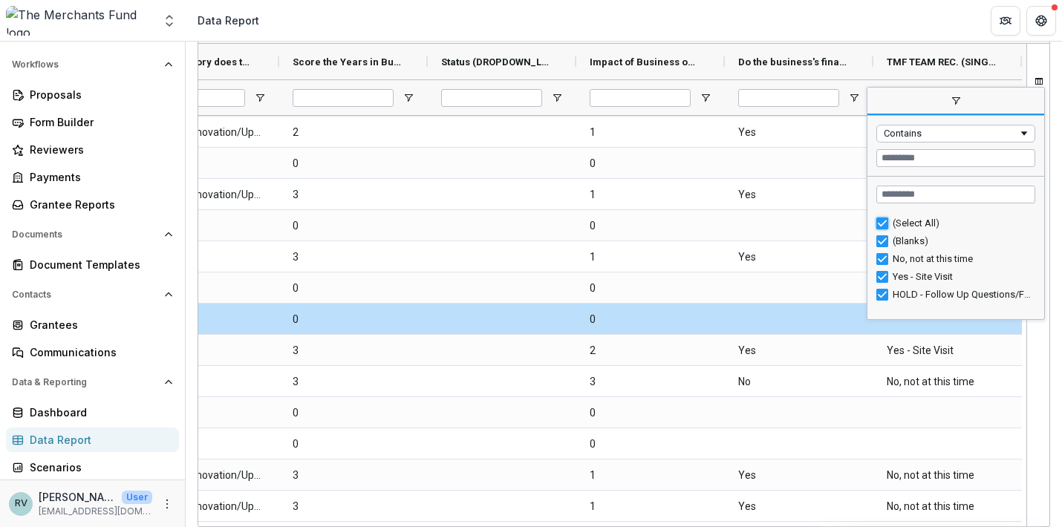
type input "***"
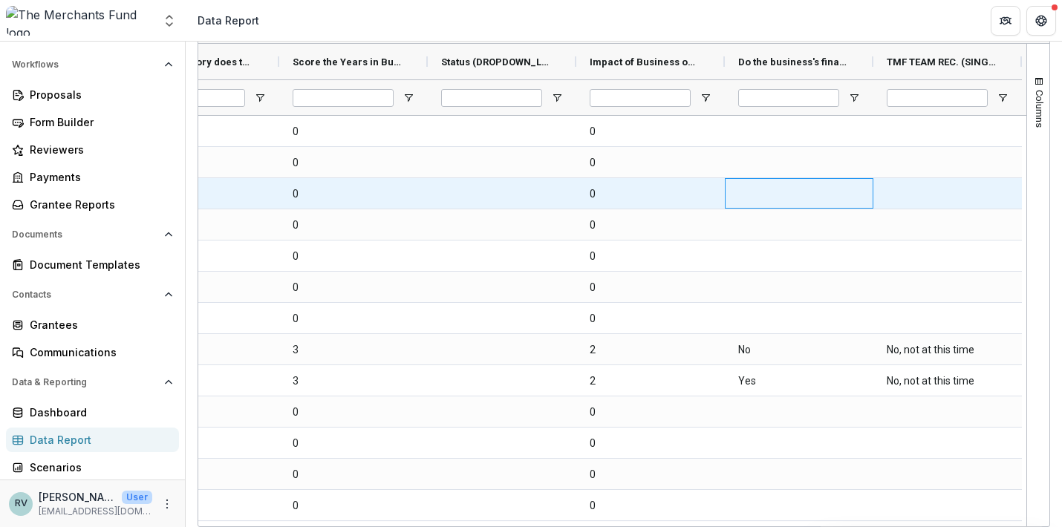
click at [804, 195] on div at bounding box center [799, 193] width 149 height 30
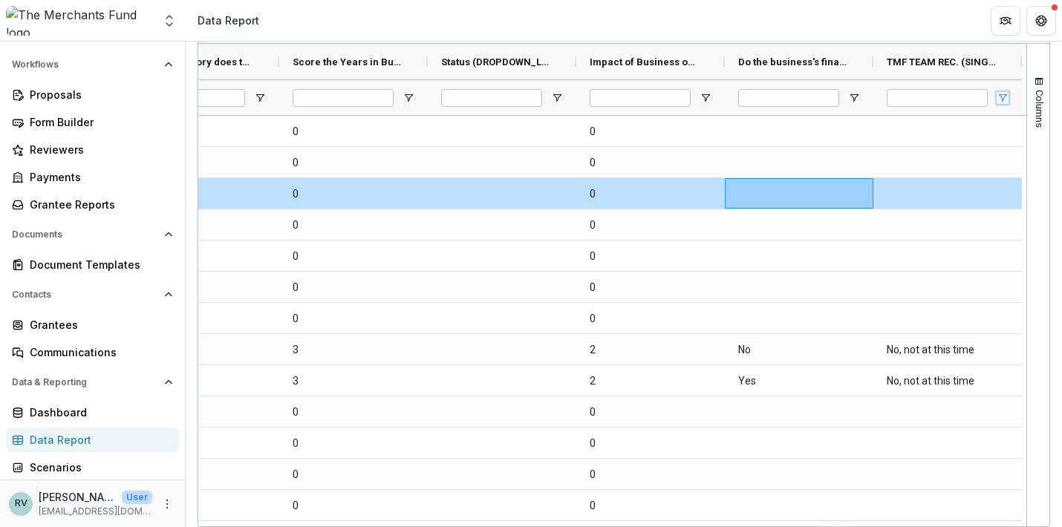
click at [1003, 94] on span "Open Filter Menu" at bounding box center [1003, 98] width 12 height 12
click at [976, 57] on span "TMF TEAM REC. (SINGLE_RESPONSE)" at bounding box center [942, 61] width 110 height 11
click at [974, 59] on span "TMF TEAM REC. (SINGLE_RESPONSE)" at bounding box center [934, 61] width 94 height 11
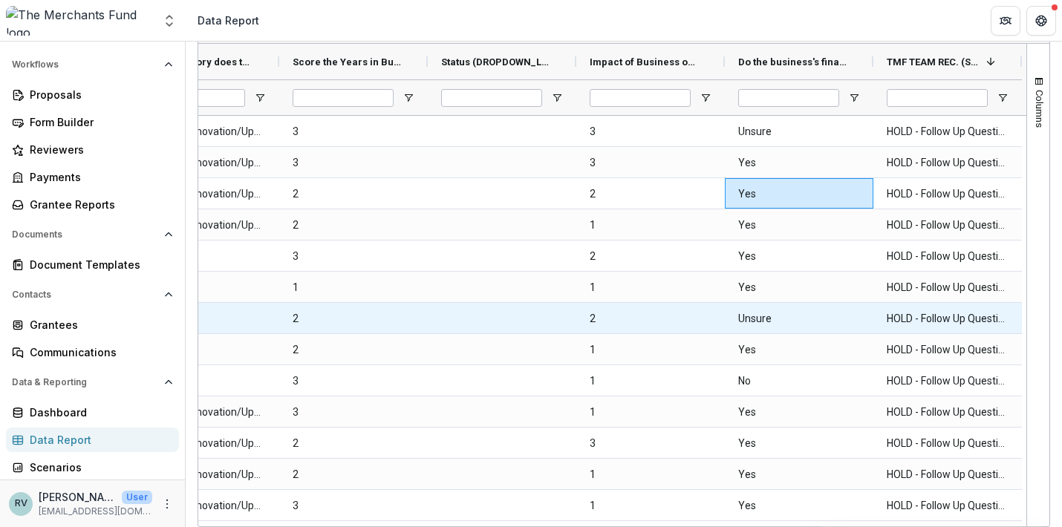
click at [788, 307] on \(SINGLE_RESPONSE\)-35717 "Unsure" at bounding box center [799, 319] width 122 height 30
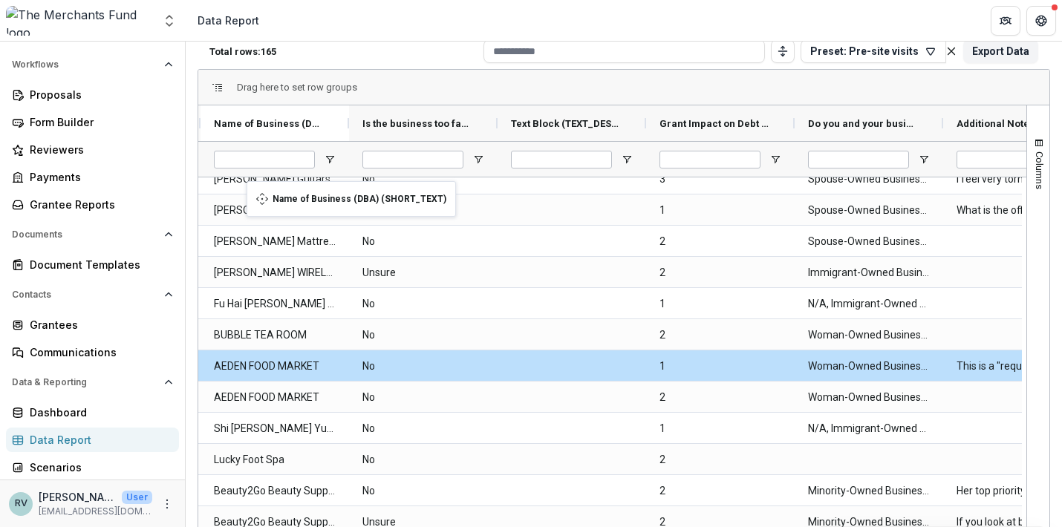
drag, startPoint x: 890, startPoint y: 123, endPoint x: 254, endPoint y: 189, distance: 639.9
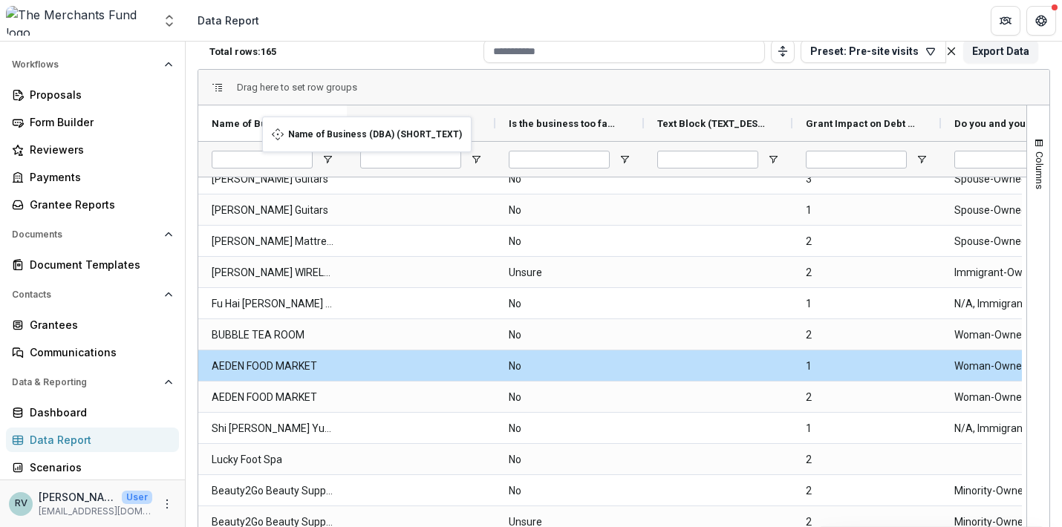
drag, startPoint x: 432, startPoint y: 123, endPoint x: 258, endPoint y: 128, distance: 174.6
click at [1037, 159] on span "Columns" at bounding box center [1039, 171] width 11 height 38
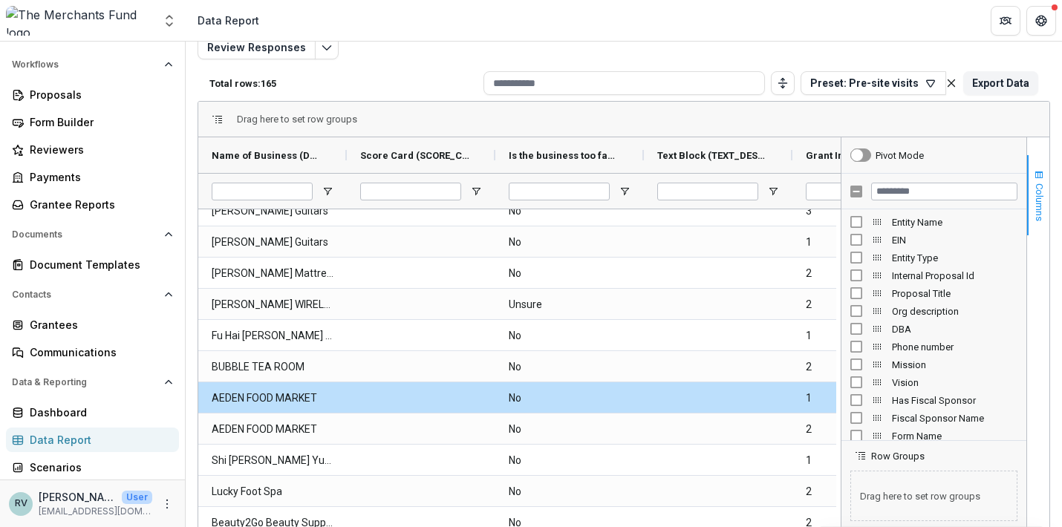
click at [1037, 185] on span "Columns" at bounding box center [1039, 202] width 11 height 38
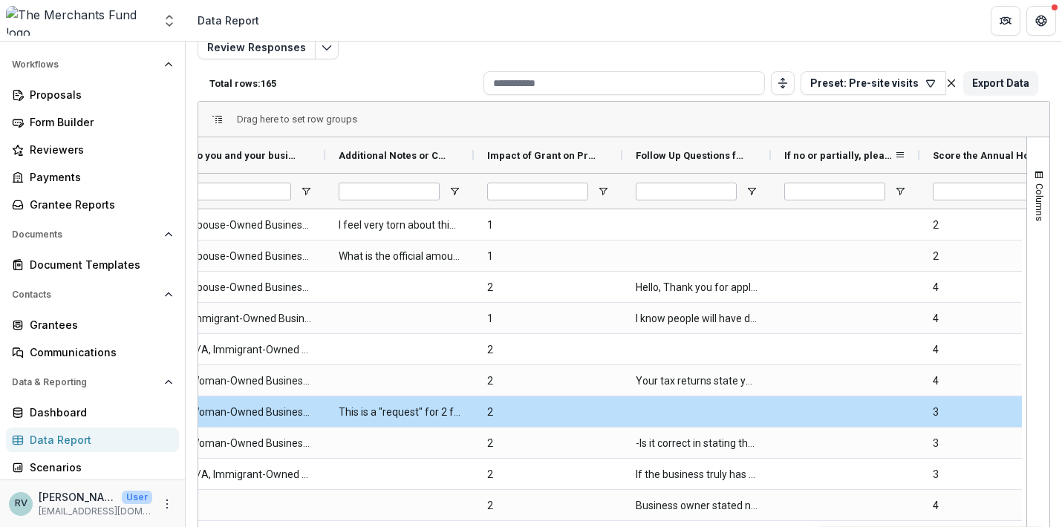
click at [824, 160] on span "If no or partially, please share your thoughts. (FORMATTED_TEXT)" at bounding box center [839, 155] width 110 height 11
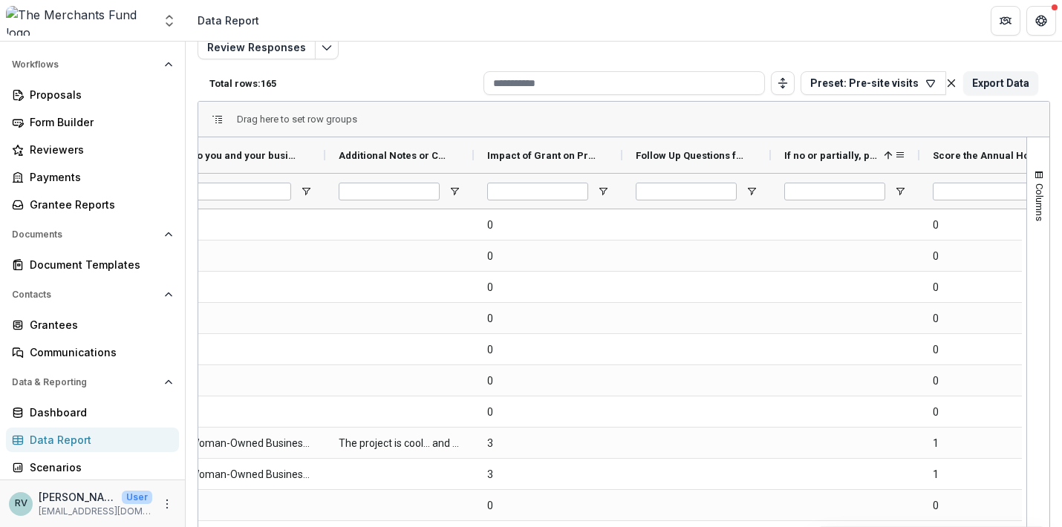
click at [827, 153] on span "If no or partially, please share your thoughts. (FORMATTED_TEXT)" at bounding box center [831, 155] width 94 height 11
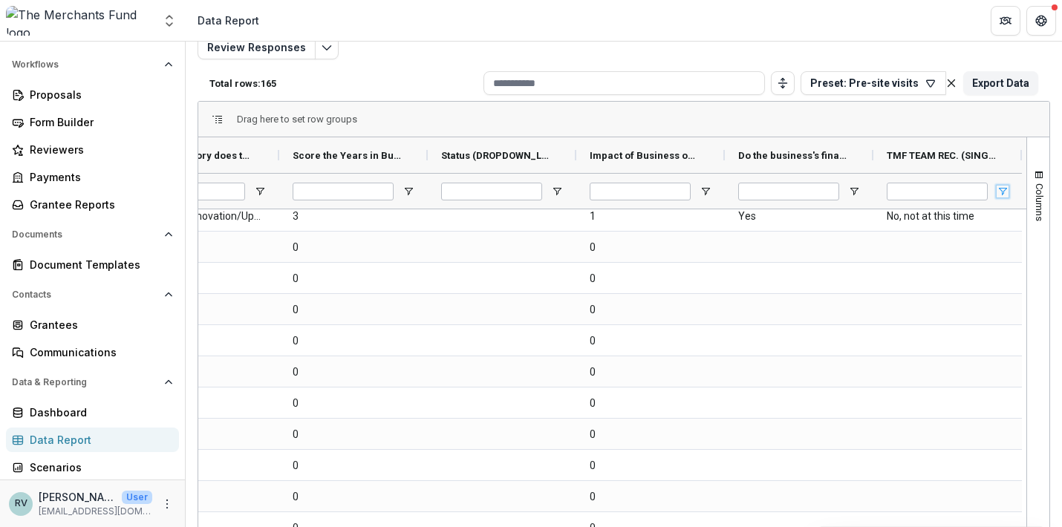
click at [998, 189] on span "Open Filter Menu" at bounding box center [1003, 192] width 12 height 12
click at [986, 154] on span "TMF TEAM REC. (SINGLE_RESPONSE)" at bounding box center [942, 155] width 110 height 11
click at [985, 155] on span at bounding box center [991, 155] width 12 height 12
click at [991, 156] on span at bounding box center [991, 155] width 12 height 12
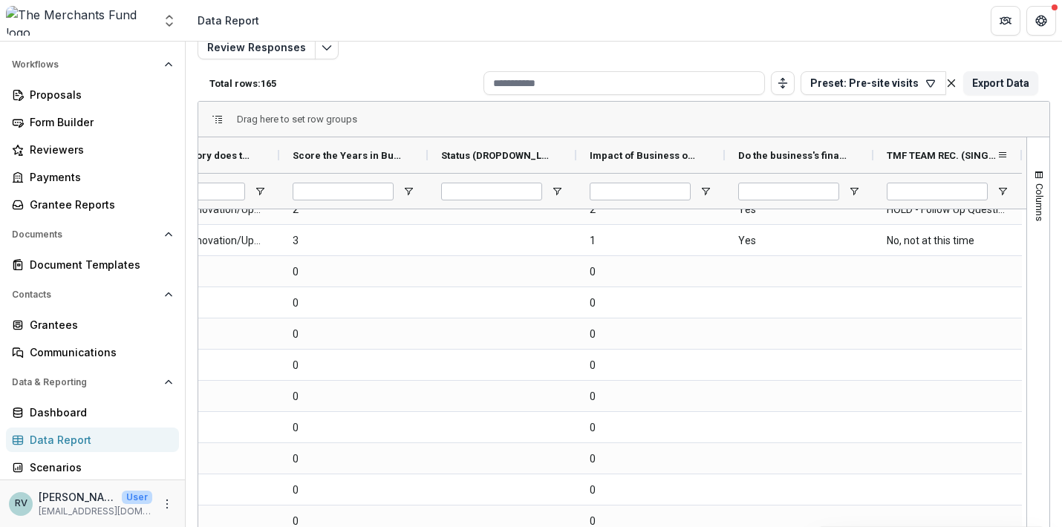
click at [986, 156] on span "TMF TEAM REC. (SINGLE_RESPONSE)" at bounding box center [942, 155] width 110 height 11
click at [986, 156] on span at bounding box center [991, 155] width 12 height 12
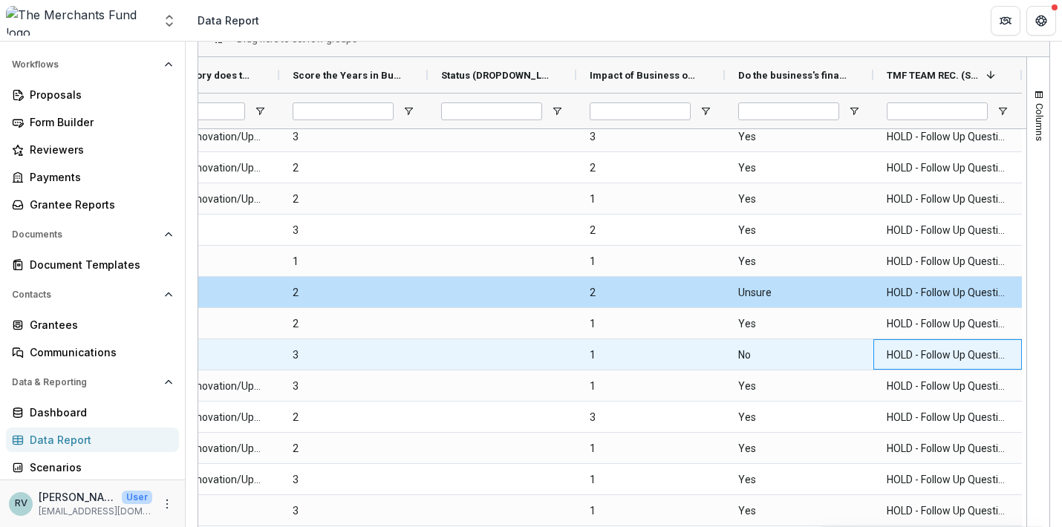
click at [919, 351] on \(SINGLE_RESPONSE\)-40941 "HOLD - Follow Up Questions/Further Review" at bounding box center [948, 355] width 122 height 30
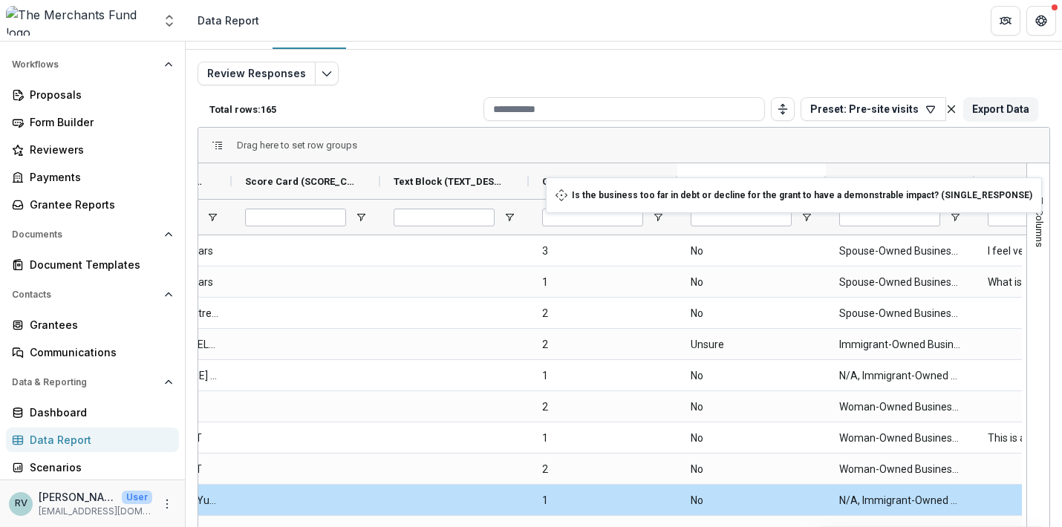
drag, startPoint x: 440, startPoint y: 183, endPoint x: 717, endPoint y: 186, distance: 277.0
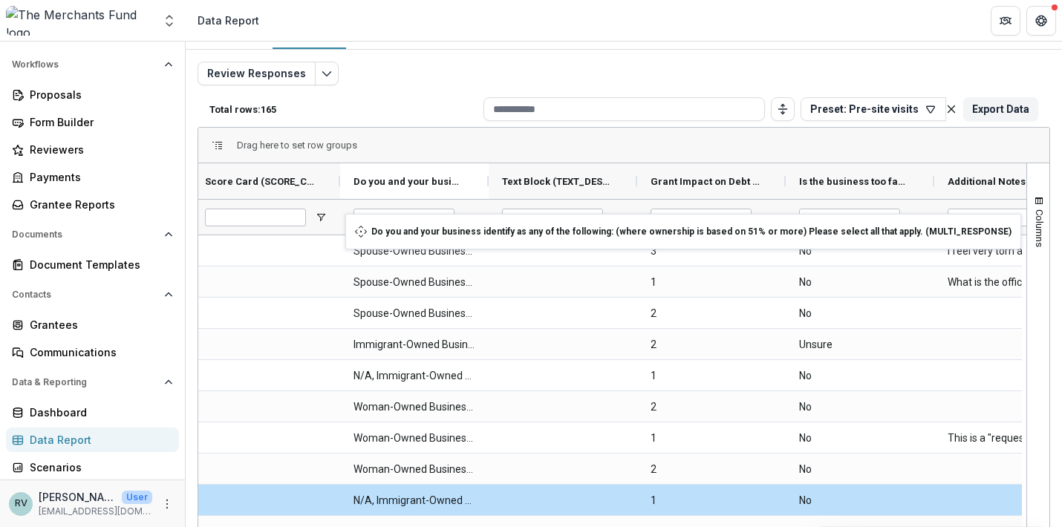
drag, startPoint x: 870, startPoint y: 177, endPoint x: 353, endPoint y: 223, distance: 519.7
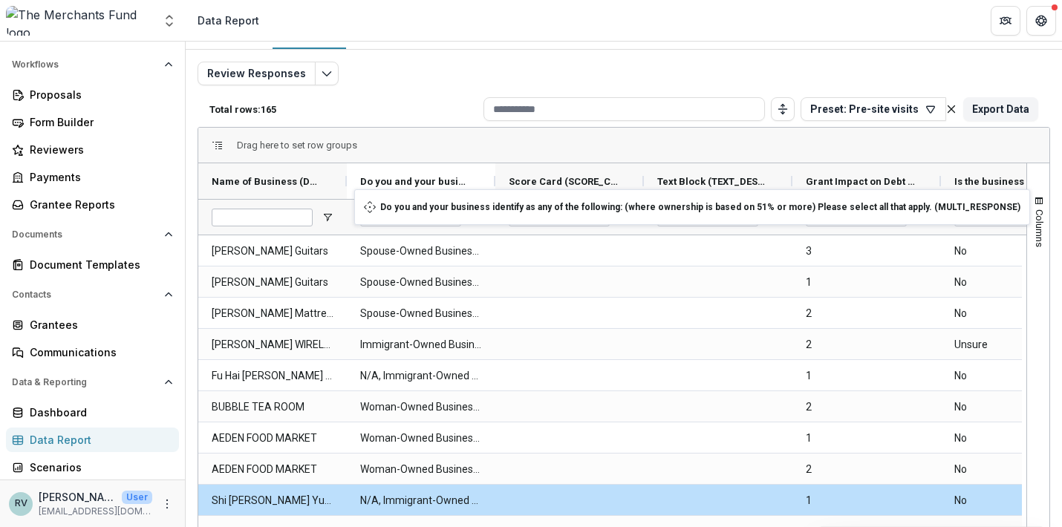
drag, startPoint x: 567, startPoint y: 182, endPoint x: 390, endPoint y: 200, distance: 177.7
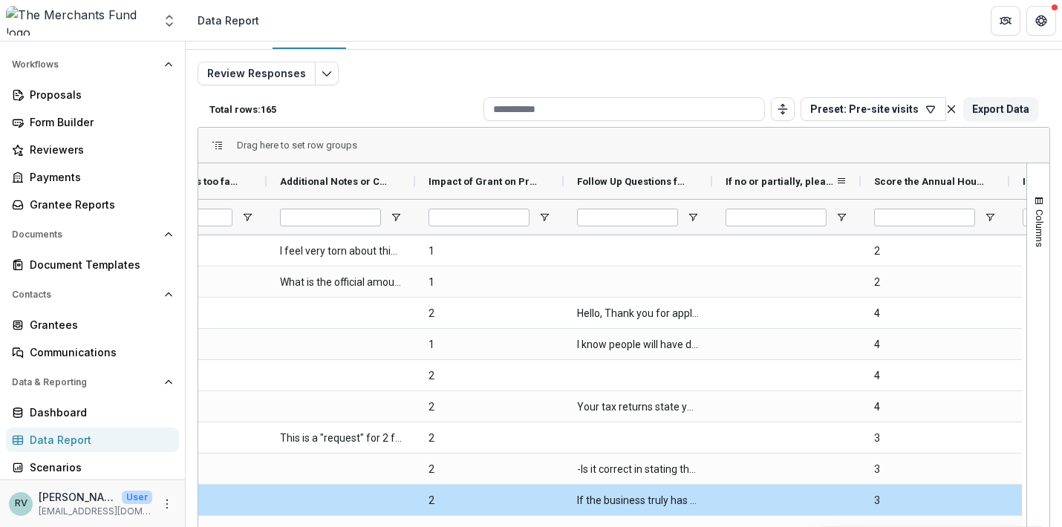
click at [776, 186] on span "If no or partially, please share your thoughts. (FORMATTED_TEXT)" at bounding box center [781, 181] width 110 height 11
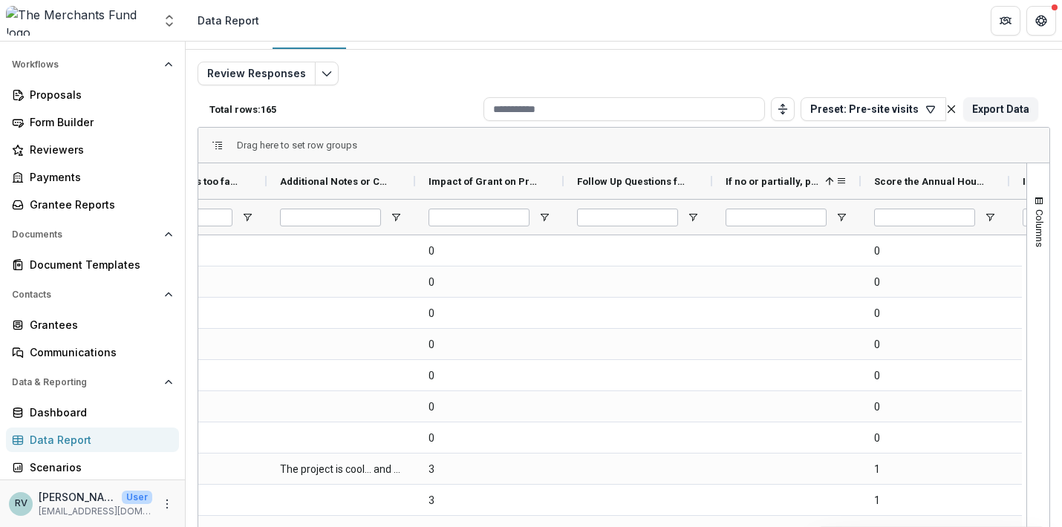
click at [776, 186] on span "If no or partially, please share your thoughts. (FORMATTED_TEXT)" at bounding box center [773, 181] width 94 height 11
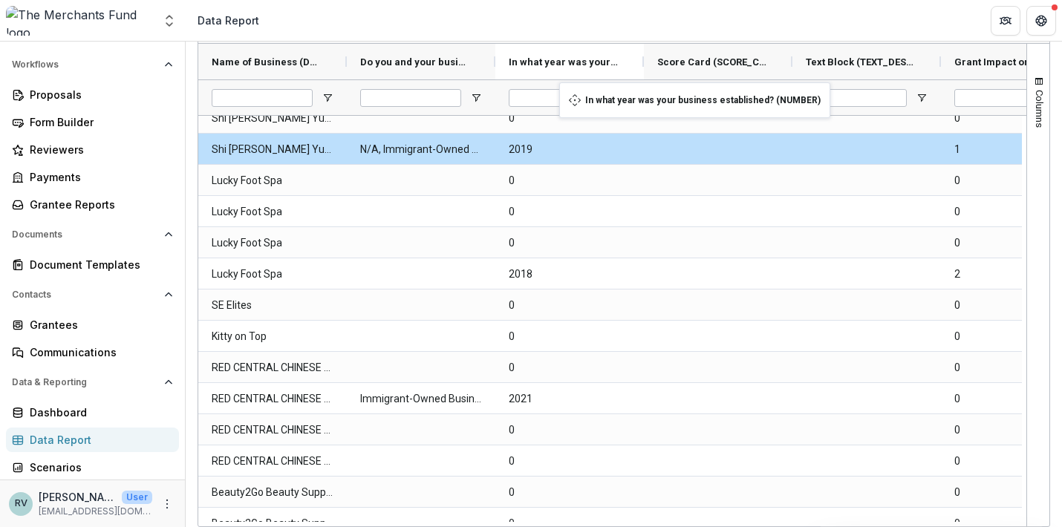
drag, startPoint x: 845, startPoint y: 61, endPoint x: 567, endPoint y: 91, distance: 280.2
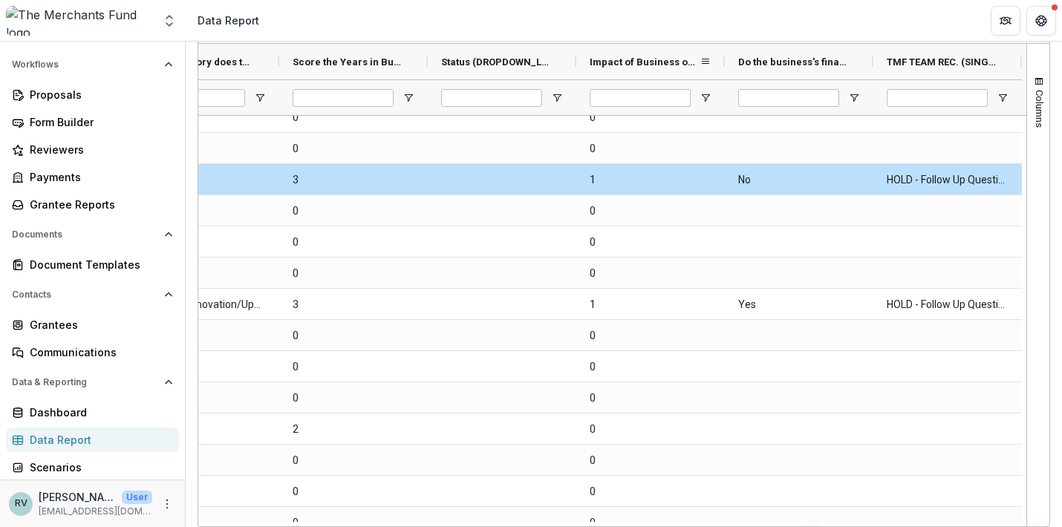
click at [620, 60] on span "Impact of Business on Neighborhood or Community. Would receiving this grant hel…" at bounding box center [645, 61] width 110 height 11
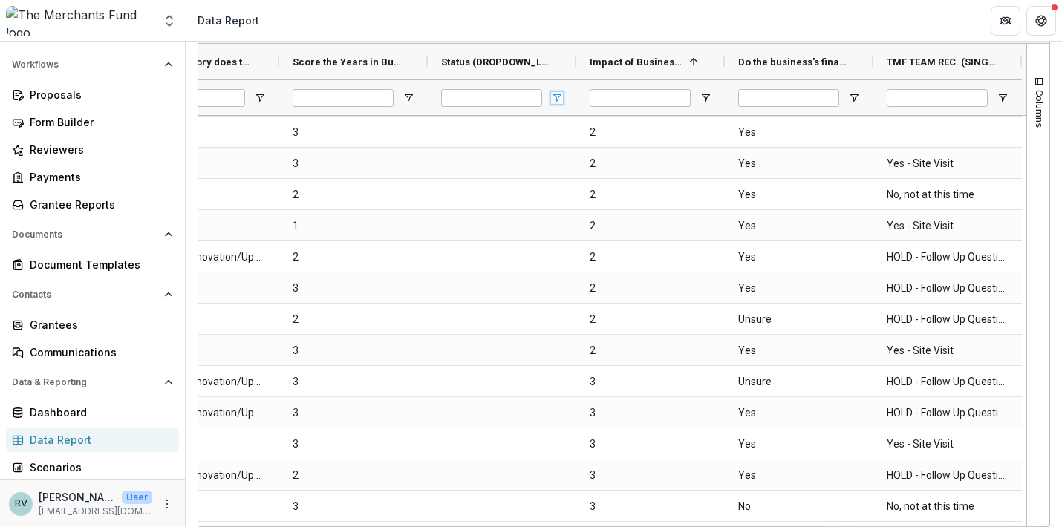
click at [556, 96] on span "Open Filter Menu" at bounding box center [557, 98] width 12 height 12
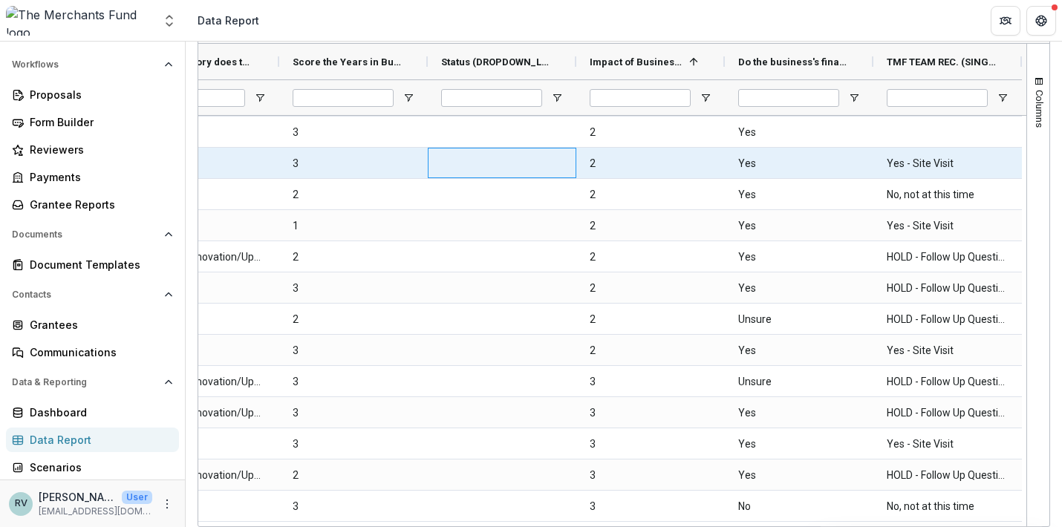
click at [501, 169] on div at bounding box center [502, 163] width 149 height 30
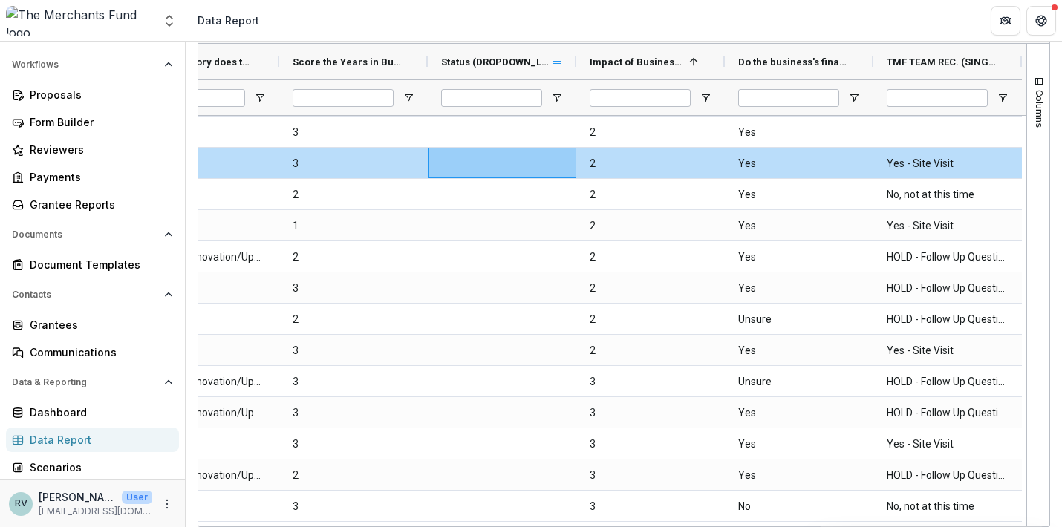
click at [551, 57] on span at bounding box center [557, 62] width 12 height 12
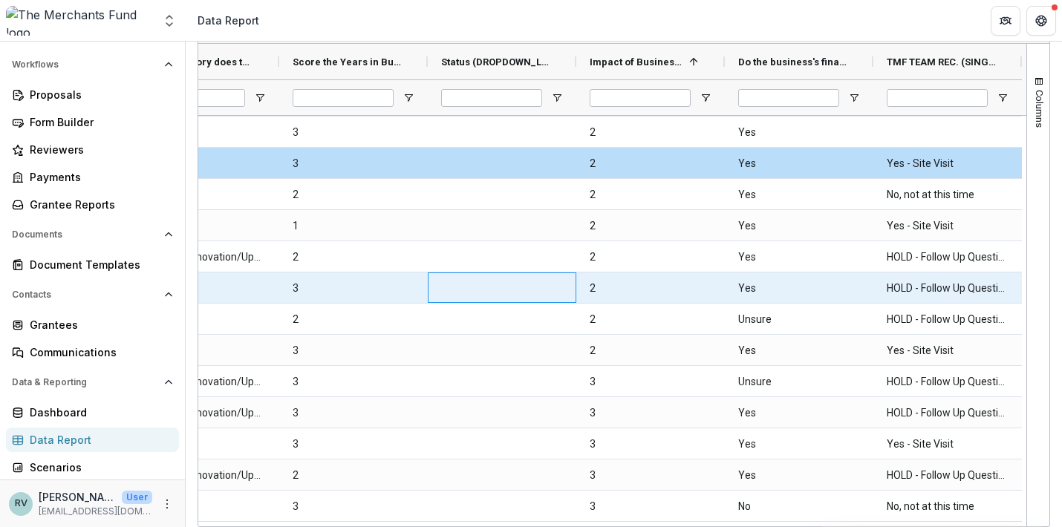
click at [500, 284] on div at bounding box center [502, 288] width 149 height 30
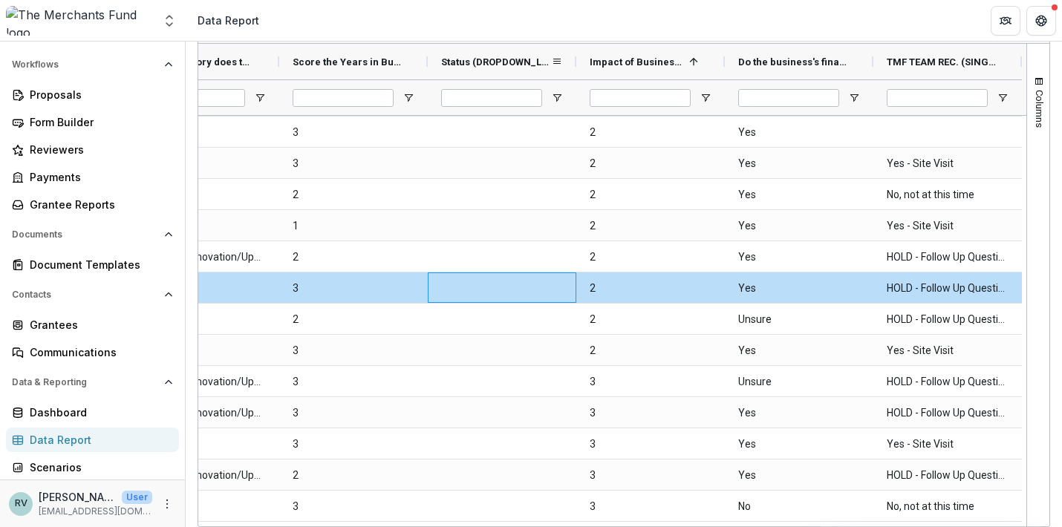
click at [482, 52] on div "Status (DROPDOWN_LIST)" at bounding box center [496, 62] width 110 height 28
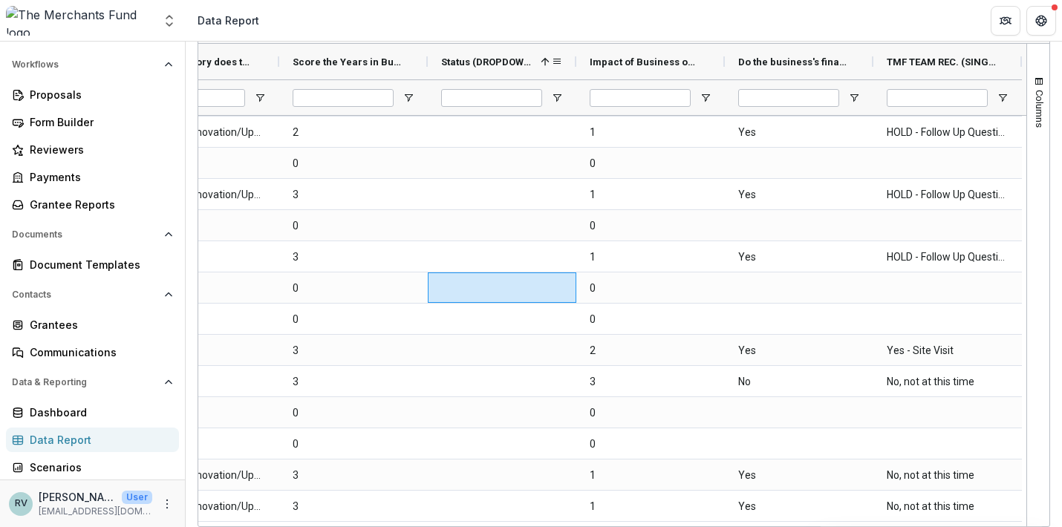
click at [483, 54] on div "Status (DROPDOWN_LIST) 1" at bounding box center [496, 62] width 110 height 28
click at [554, 62] on span at bounding box center [557, 62] width 12 height 12
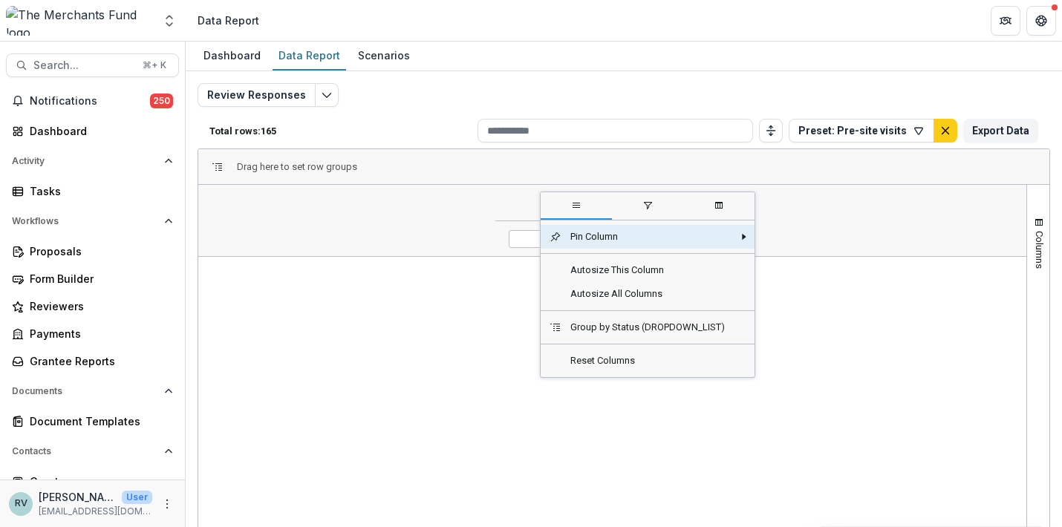
scroll to position [0, 3637]
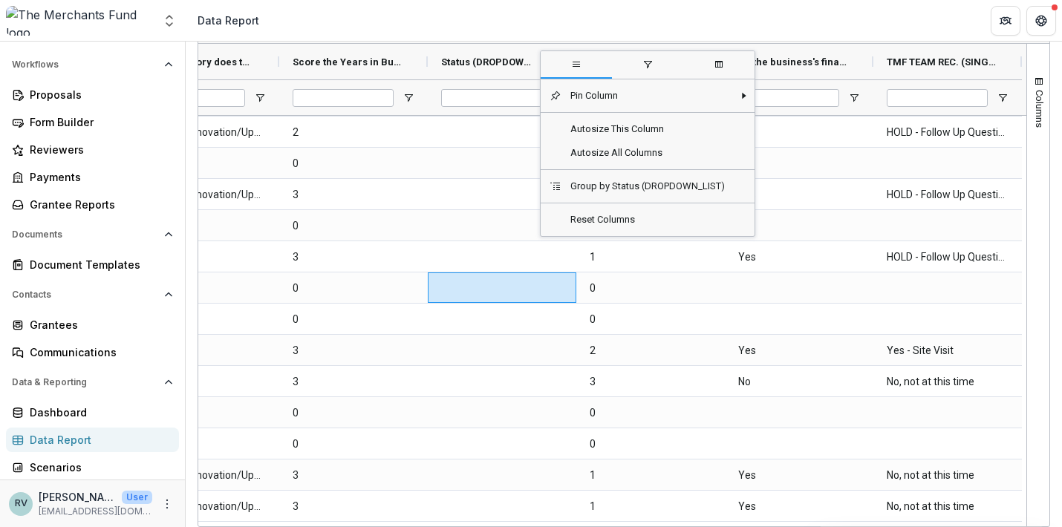
click at [725, 64] on span "columns" at bounding box center [719, 65] width 12 height 12
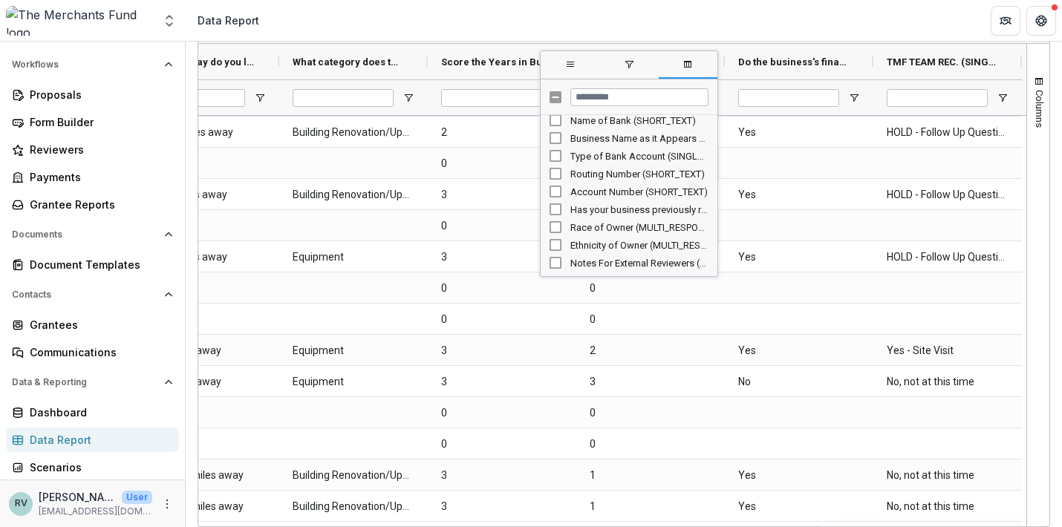
scroll to position [141, 0]
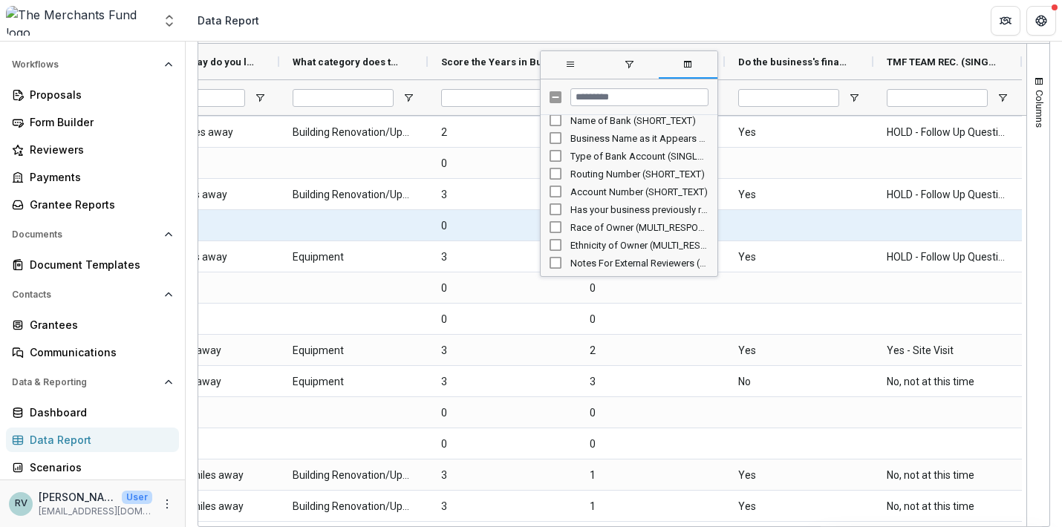
click at [496, 235] on \(RATING\)-47060 "0" at bounding box center [502, 226] width 122 height 30
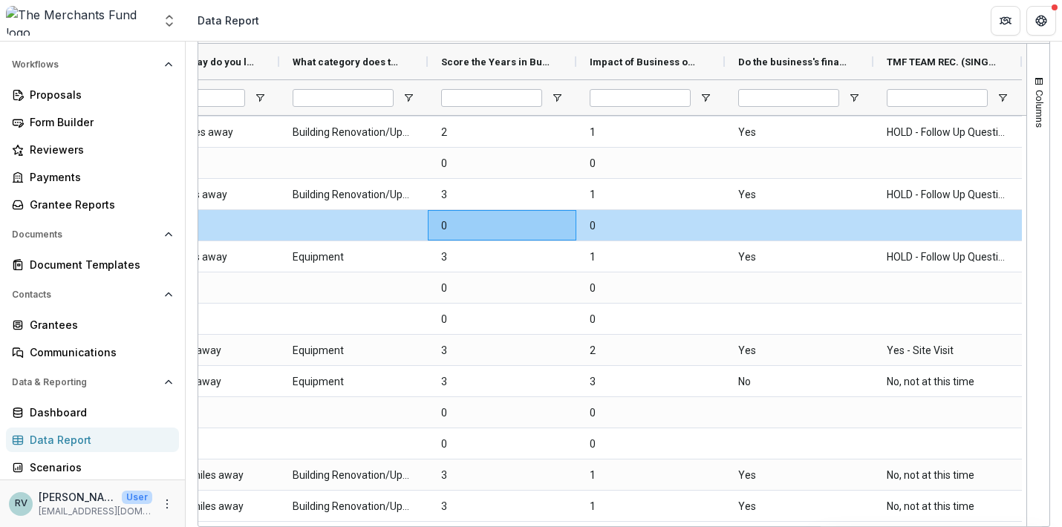
click at [545, 25] on header "Data Report" at bounding box center [624, 20] width 876 height 41
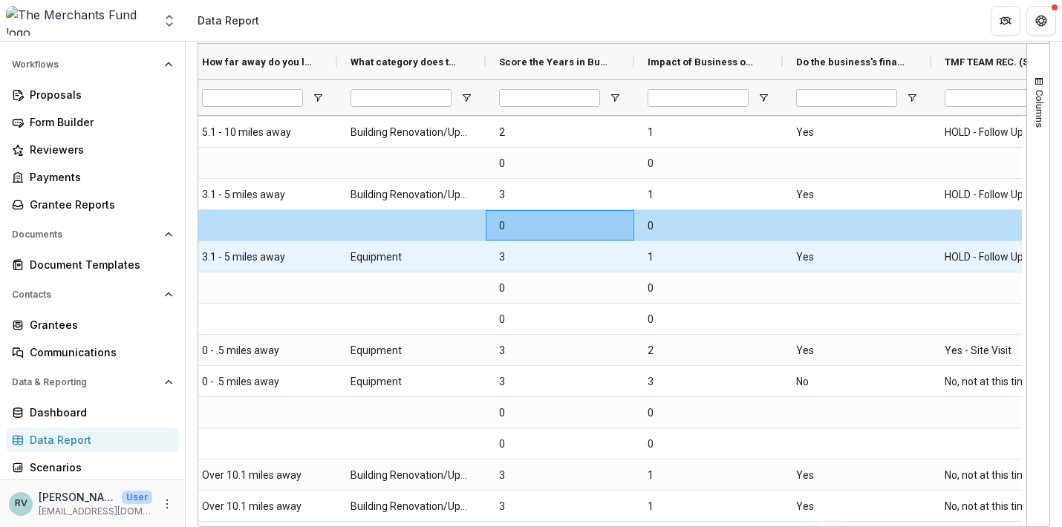
scroll to position [0, 0]
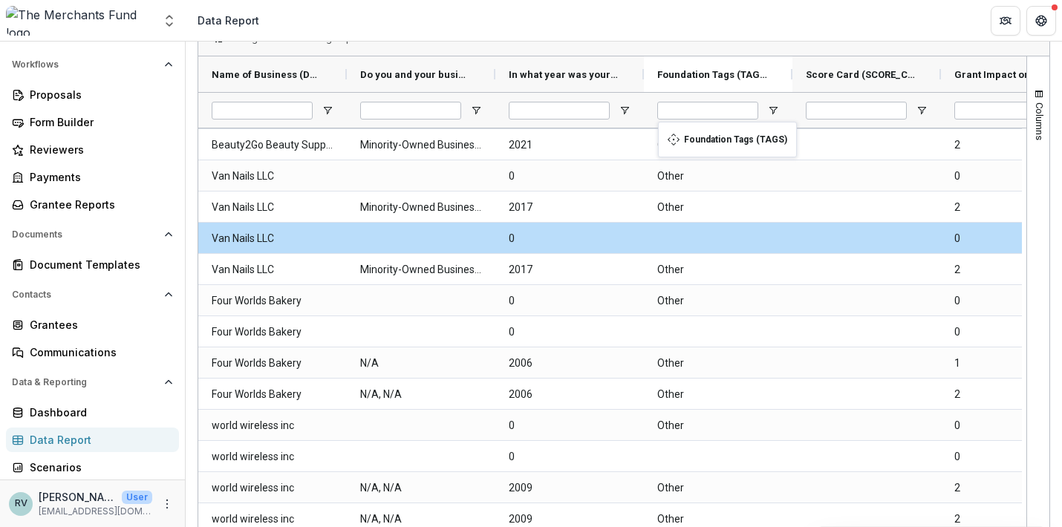
drag, startPoint x: 712, startPoint y: 73, endPoint x: 665, endPoint y: 131, distance: 74.5
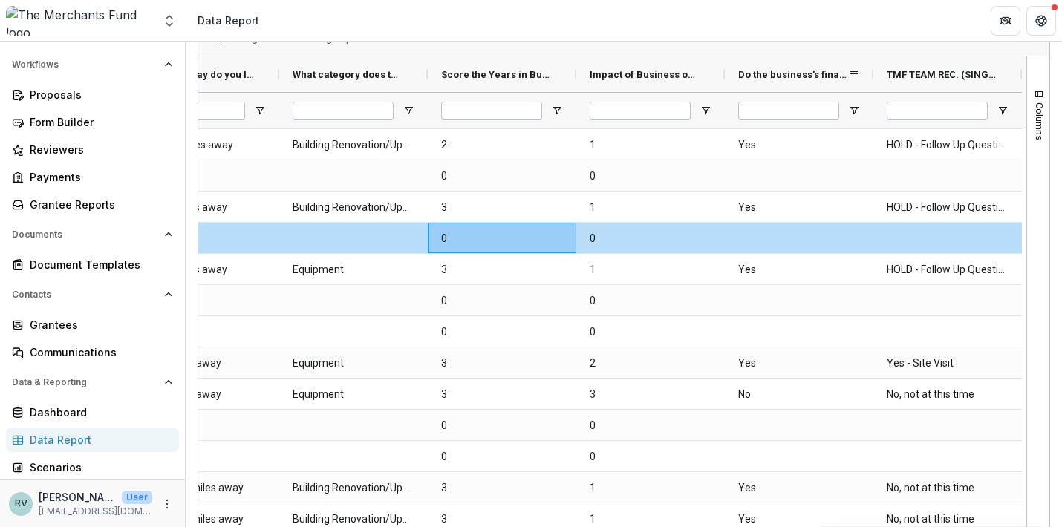
click at [800, 81] on div "Do the business's financials support the need for a grant to do this project? (…" at bounding box center [793, 74] width 110 height 28
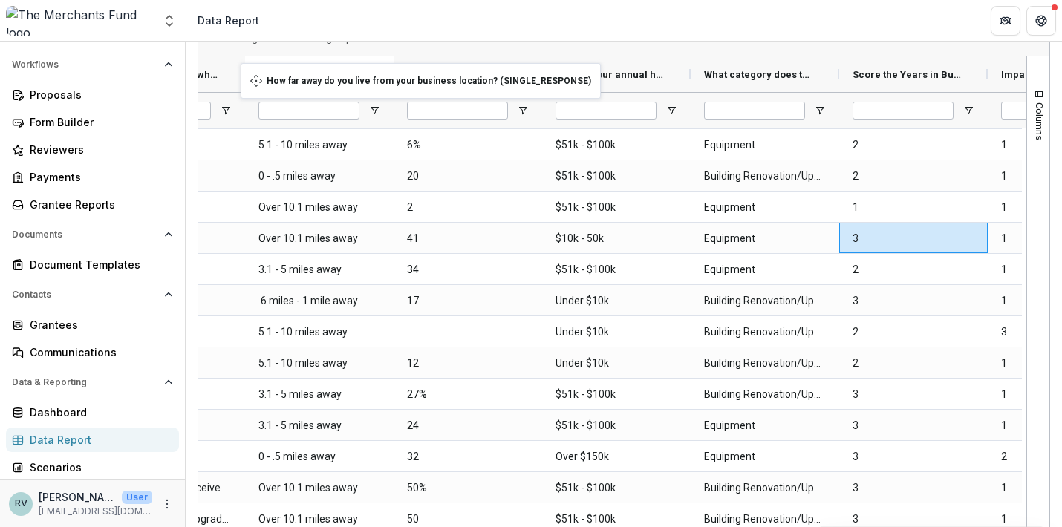
drag, startPoint x: 551, startPoint y: 70, endPoint x: 249, endPoint y: 72, distance: 302.3
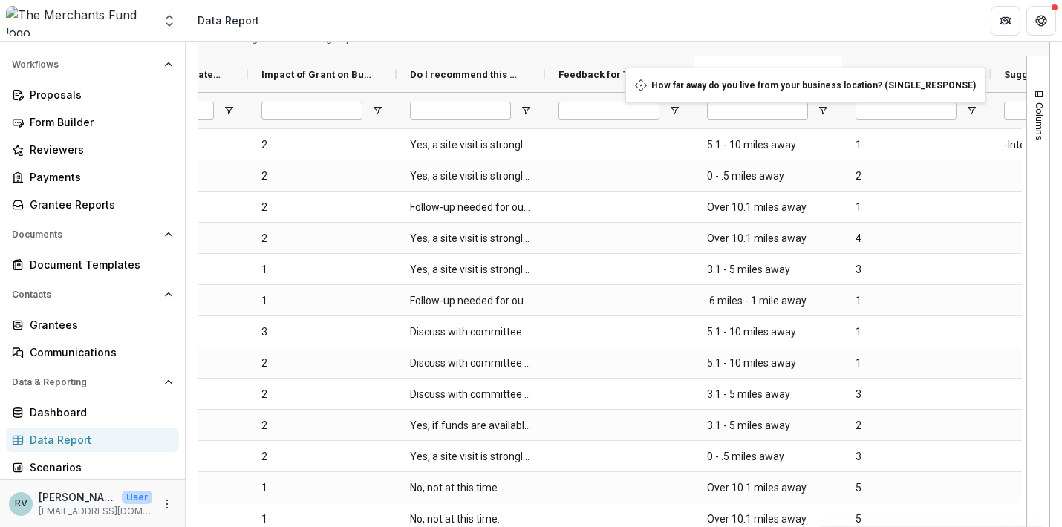
drag, startPoint x: 644, startPoint y: 75, endPoint x: 633, endPoint y: 76, distance: 11.2
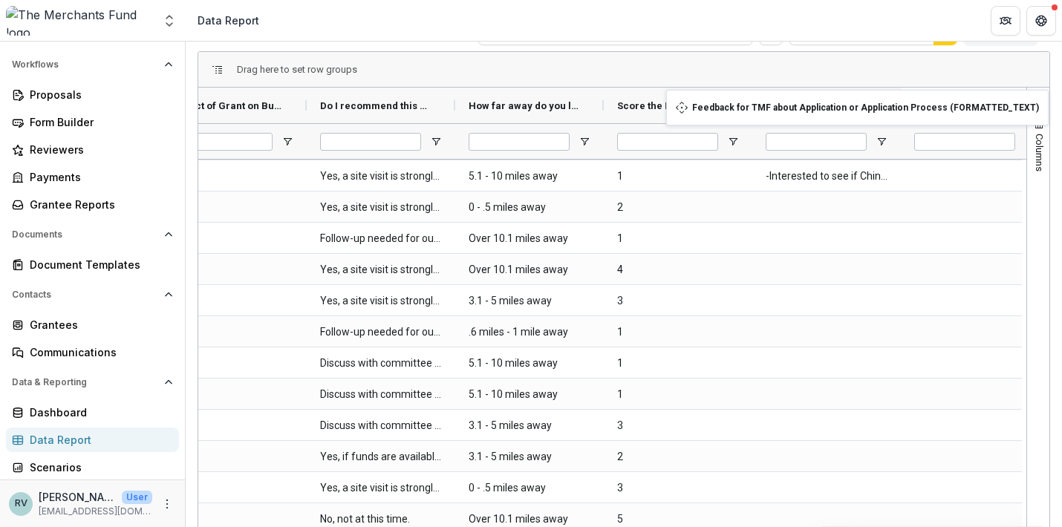
drag, startPoint x: 515, startPoint y: 69, endPoint x: 953, endPoint y: 99, distance: 439.2
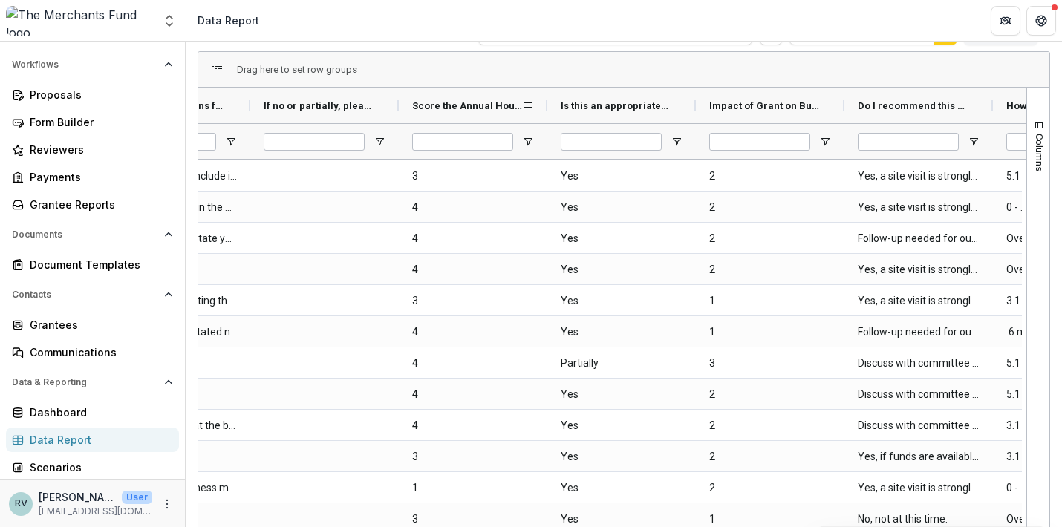
click at [454, 102] on span "Score the Annual Household Income . (Scoring Options: 1 - 4) (RATING)" at bounding box center [467, 105] width 110 height 11
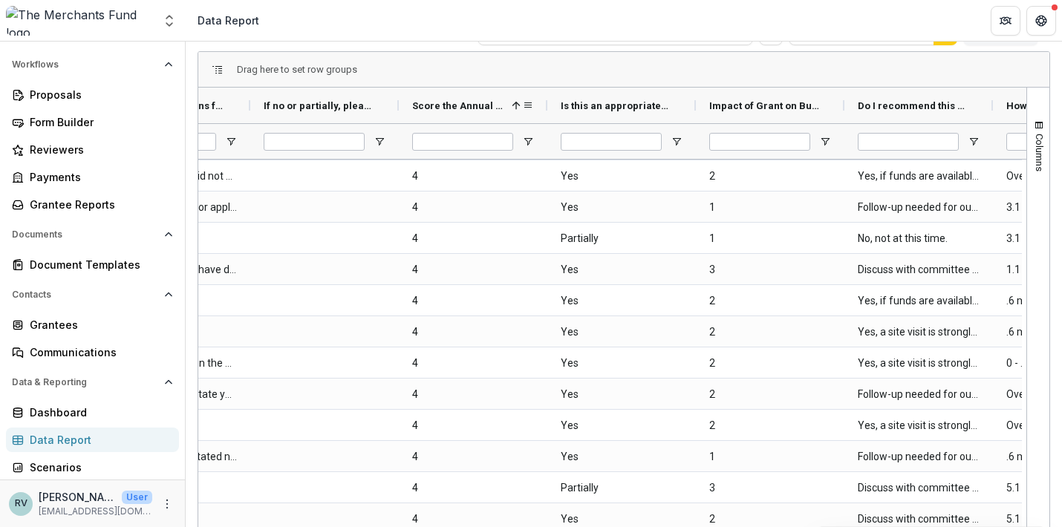
click at [446, 104] on span "Score the Annual Household Income . (Scoring Options: 1 - 4) (RATING)" at bounding box center [459, 105] width 94 height 11
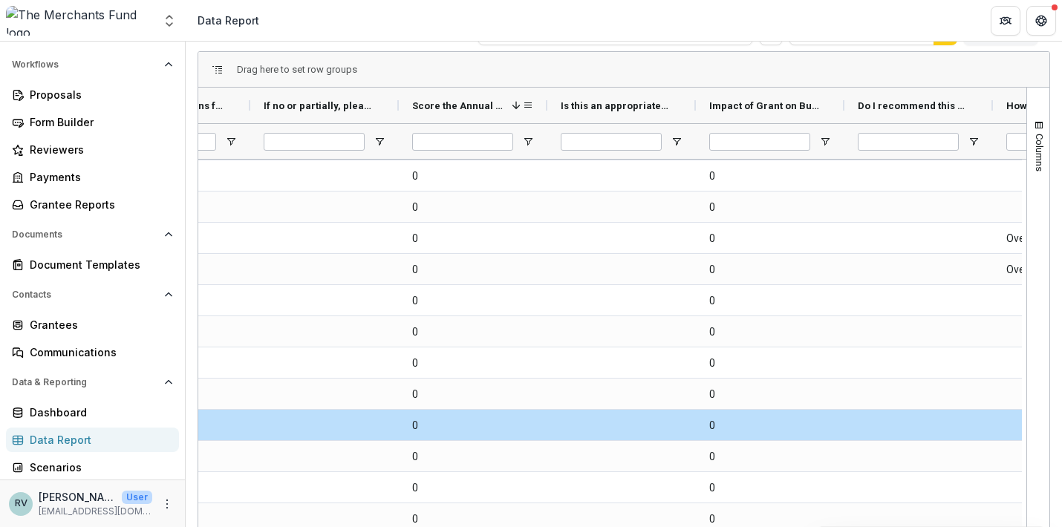
click at [446, 104] on span "Score the Annual Household Income . (Scoring Options: 1 - 4) (RATING)" at bounding box center [459, 105] width 94 height 11
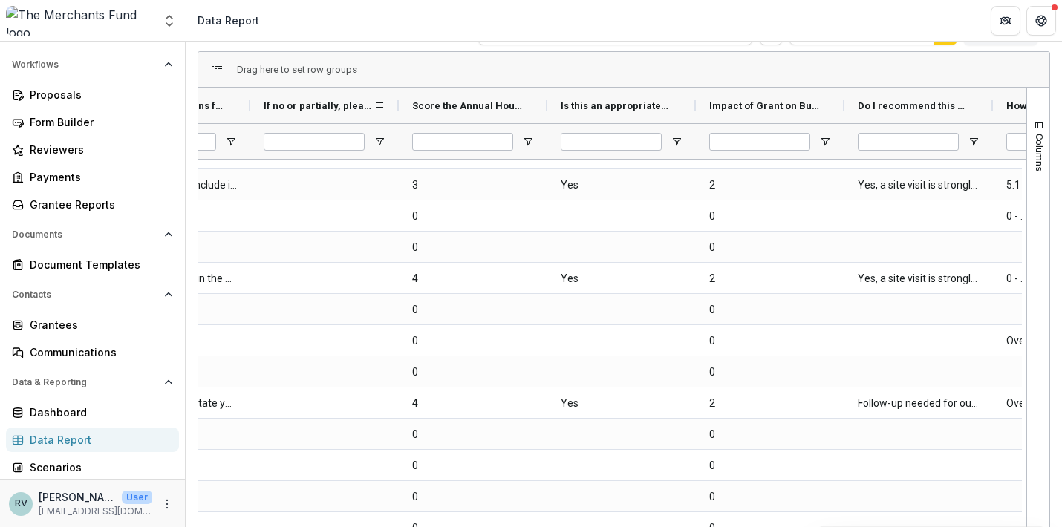
click at [312, 102] on span "If no or partially, please share your thoughts. (FORMATTED_TEXT)" at bounding box center [319, 105] width 110 height 11
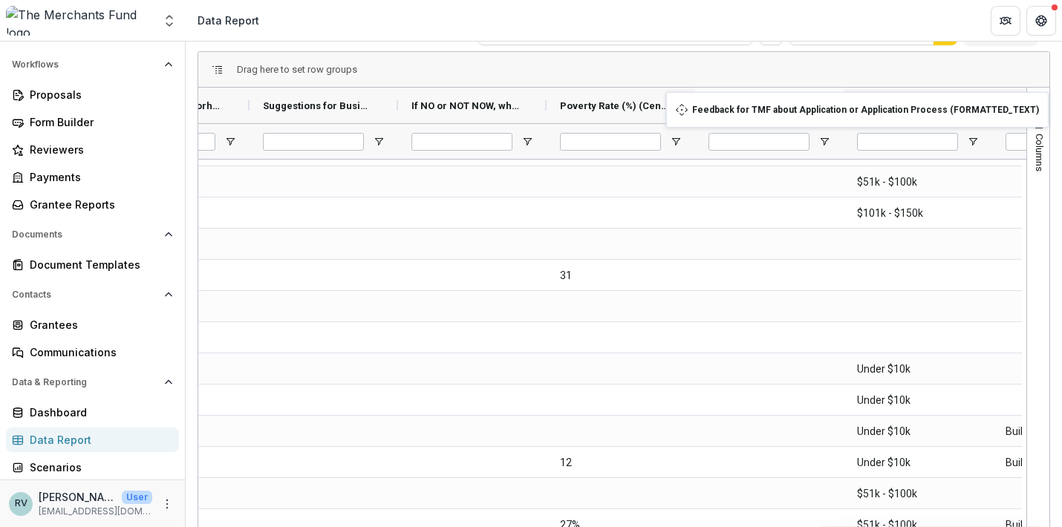
drag, startPoint x: 468, startPoint y: 105, endPoint x: 838, endPoint y: 101, distance: 370.6
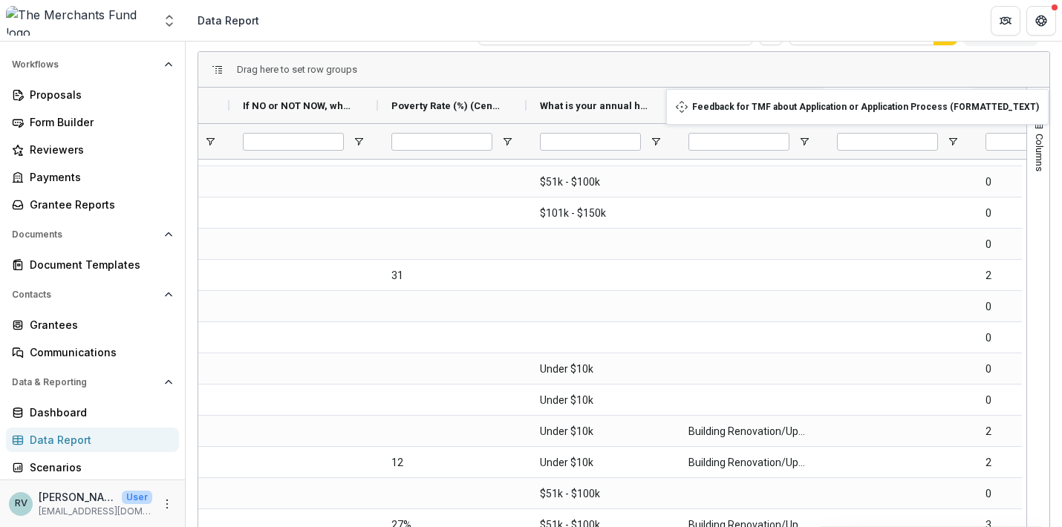
drag, startPoint x: 578, startPoint y: 101, endPoint x: 891, endPoint y: 98, distance: 313.4
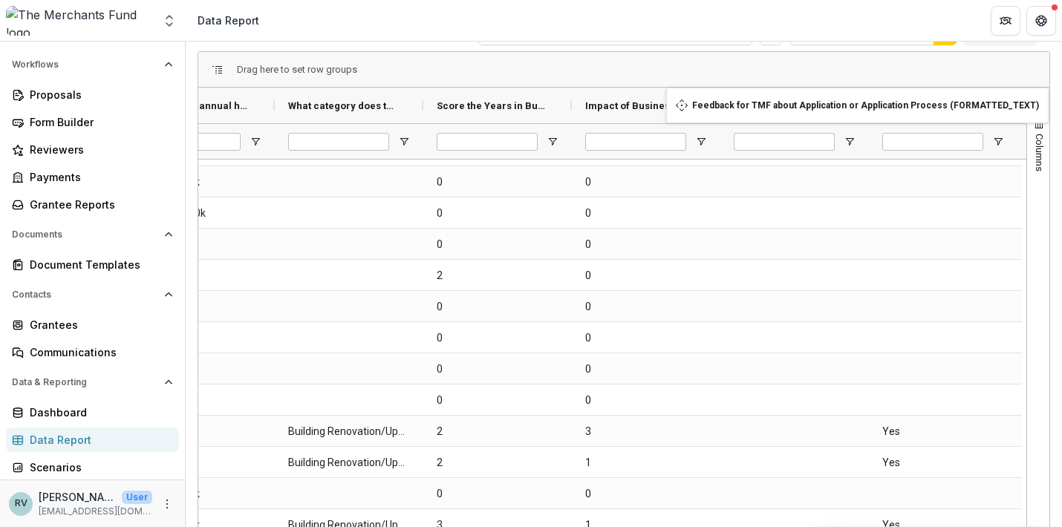
drag, startPoint x: 375, startPoint y: 106, endPoint x: 862, endPoint y: 97, distance: 487.3
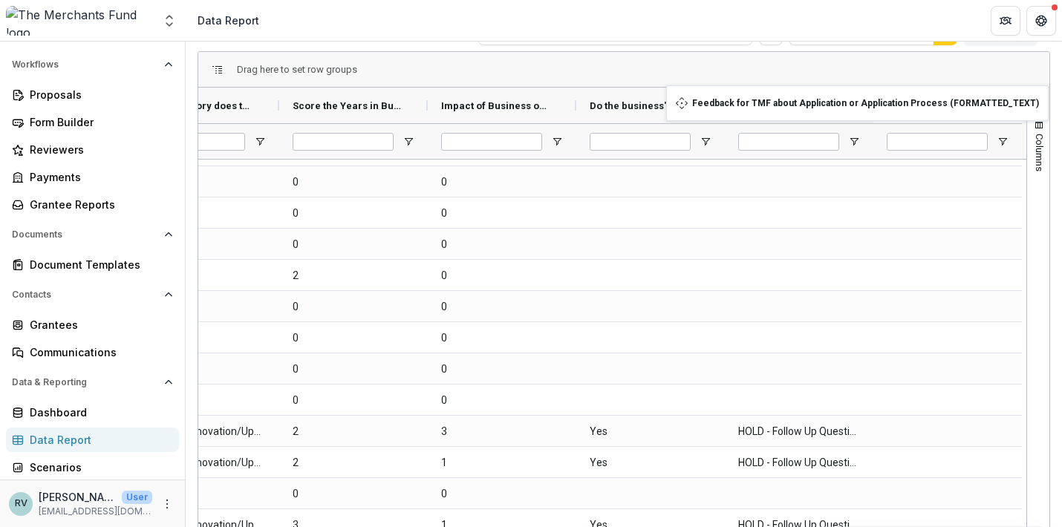
drag, startPoint x: 631, startPoint y: 102, endPoint x: 964, endPoint y: 94, distance: 332.8
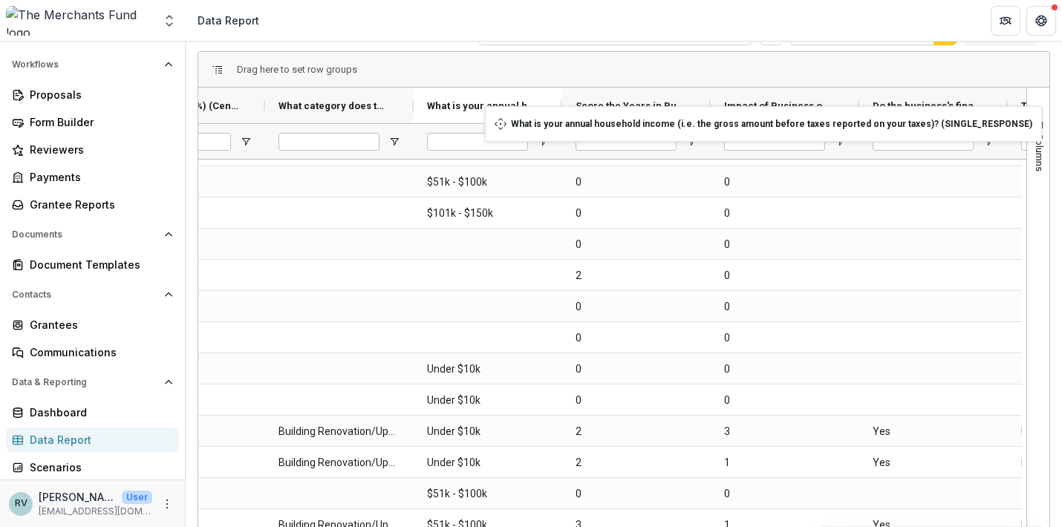
drag, startPoint x: 320, startPoint y: 105, endPoint x: 528, endPoint y: 114, distance: 208.2
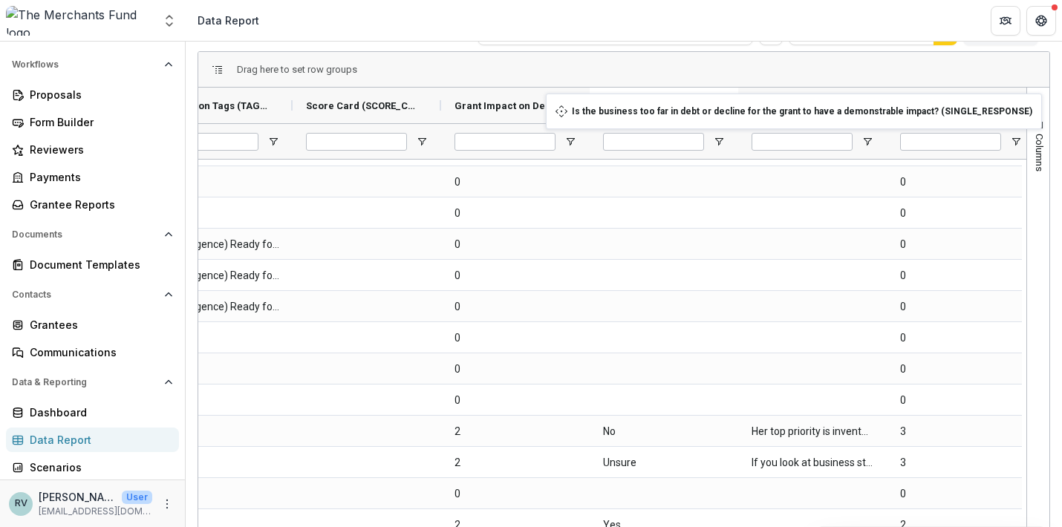
drag, startPoint x: 644, startPoint y: 102, endPoint x: 634, endPoint y: 104, distance: 10.5
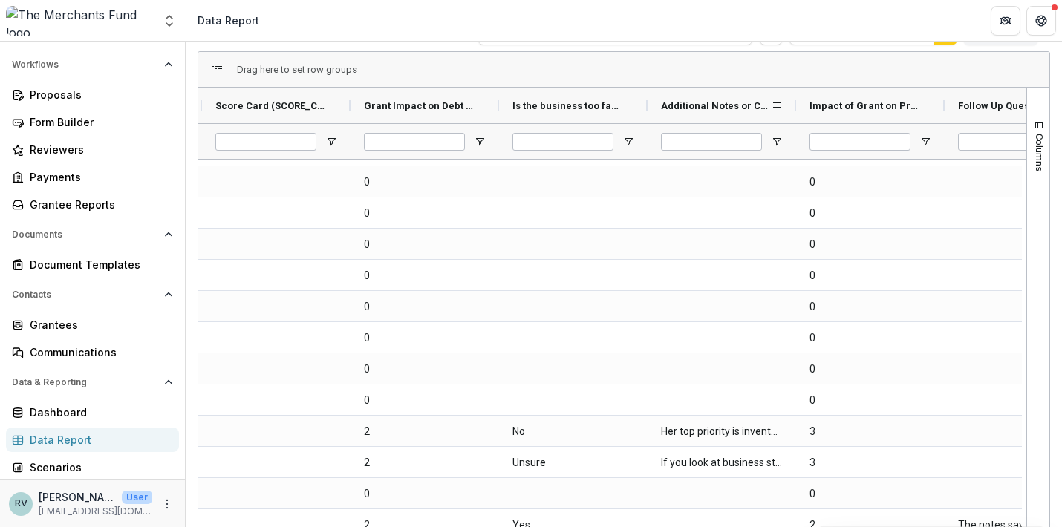
click at [701, 108] on span "Additional Notes or Comments (FORMATTED_TEXT)" at bounding box center [716, 105] width 110 height 11
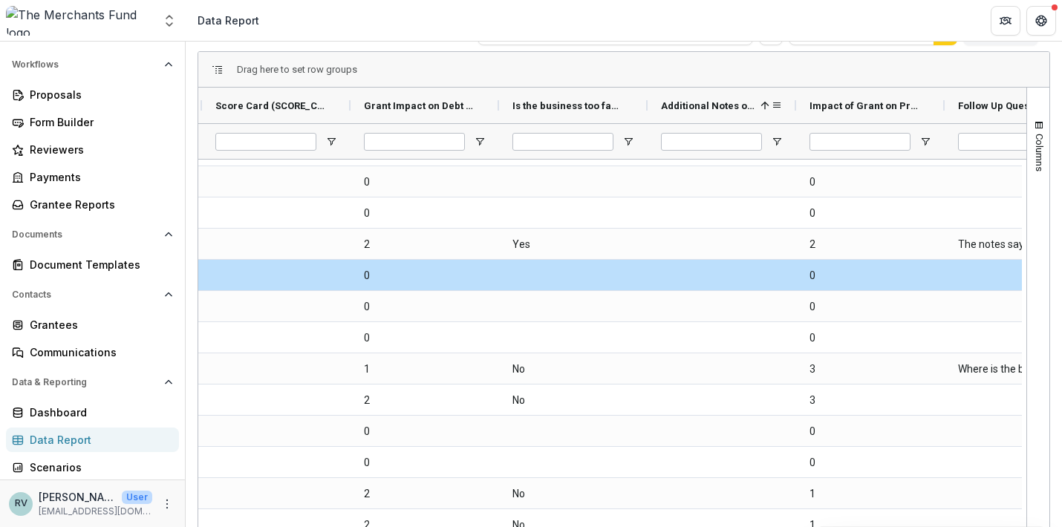
click at [701, 108] on span "Additional Notes or Comments (FORMATTED_TEXT)" at bounding box center [708, 105] width 94 height 11
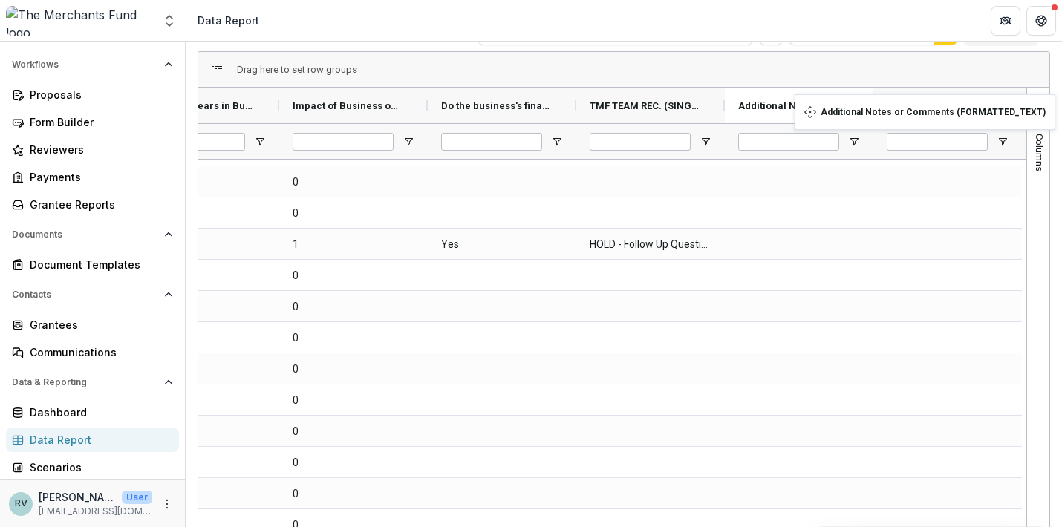
drag, startPoint x: 701, startPoint y: 105, endPoint x: 821, endPoint y: 102, distance: 119.6
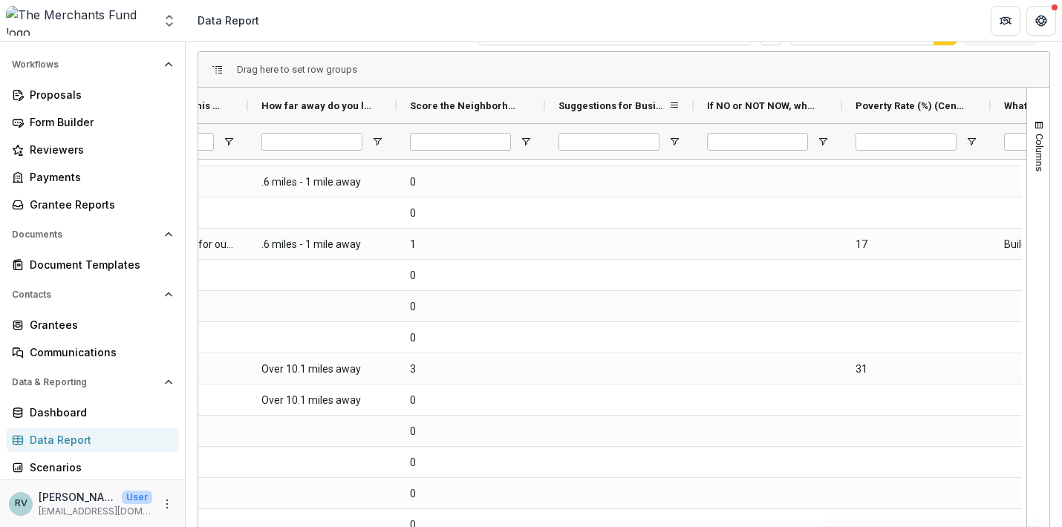
click at [613, 97] on div "Suggestions for Business Owner (FORMATTED_TEXT)" at bounding box center [613, 105] width 110 height 28
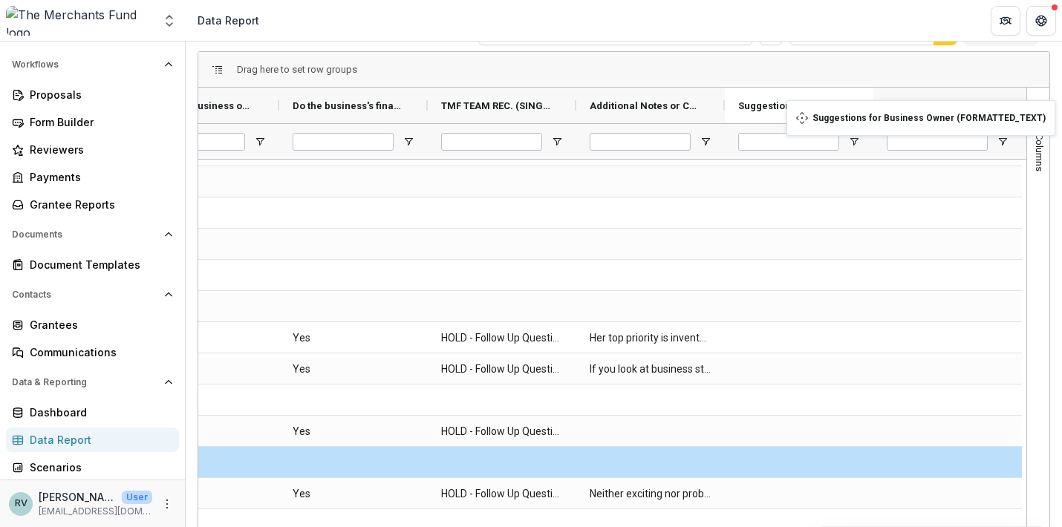
drag, startPoint x: 607, startPoint y: 105, endPoint x: 806, endPoint y: 109, distance: 199.1
drag, startPoint x: 698, startPoint y: 105, endPoint x: 792, endPoint y: 110, distance: 93.7
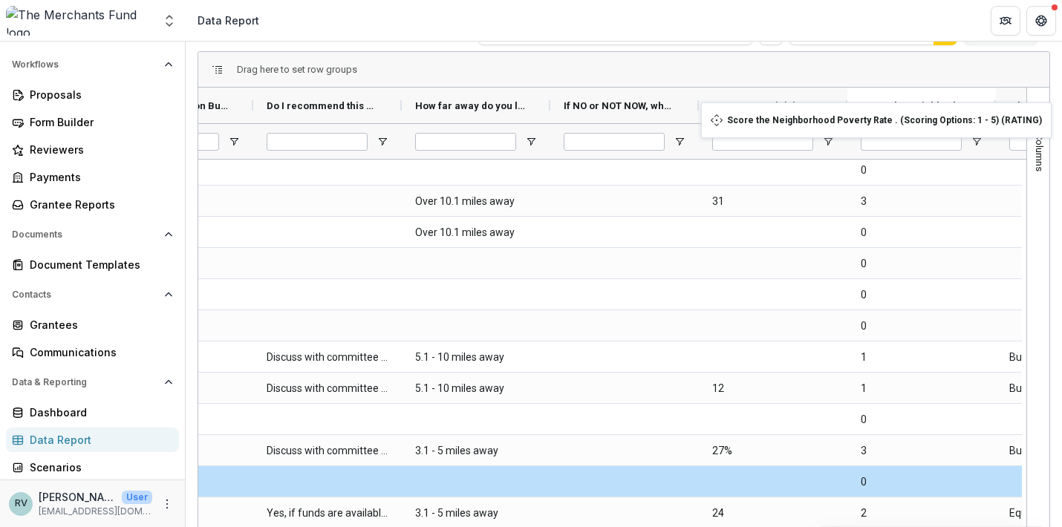
drag, startPoint x: 603, startPoint y: 104, endPoint x: 858, endPoint y: 109, distance: 254.8
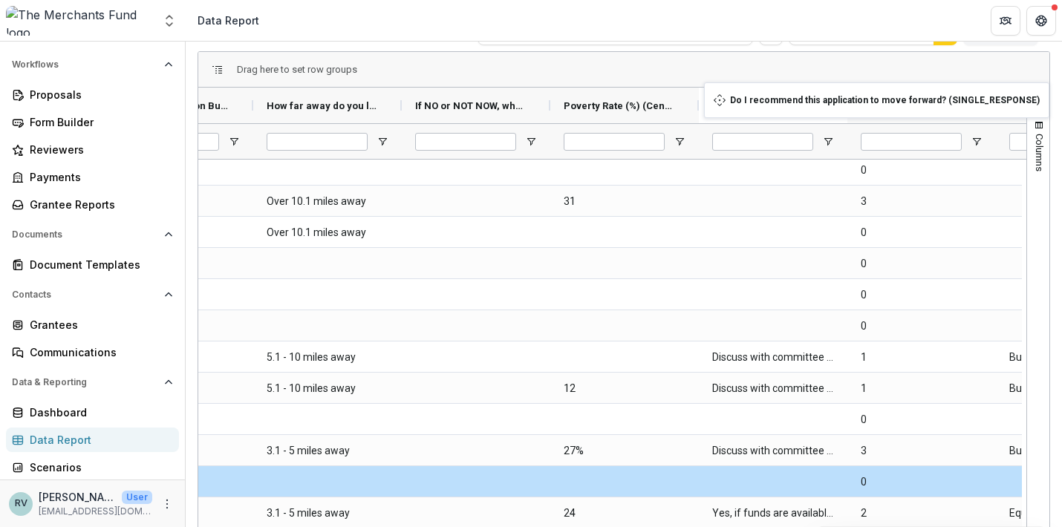
drag, startPoint x: 302, startPoint y: 103, endPoint x: 822, endPoint y: 91, distance: 520.8
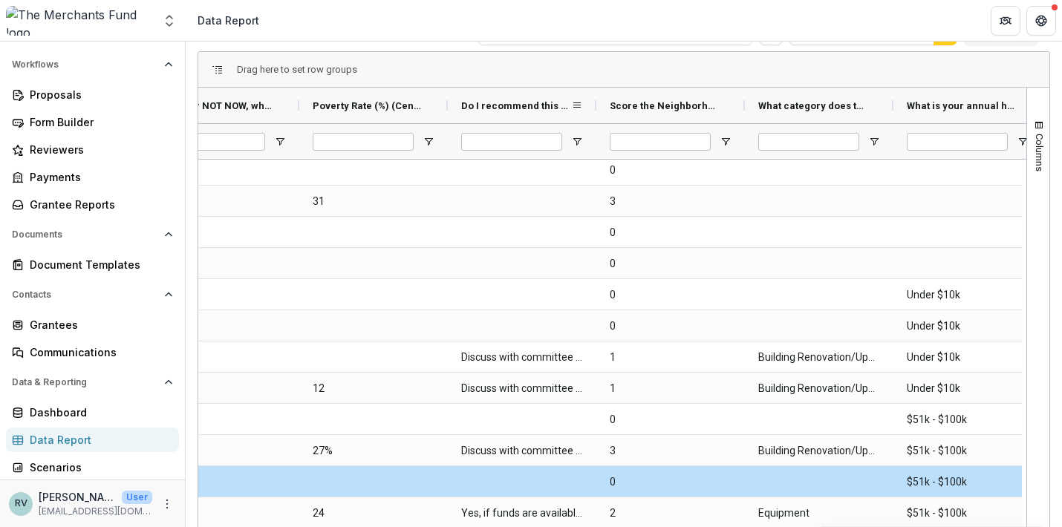
click at [509, 101] on span "Do I recommend this application to move forward? (SINGLE_RESPONSE)" at bounding box center [516, 105] width 110 height 11
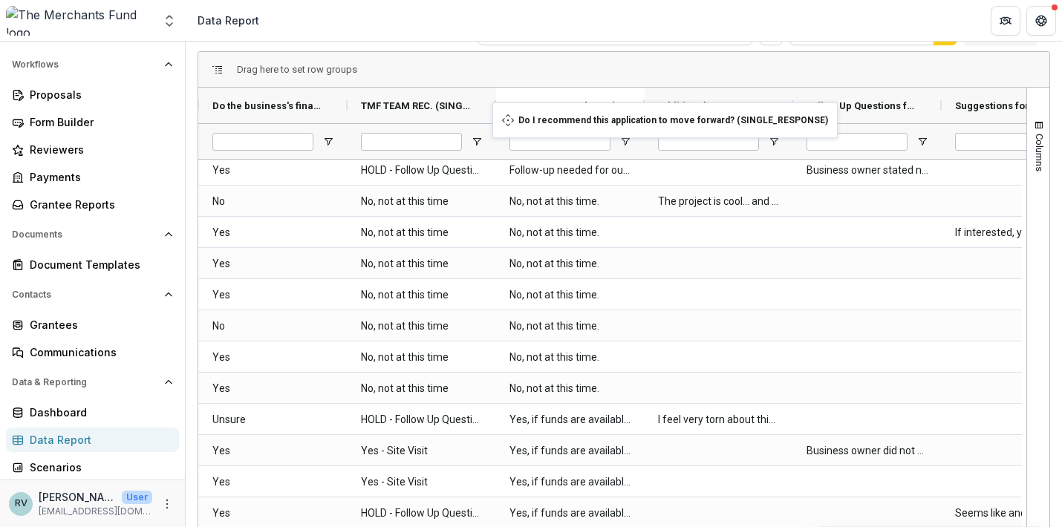
drag, startPoint x: 509, startPoint y: 101, endPoint x: 500, endPoint y: 111, distance: 13.7
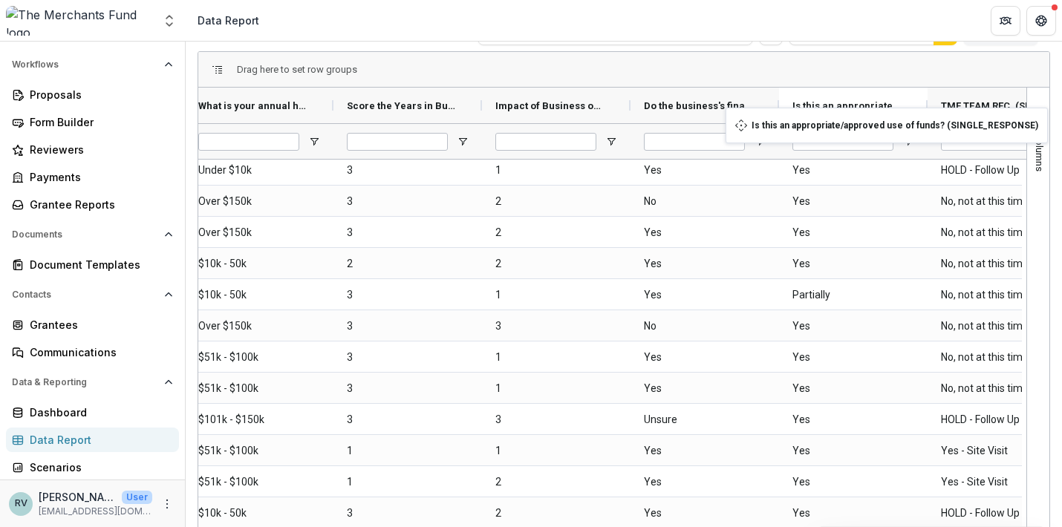
drag, startPoint x: 704, startPoint y: 108, endPoint x: 801, endPoint y: 117, distance: 97.7
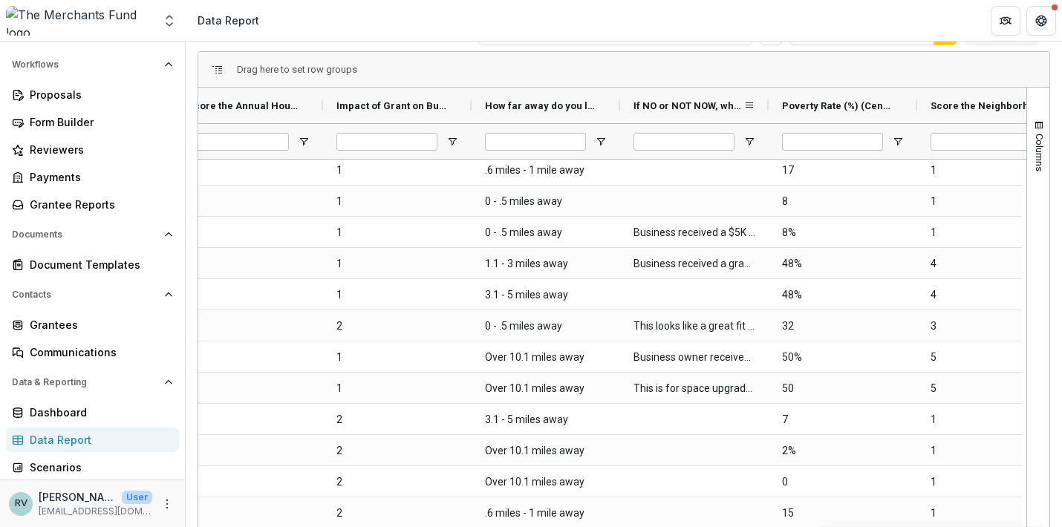
click at [672, 106] on span "If NO or NOT NOW, why: (FORMATTED_TEXT)" at bounding box center [689, 105] width 110 height 11
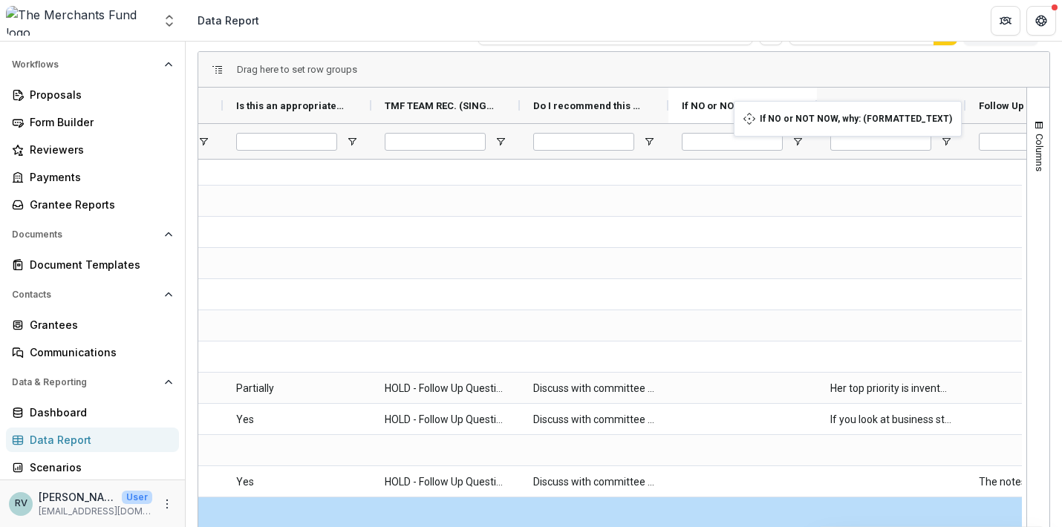
drag, startPoint x: 672, startPoint y: 106, endPoint x: 741, endPoint y: 110, distance: 69.2
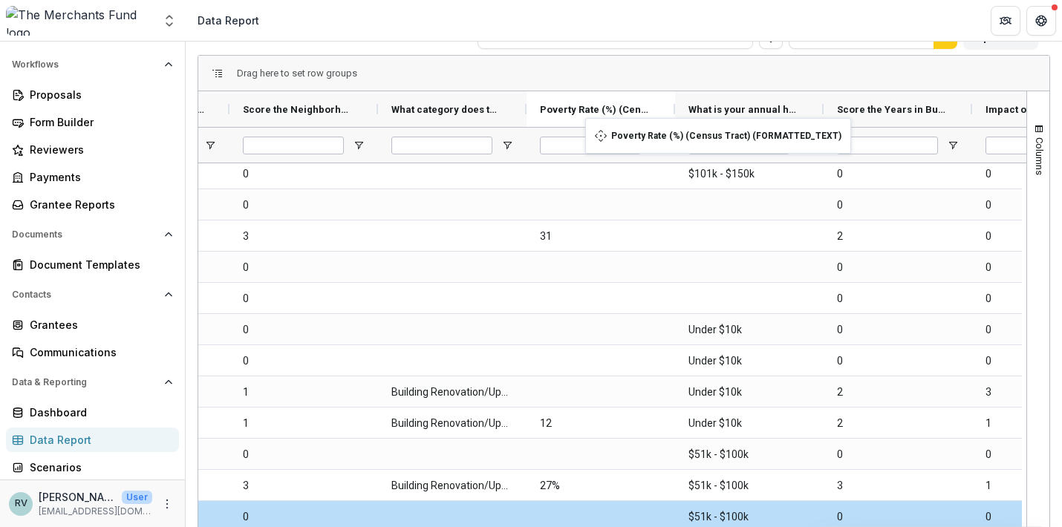
drag, startPoint x: 271, startPoint y: 108, endPoint x: 593, endPoint y: 127, distance: 322.9
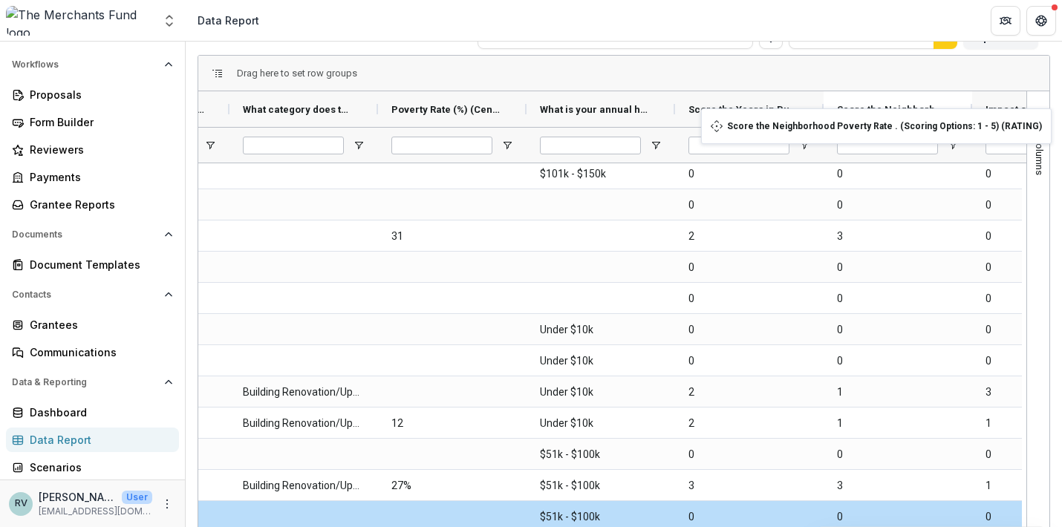
drag, startPoint x: 299, startPoint y: 106, endPoint x: 829, endPoint y: 117, distance: 529.6
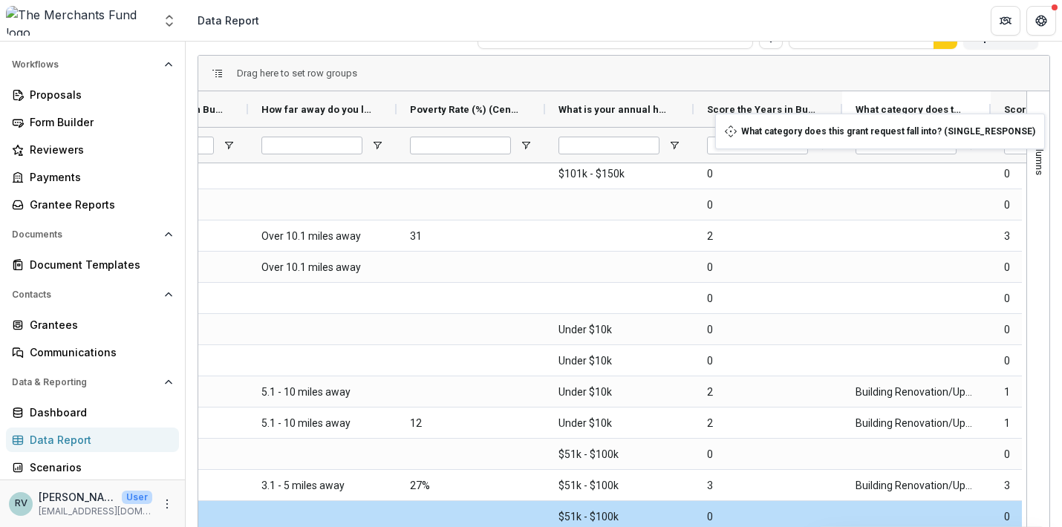
drag, startPoint x: 462, startPoint y: 115, endPoint x: 867, endPoint y: 121, distance: 404.8
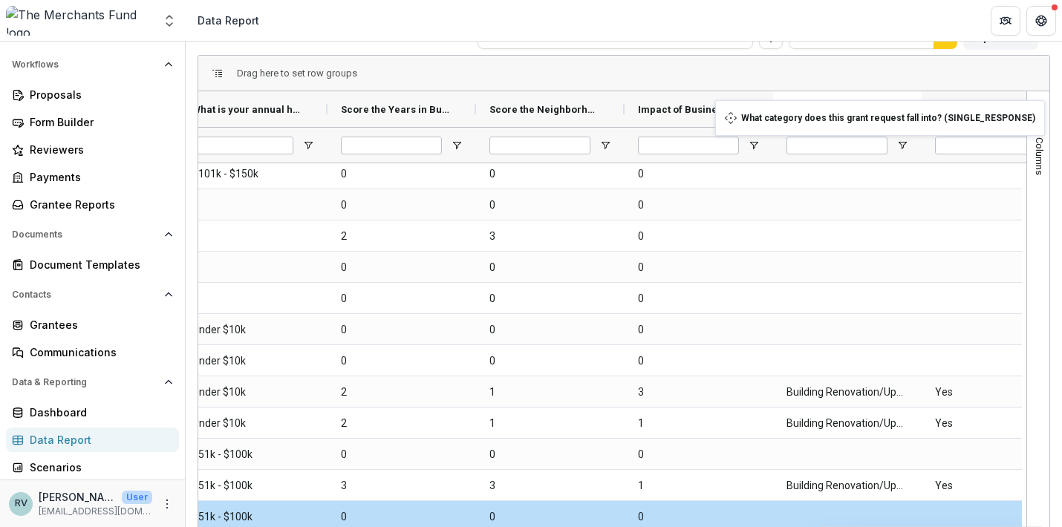
drag, startPoint x: 530, startPoint y: 105, endPoint x: 836, endPoint y: 109, distance: 306.0
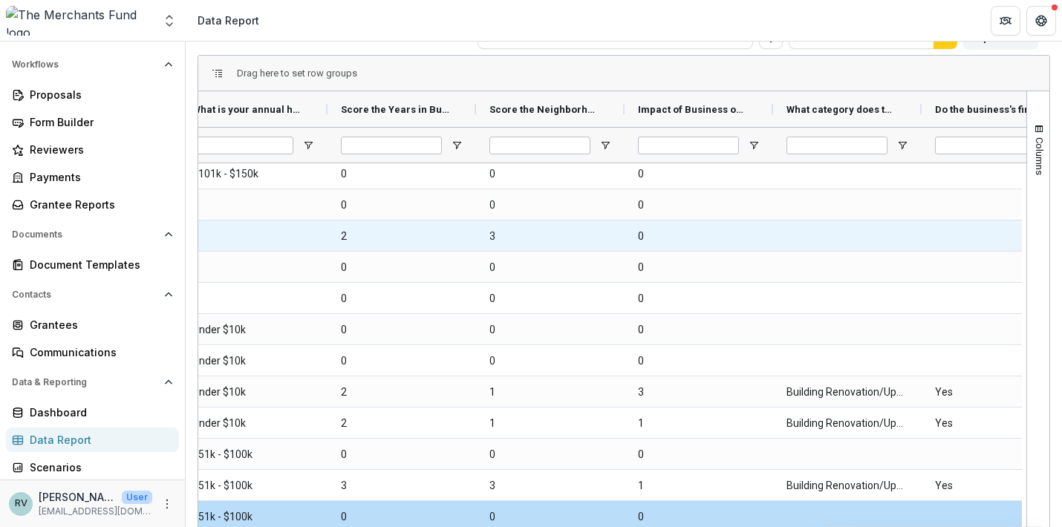
click at [632, 278] on div "0" at bounding box center [699, 267] width 149 height 30
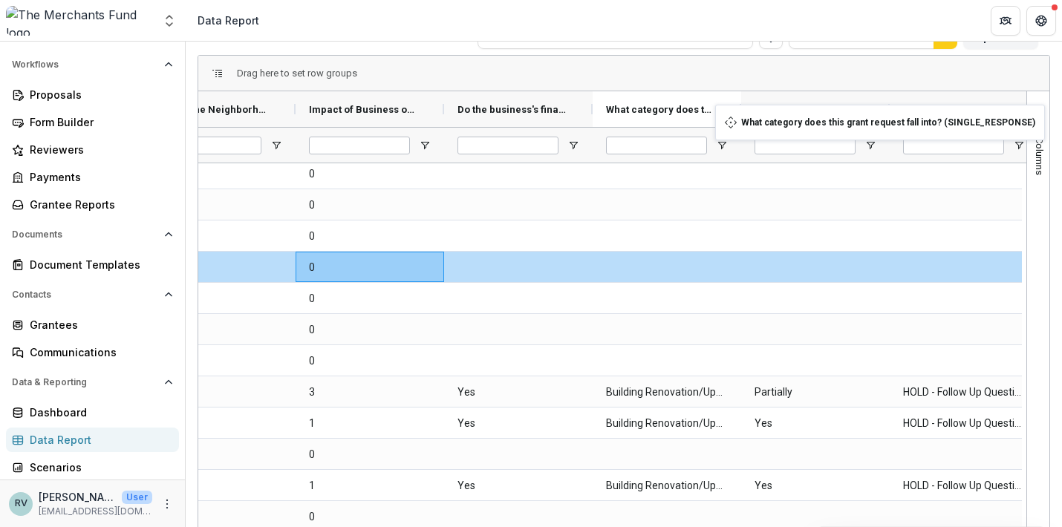
drag, startPoint x: 492, startPoint y: 107, endPoint x: 724, endPoint y: 114, distance: 231.8
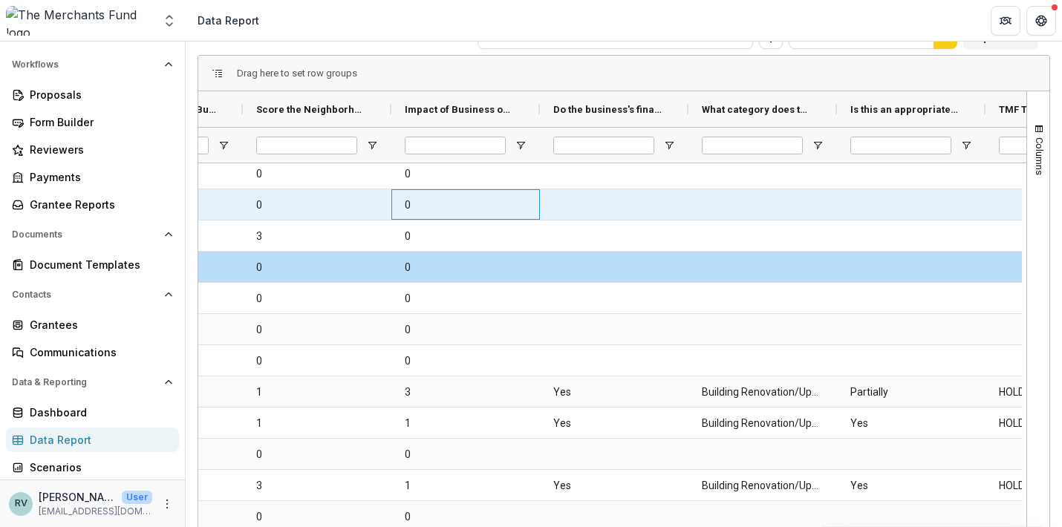
click at [472, 219] on \(RATING\)-57605 "0" at bounding box center [466, 205] width 122 height 30
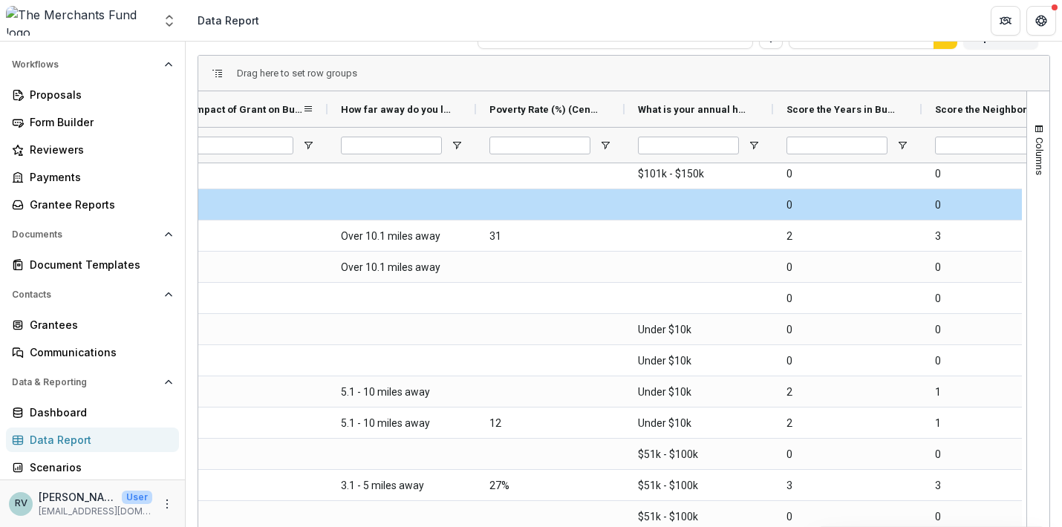
click at [268, 108] on span "Impact of Grant on Business Survivability. To what extent would receiving this …" at bounding box center [247, 109] width 110 height 11
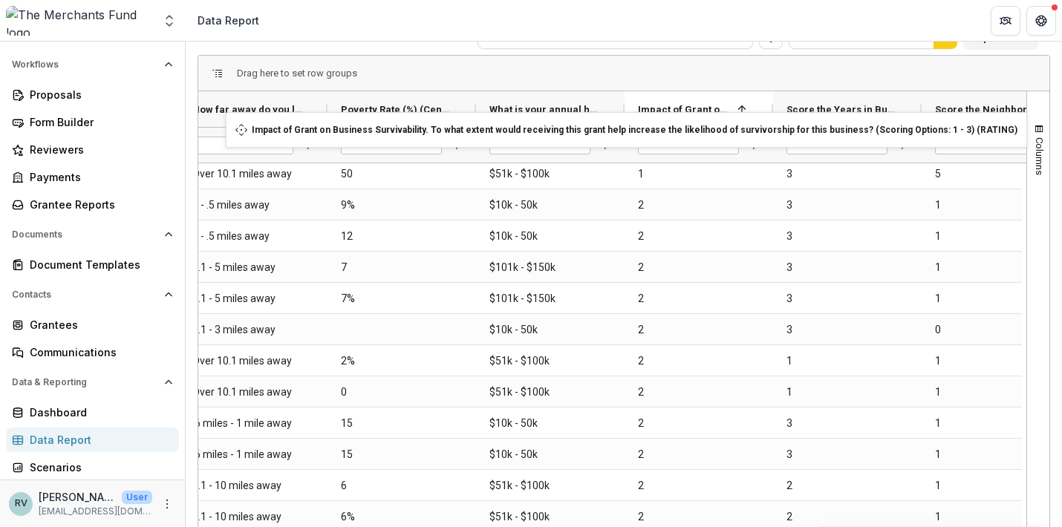
drag, startPoint x: 268, startPoint y: 108, endPoint x: 697, endPoint y: 120, distance: 429.4
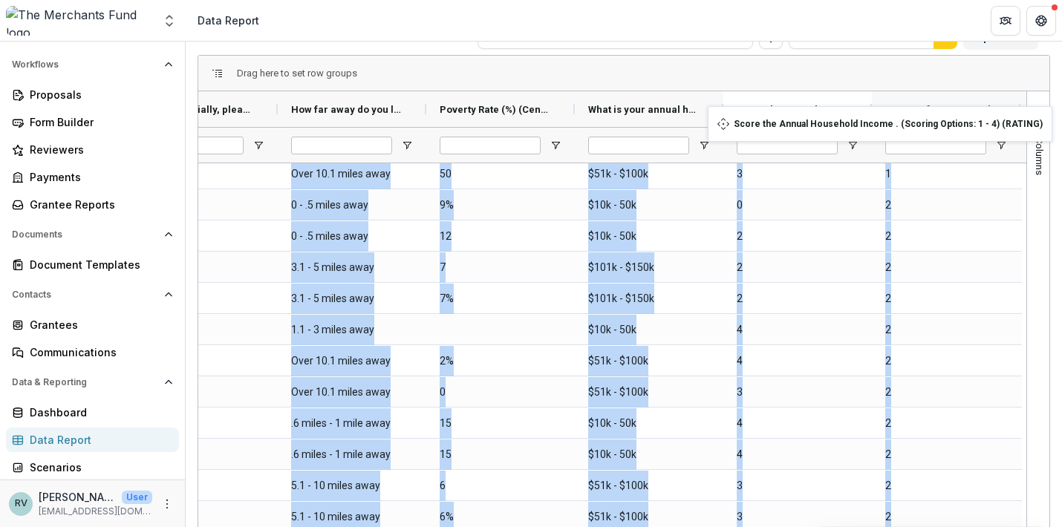
drag, startPoint x: 344, startPoint y: 110, endPoint x: 798, endPoint y: 101, distance: 453.9
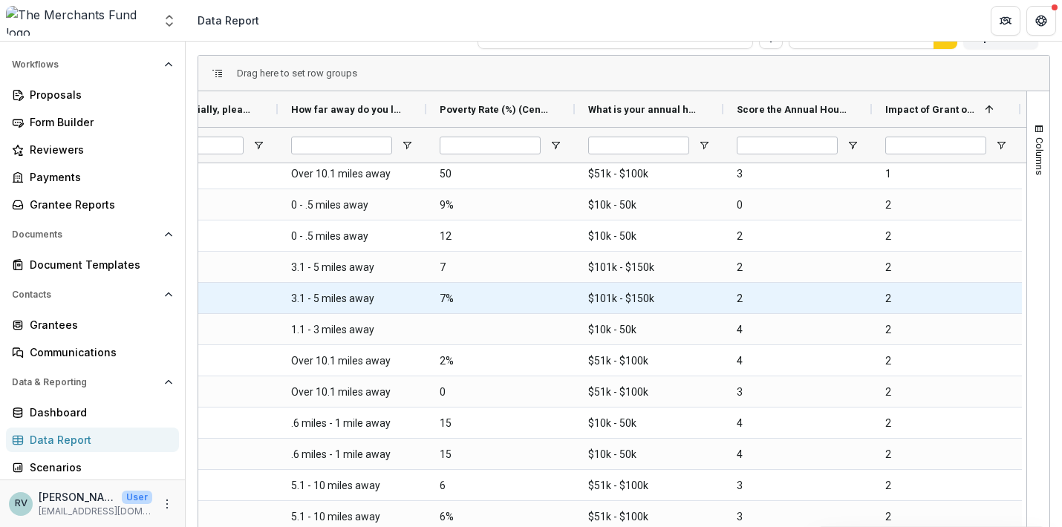
click at [791, 291] on \(RATING\)-58529 "2" at bounding box center [798, 299] width 122 height 30
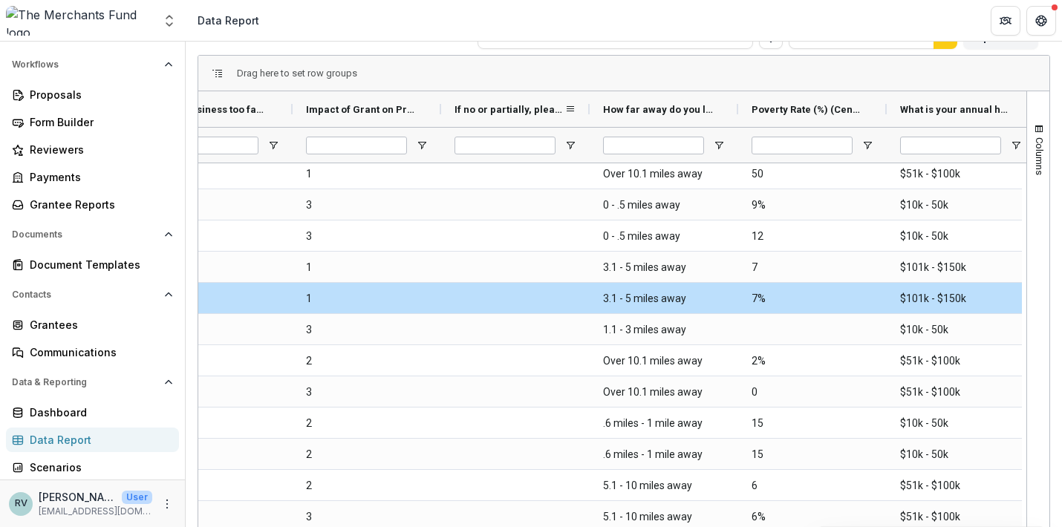
click at [496, 108] on span "If no or partially, please share your thoughts. (FORMATTED_TEXT)" at bounding box center [510, 109] width 110 height 11
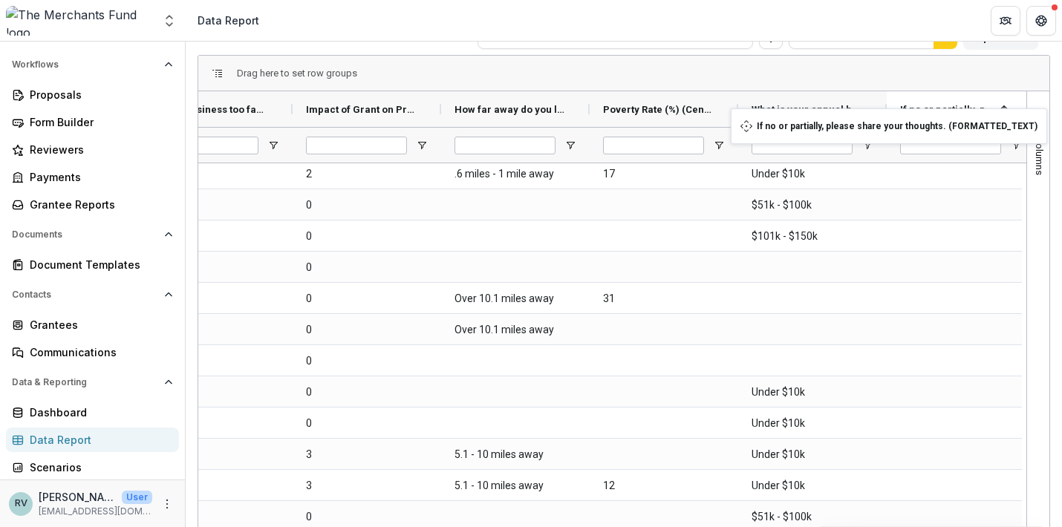
drag, startPoint x: 496, startPoint y: 108, endPoint x: 961, endPoint y: 112, distance: 464.9
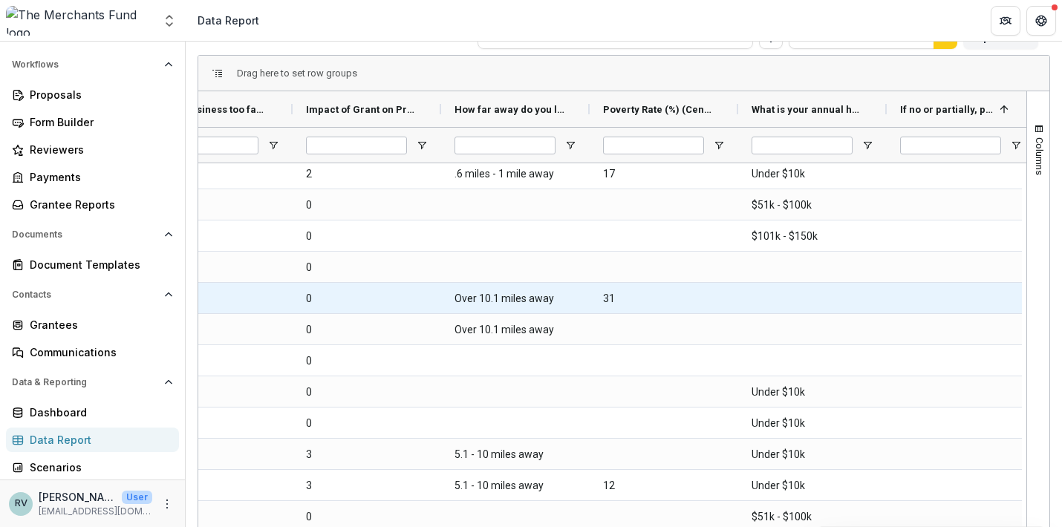
click at [812, 294] on div at bounding box center [812, 298] width 149 height 30
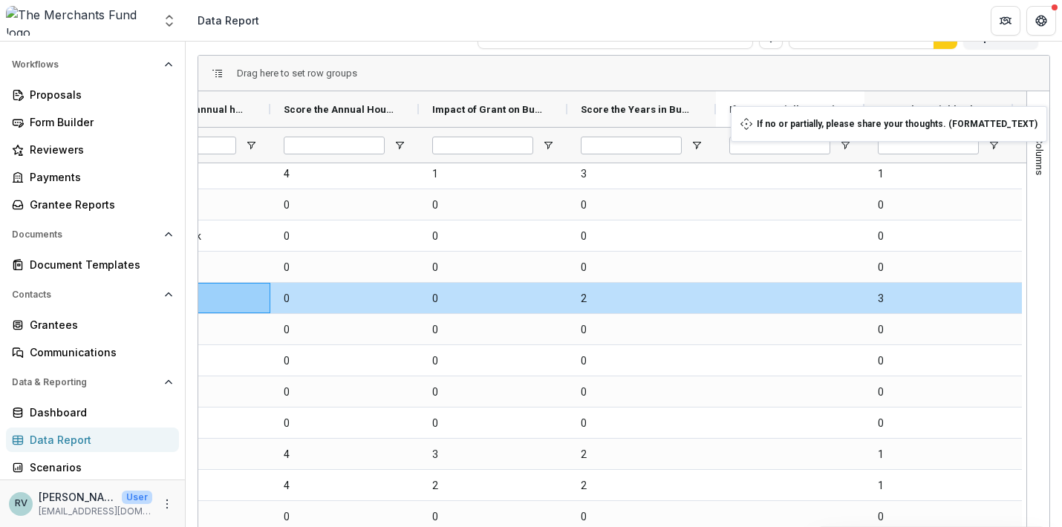
drag, startPoint x: 318, startPoint y: 111, endPoint x: 836, endPoint y: 115, distance: 518.4
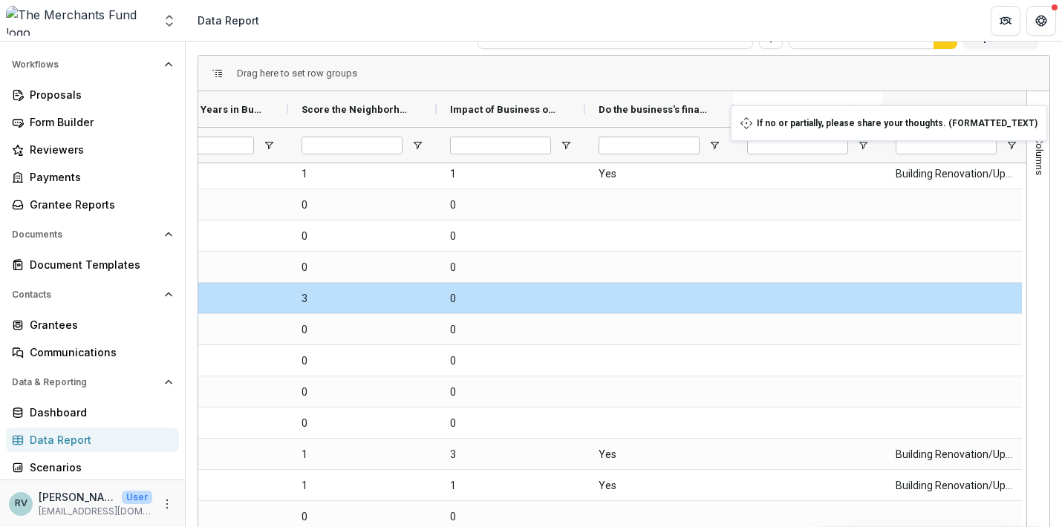
drag, startPoint x: 339, startPoint y: 102, endPoint x: 803, endPoint y: 110, distance: 463.5
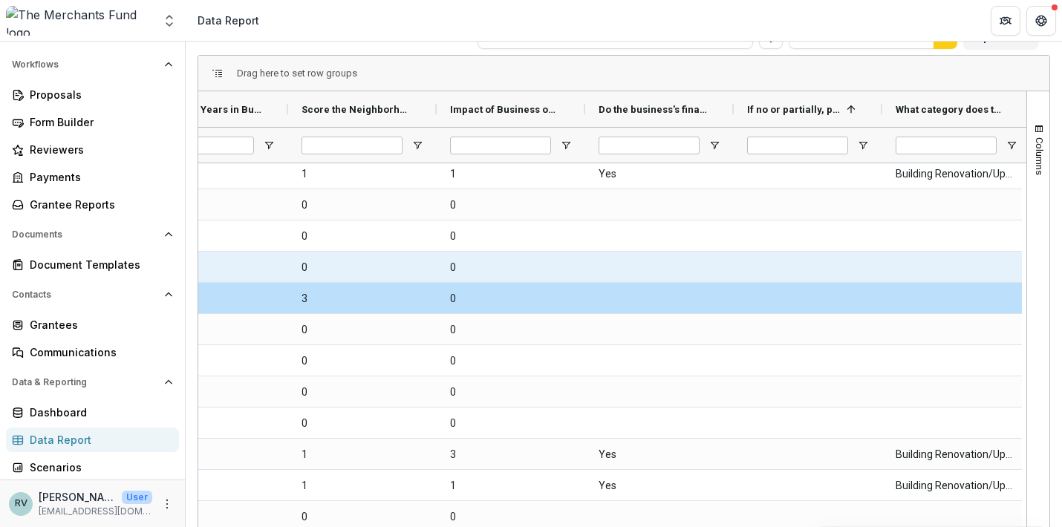
click at [707, 273] on div at bounding box center [659, 267] width 149 height 30
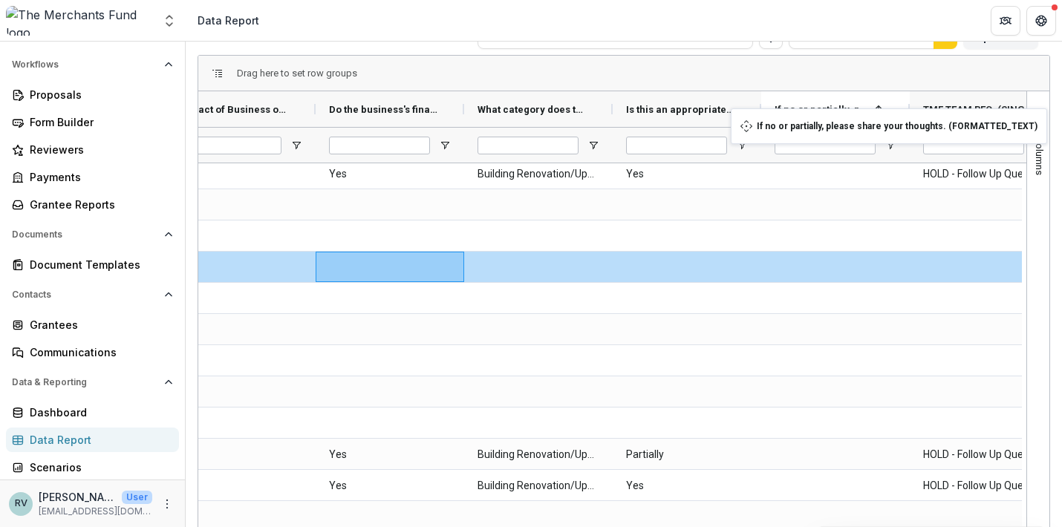
drag, startPoint x: 529, startPoint y: 110, endPoint x: 859, endPoint y: 114, distance: 330.5
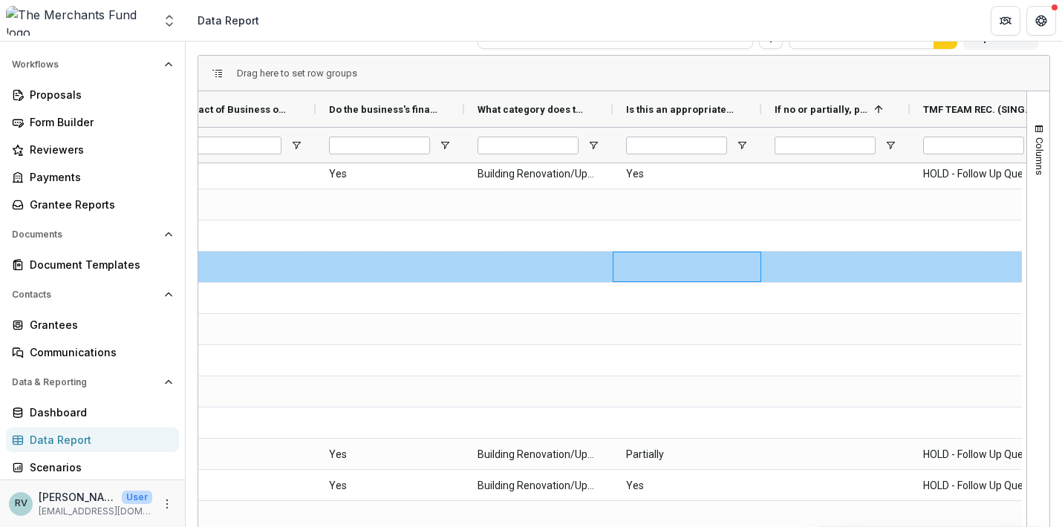
click at [613, 270] on div at bounding box center [687, 267] width 149 height 30
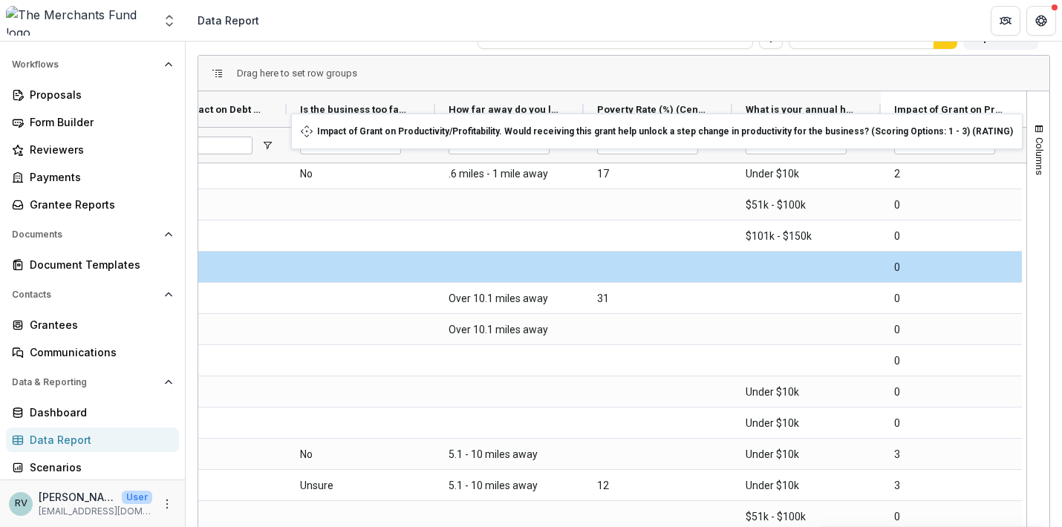
drag, startPoint x: 506, startPoint y: 106, endPoint x: 974, endPoint y: 122, distance: 468.9
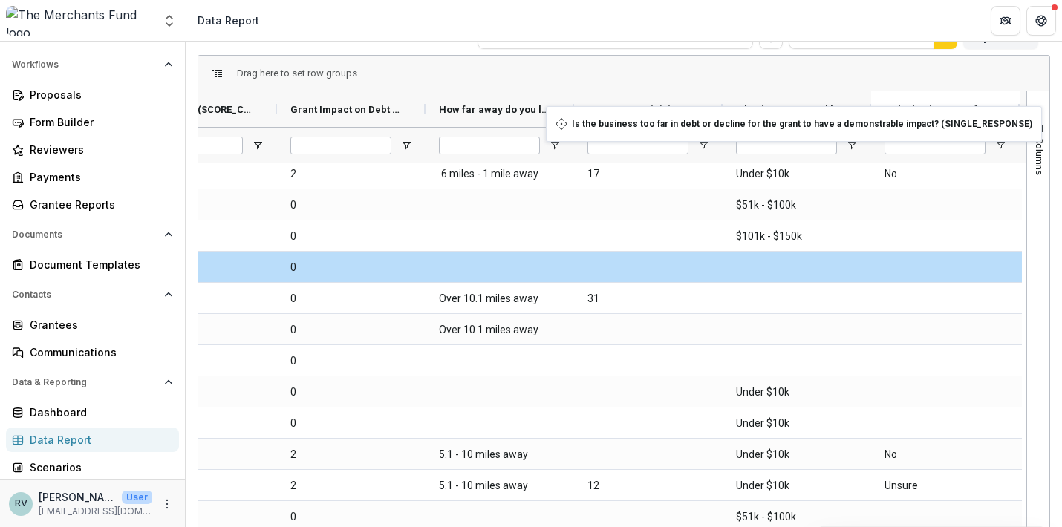
drag, startPoint x: 484, startPoint y: 104, endPoint x: 876, endPoint y: 115, distance: 391.5
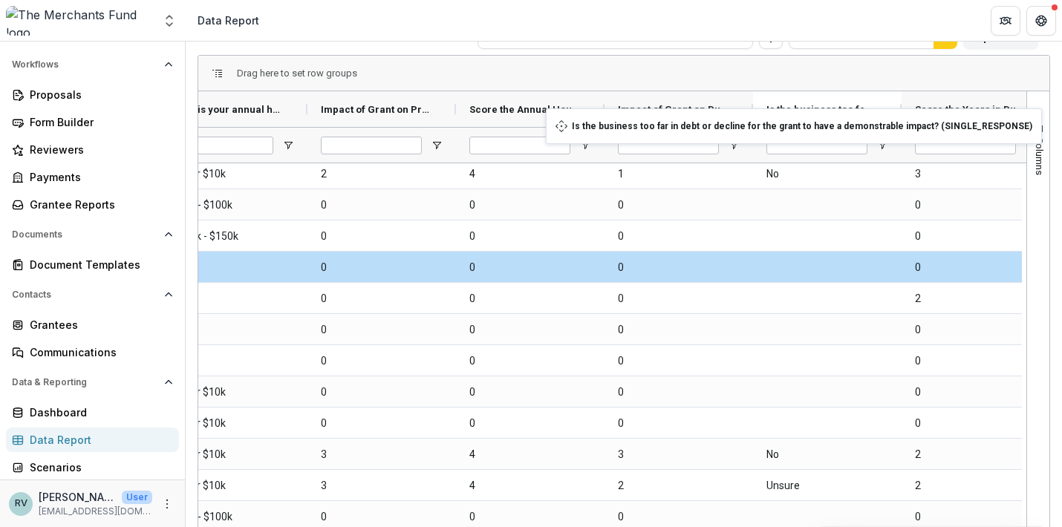
drag, startPoint x: 349, startPoint y: 106, endPoint x: 901, endPoint y: 117, distance: 551.9
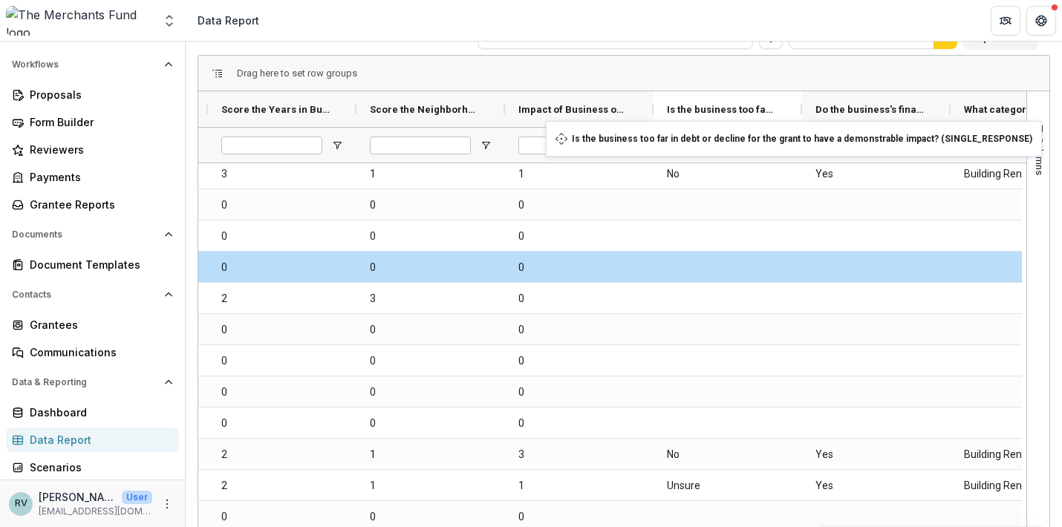
drag, startPoint x: 290, startPoint y: 105, endPoint x: 777, endPoint y: 130, distance: 487.8
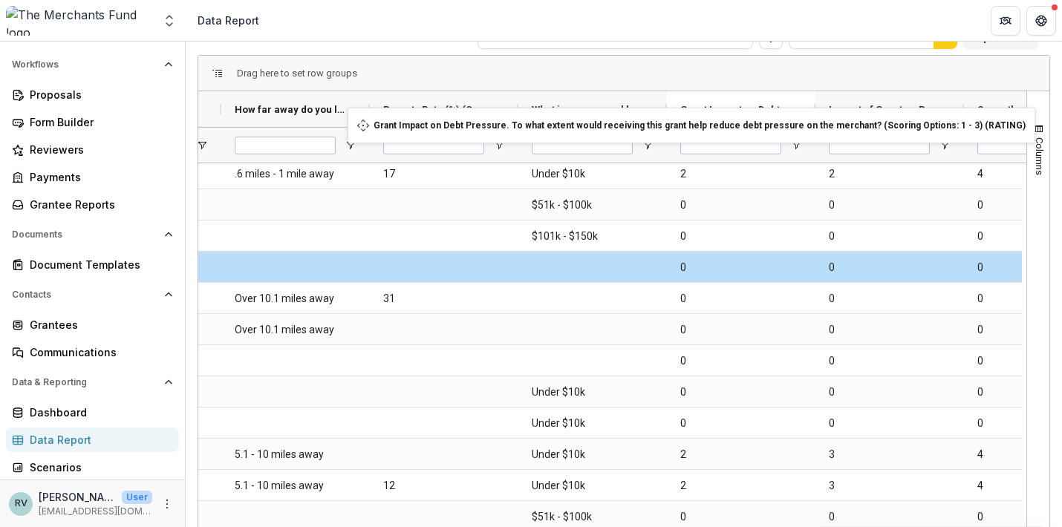
drag, startPoint x: 272, startPoint y: 106, endPoint x: 763, endPoint y: 117, distance: 491.0
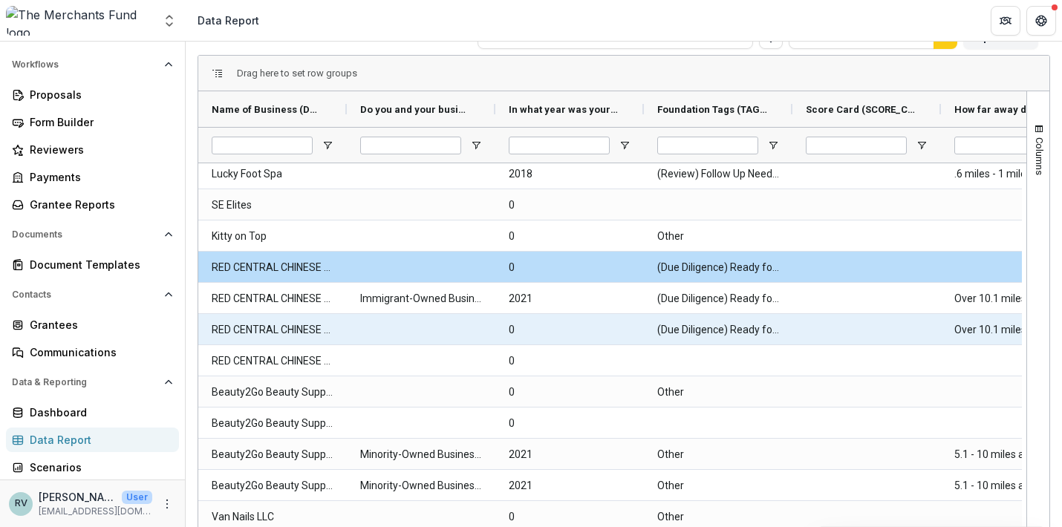
click at [830, 336] on div at bounding box center [866, 329] width 149 height 30
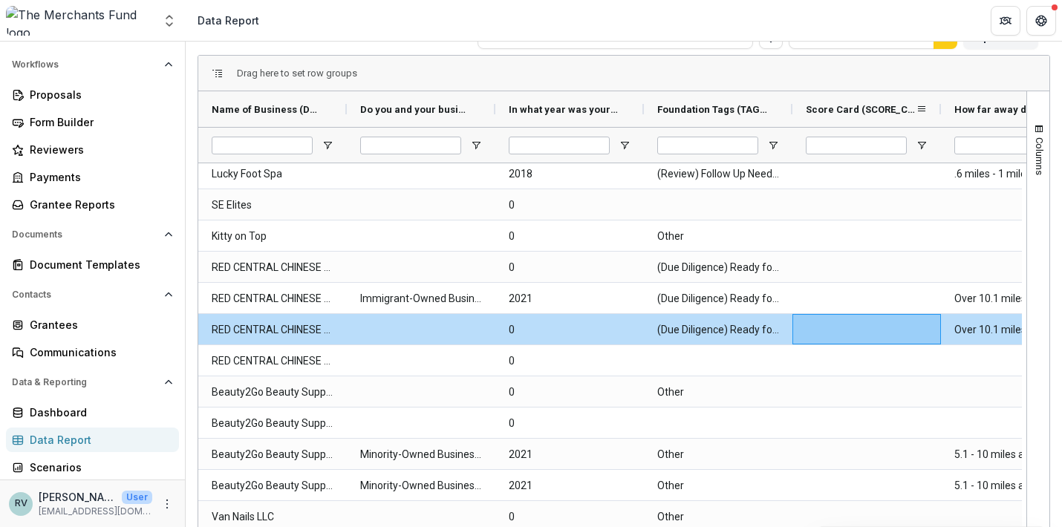
click at [829, 108] on span "Score Card (SCORE_CARD)" at bounding box center [861, 109] width 110 height 11
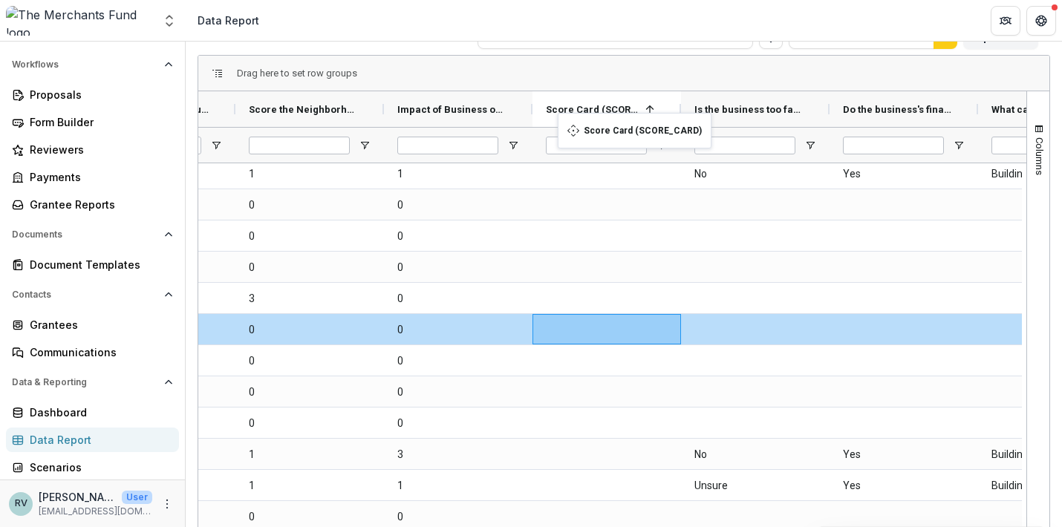
drag, startPoint x: 829, startPoint y: 108, endPoint x: 565, endPoint y: 122, distance: 264.0
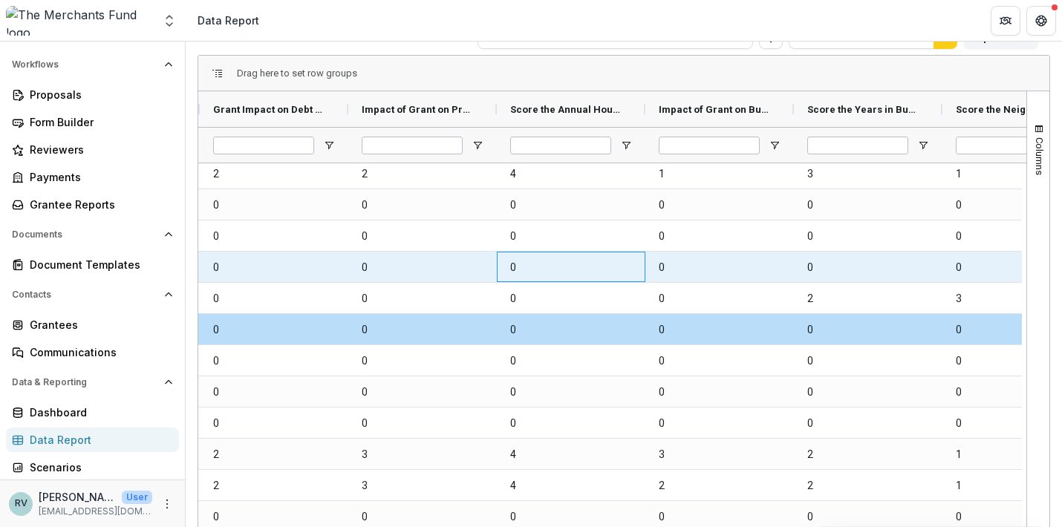
click at [527, 281] on \(RATING\)-60917 "0" at bounding box center [571, 268] width 122 height 30
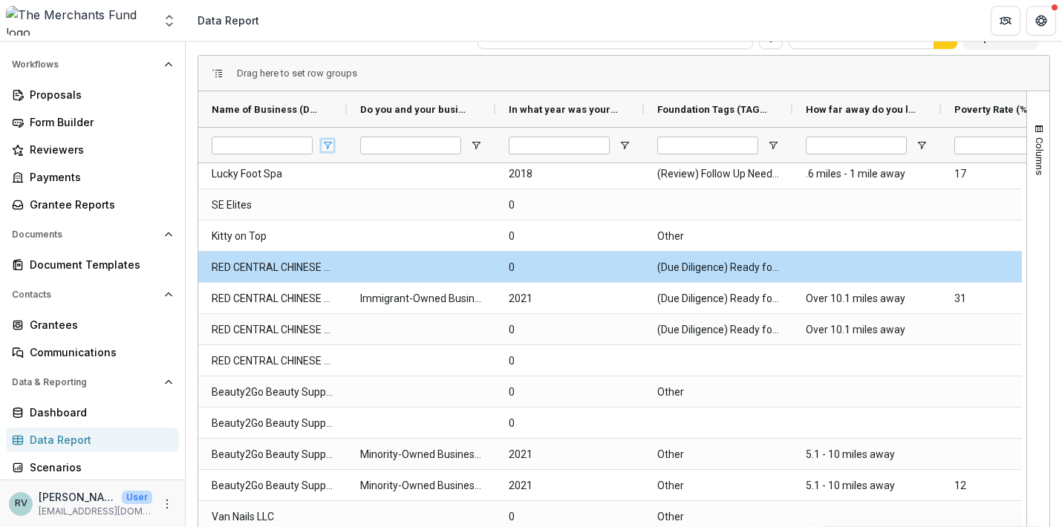
click at [328, 145] on span "Open Filter Menu" at bounding box center [328, 146] width 12 height 12
click at [328, 106] on span at bounding box center [328, 109] width 12 height 12
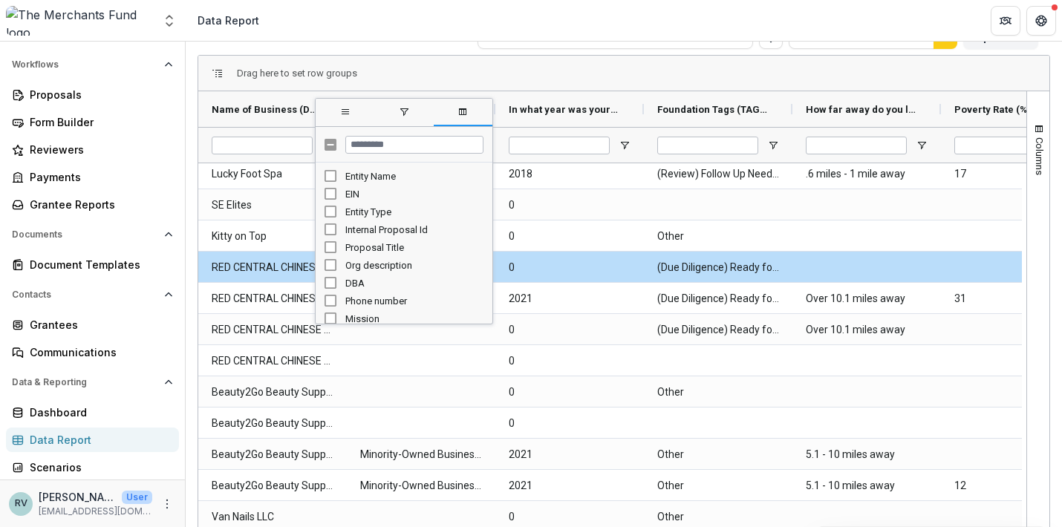
click at [406, 110] on span "filter" at bounding box center [404, 112] width 12 height 12
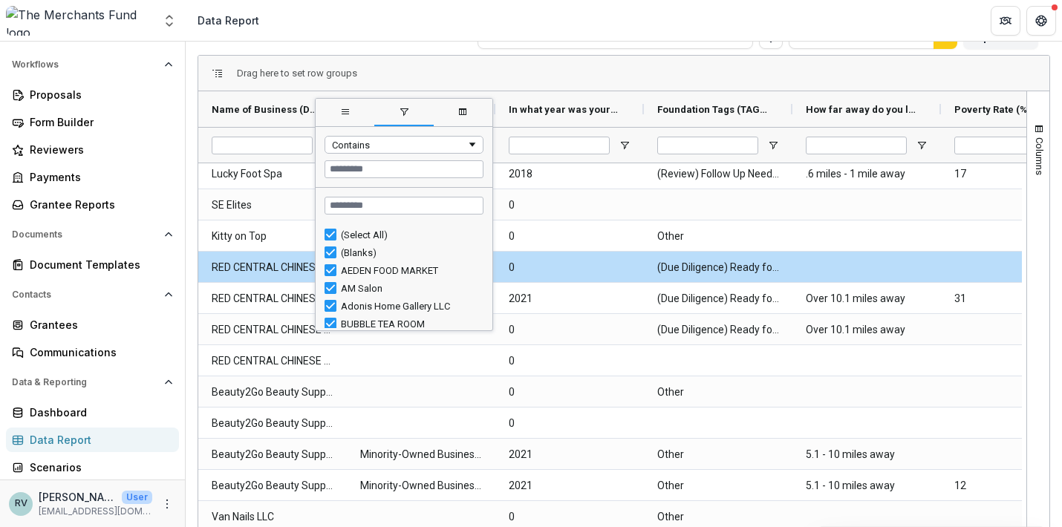
click at [348, 114] on span "general" at bounding box center [345, 112] width 12 height 12
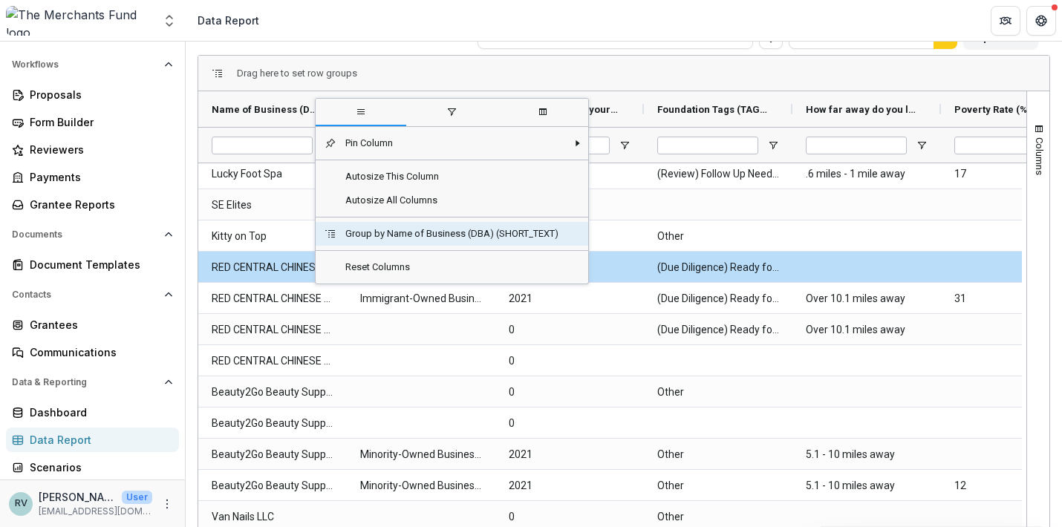
click at [365, 237] on span "Group by Name of Business (DBA) (SHORT_TEXT)" at bounding box center [451, 234] width 231 height 24
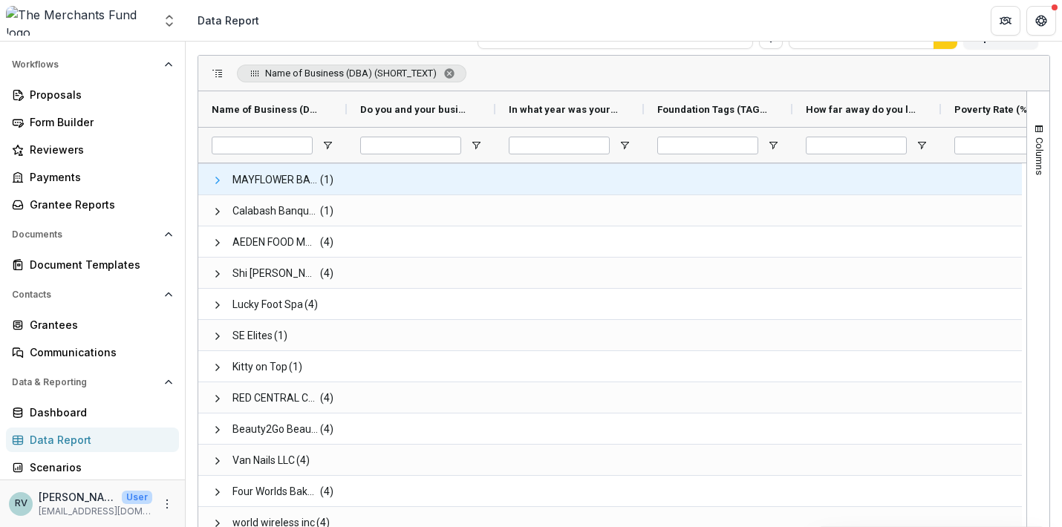
click at [218, 175] on span at bounding box center [218, 181] width 12 height 12
click at [212, 181] on span at bounding box center [218, 181] width 12 height 12
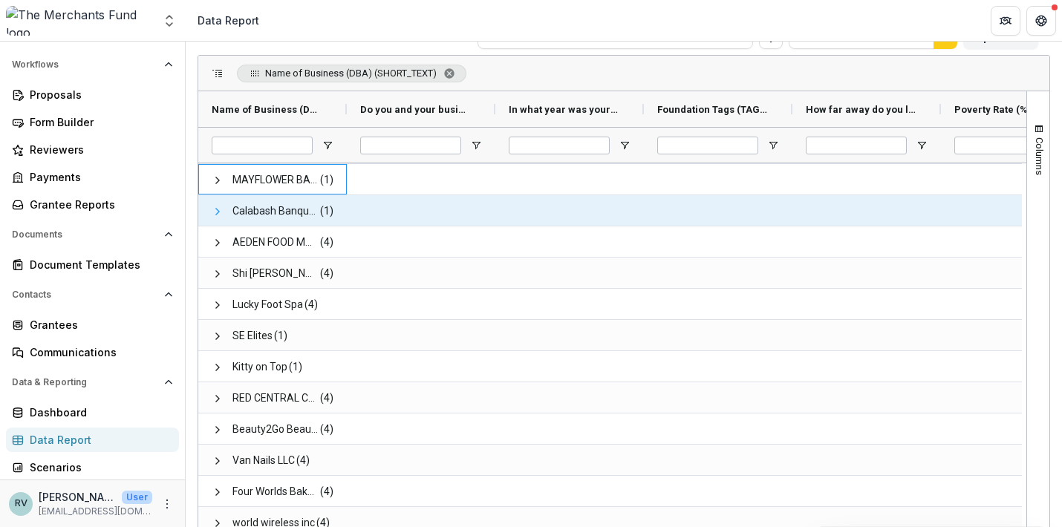
click at [213, 211] on span at bounding box center [218, 212] width 12 height 12
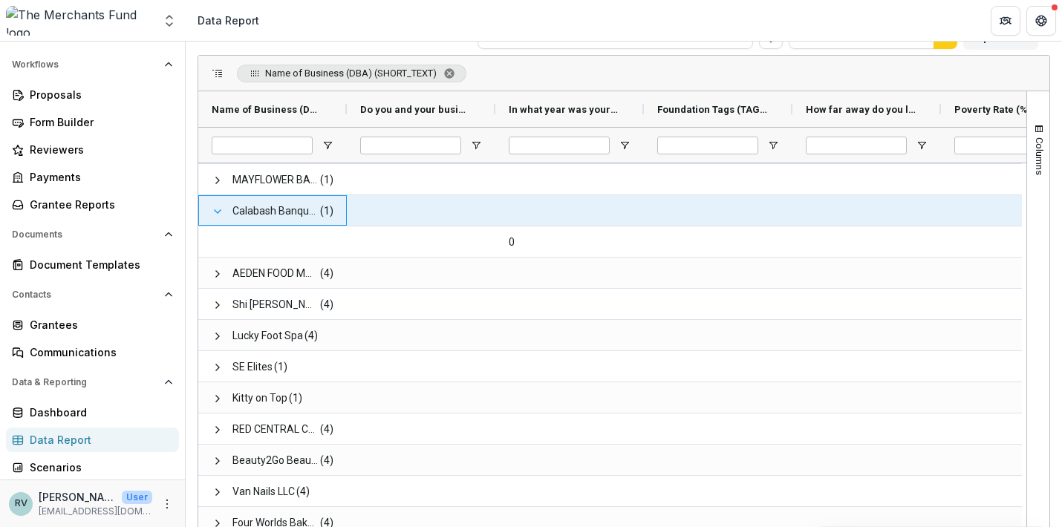
click at [213, 211] on span at bounding box center [218, 212] width 12 height 12
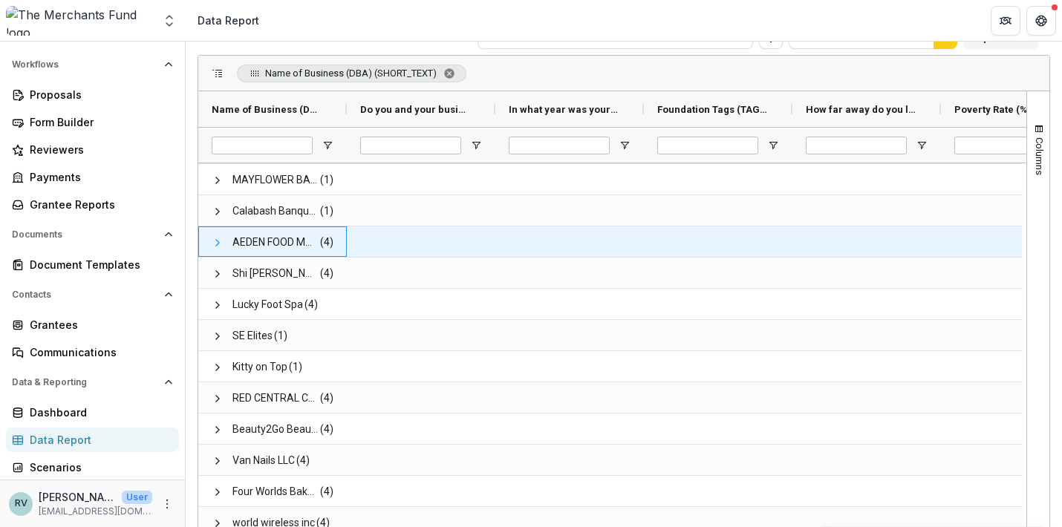
click at [218, 244] on span at bounding box center [218, 243] width 12 height 12
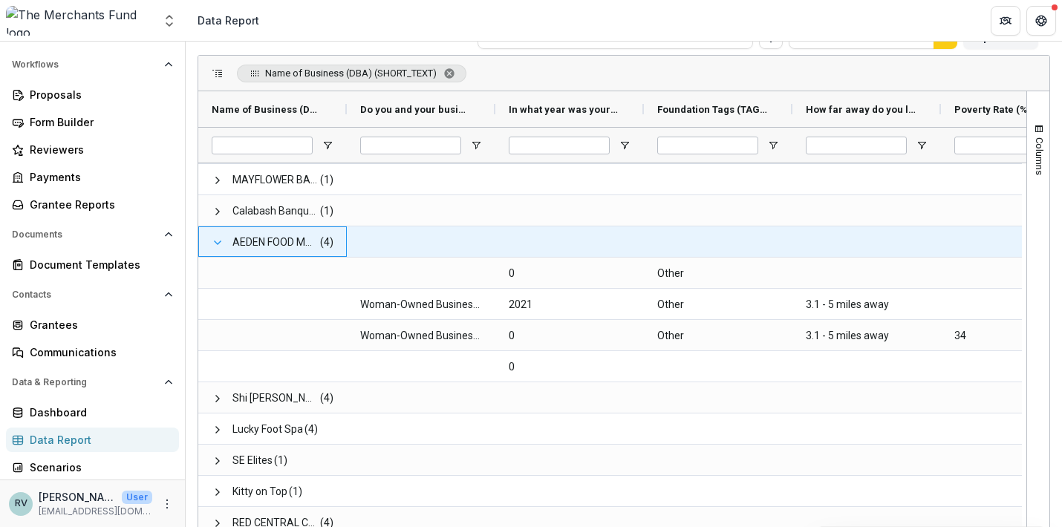
click at [218, 240] on span at bounding box center [218, 243] width 12 height 12
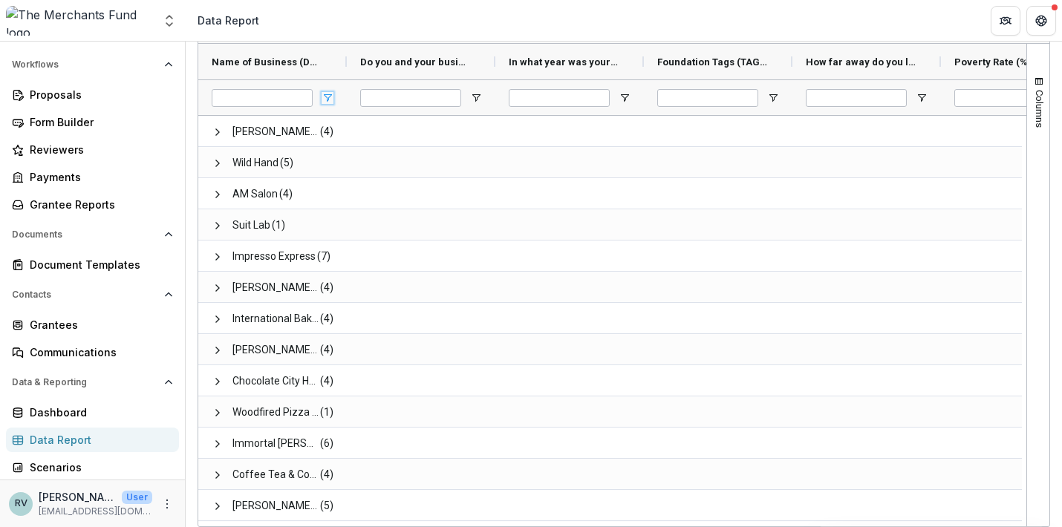
click at [325, 102] on span "Open Filter Menu" at bounding box center [328, 98] width 12 height 12
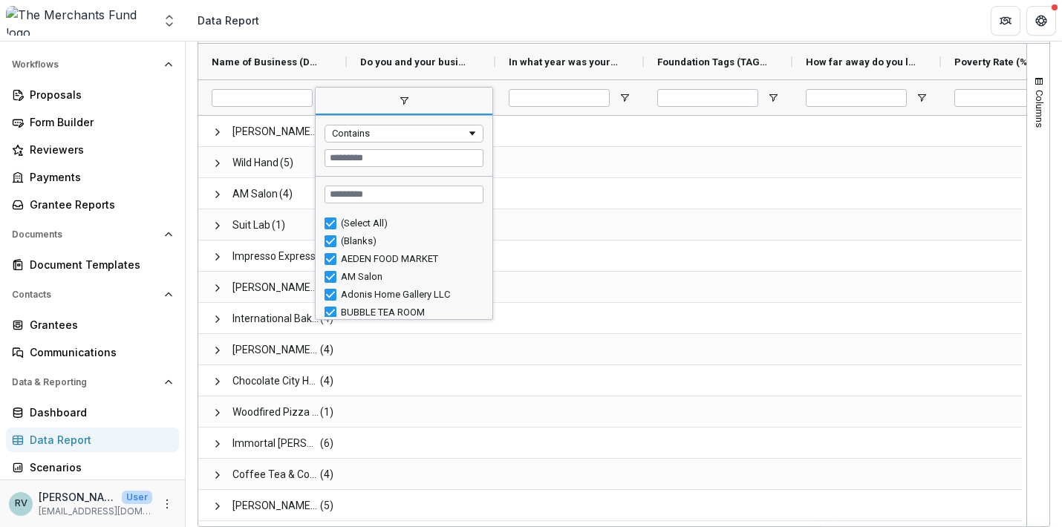
click at [325, 102] on span "filter" at bounding box center [404, 101] width 177 height 27
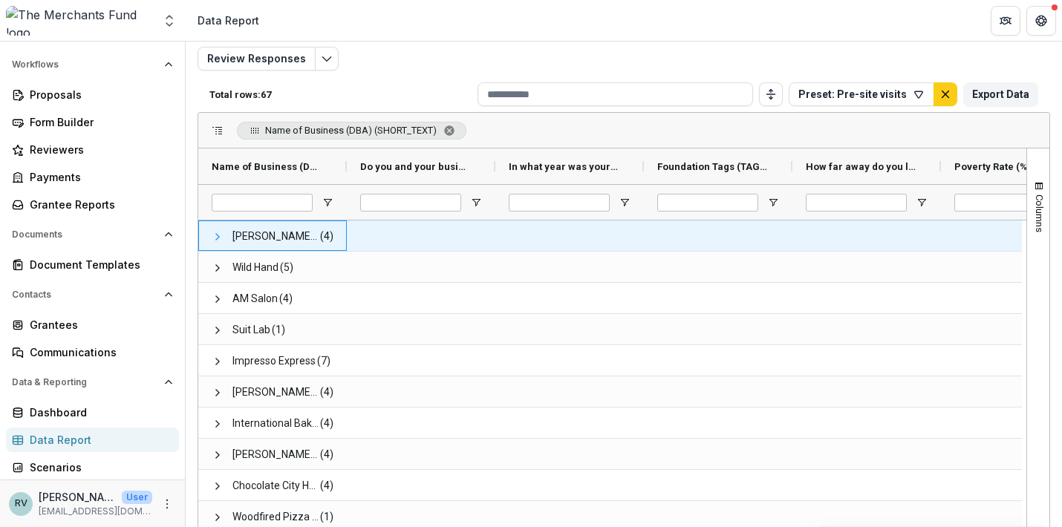
click at [215, 235] on span at bounding box center [218, 237] width 12 height 12
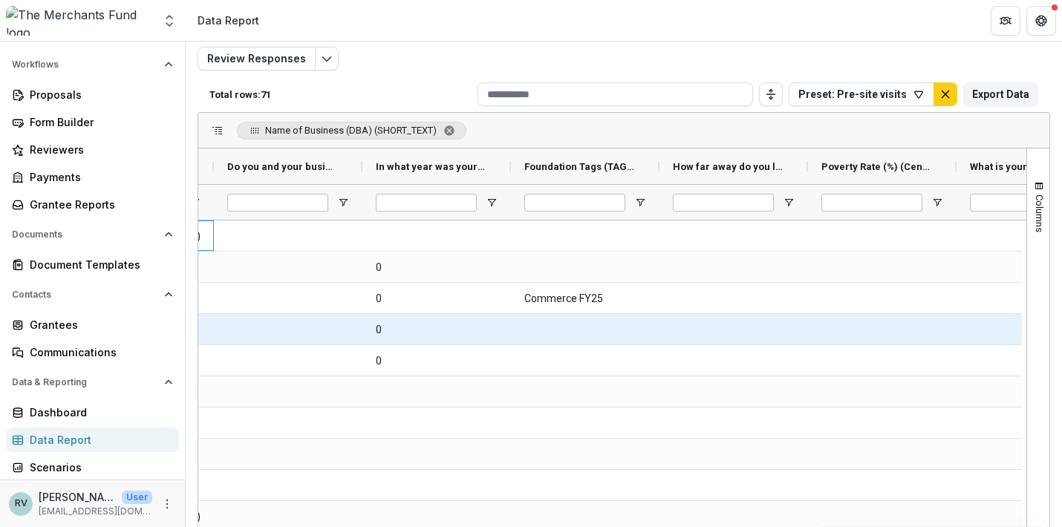
click at [709, 288] on div at bounding box center [733, 298] width 149 height 30
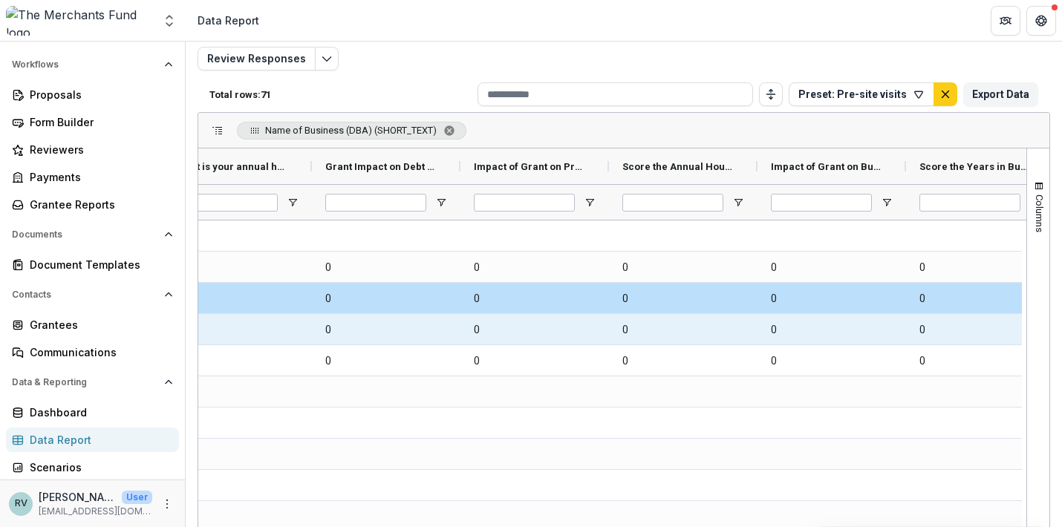
click at [661, 331] on \(RATING\)-62877 "0" at bounding box center [683, 330] width 122 height 30
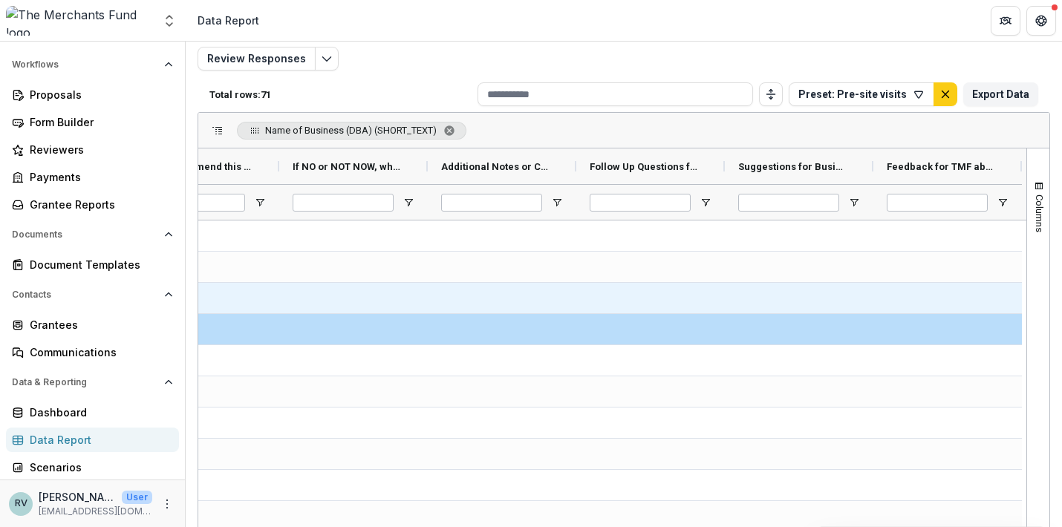
click at [434, 290] on div at bounding box center [502, 298] width 149 height 30
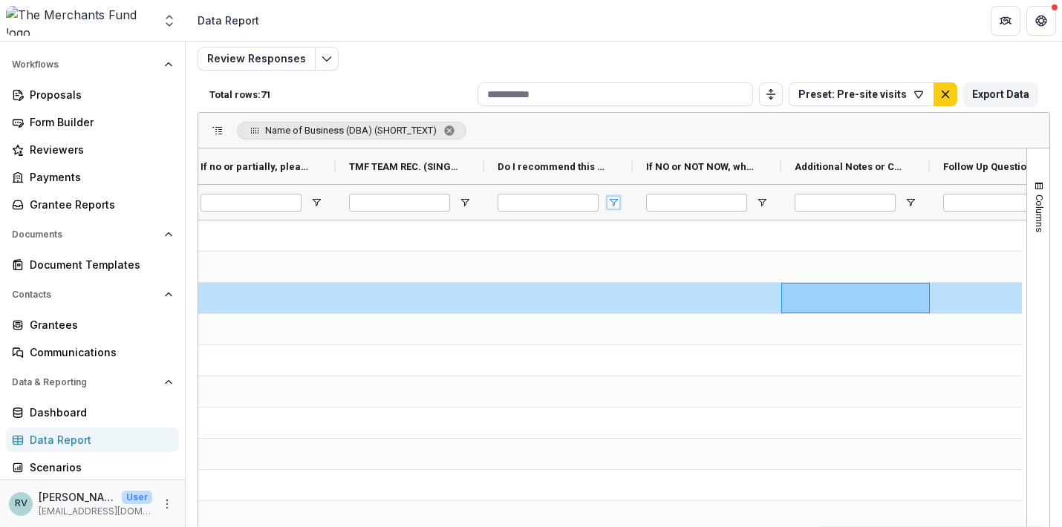
click at [612, 203] on span "Open Filter Menu" at bounding box center [614, 203] width 12 height 12
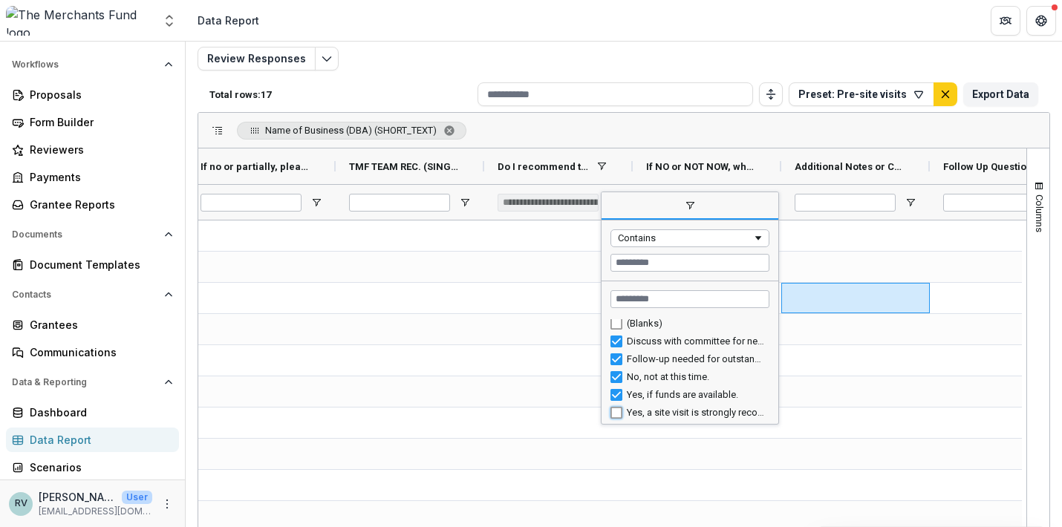
type input "**********"
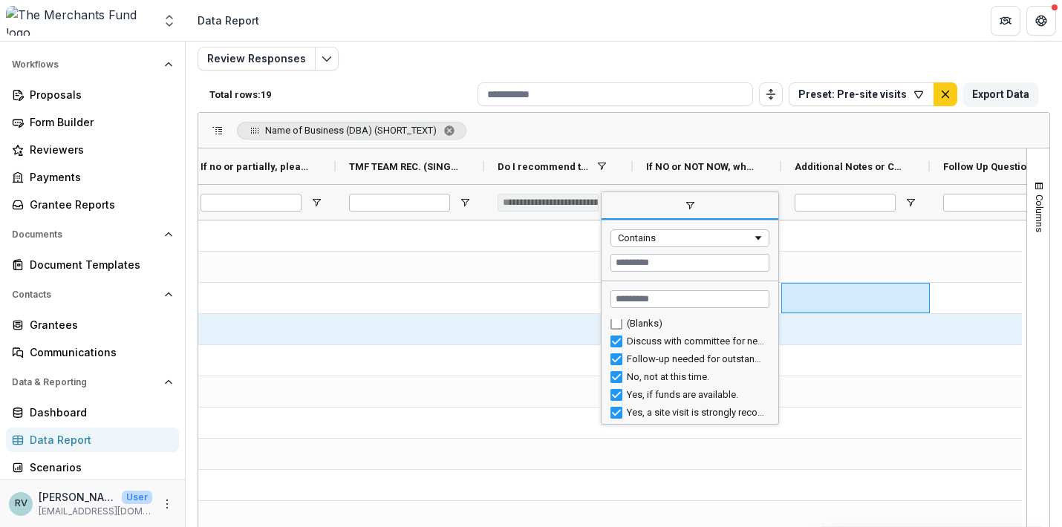
click at [531, 335] on div at bounding box center [558, 329] width 149 height 30
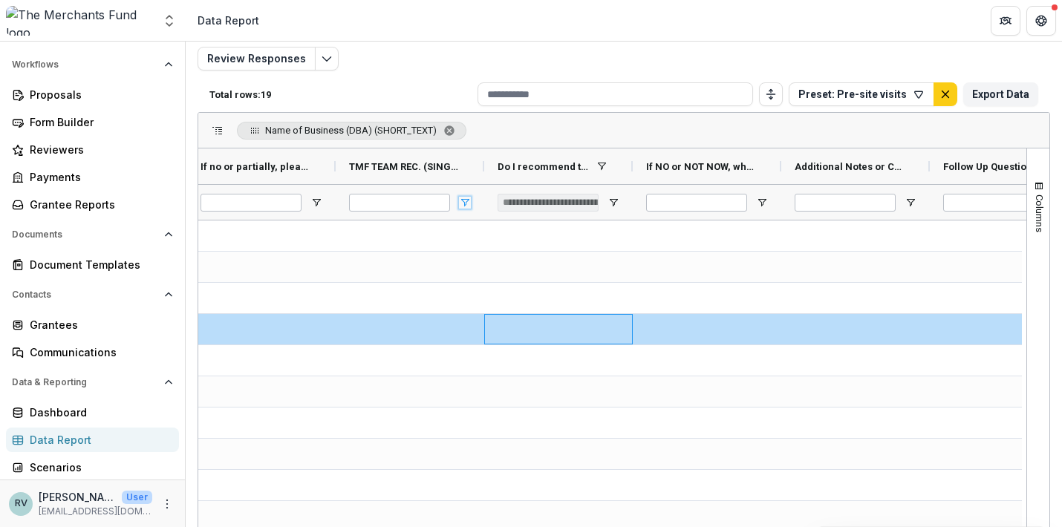
click at [466, 202] on span "Open Filter Menu" at bounding box center [465, 203] width 12 height 12
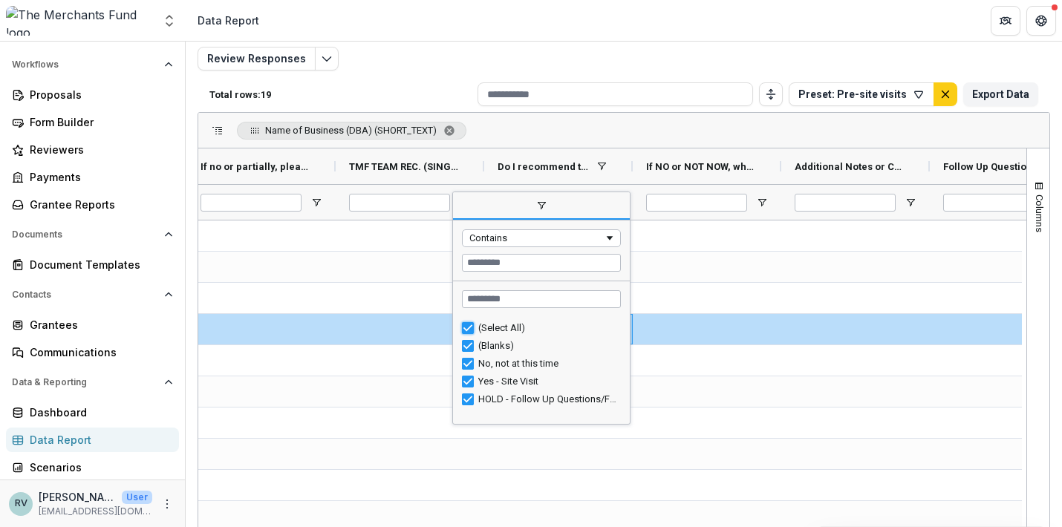
type input "***"
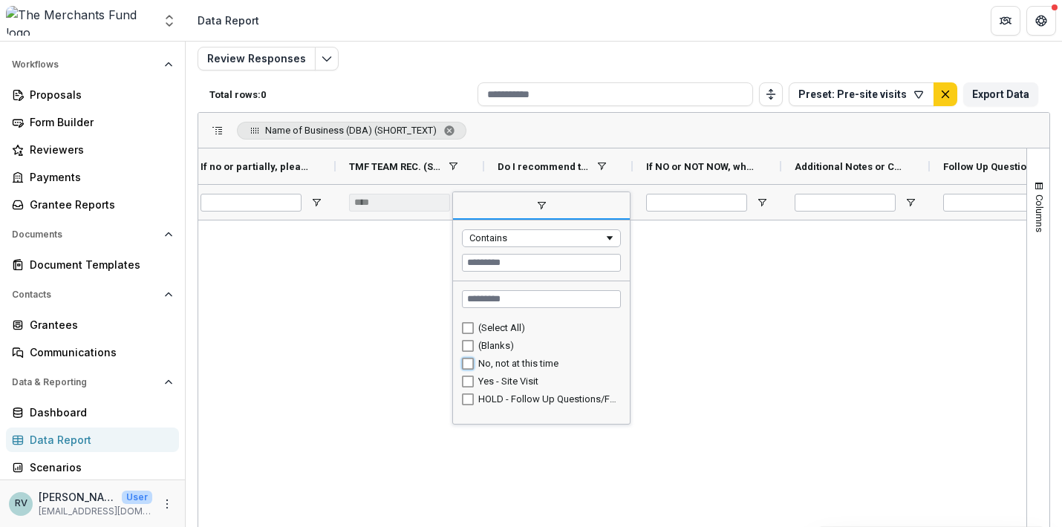
type input "**********"
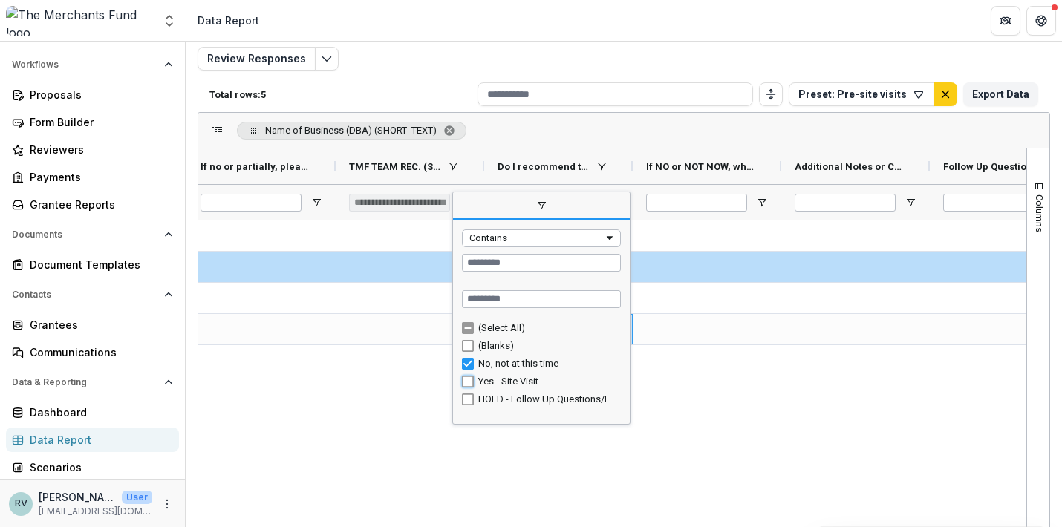
type input "**********"
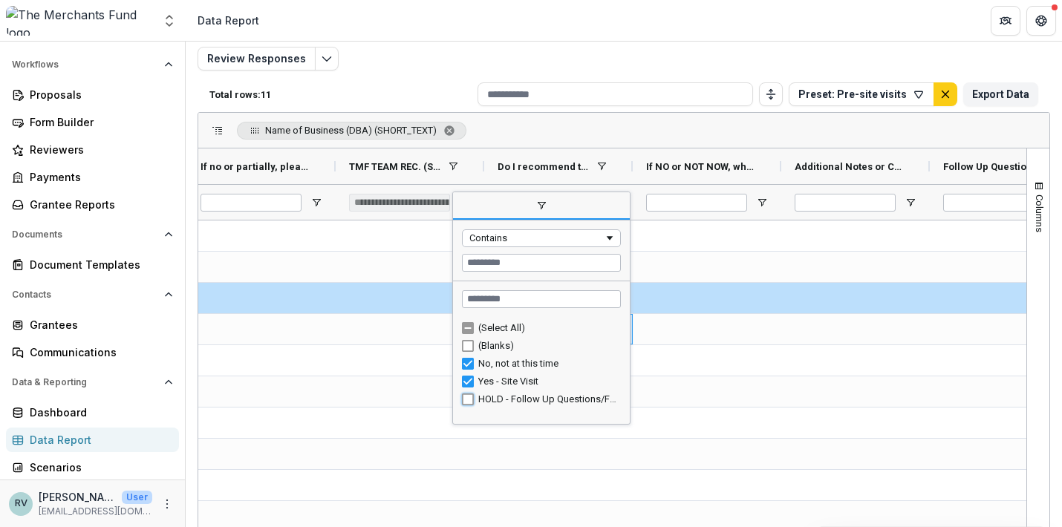
type input "**********"
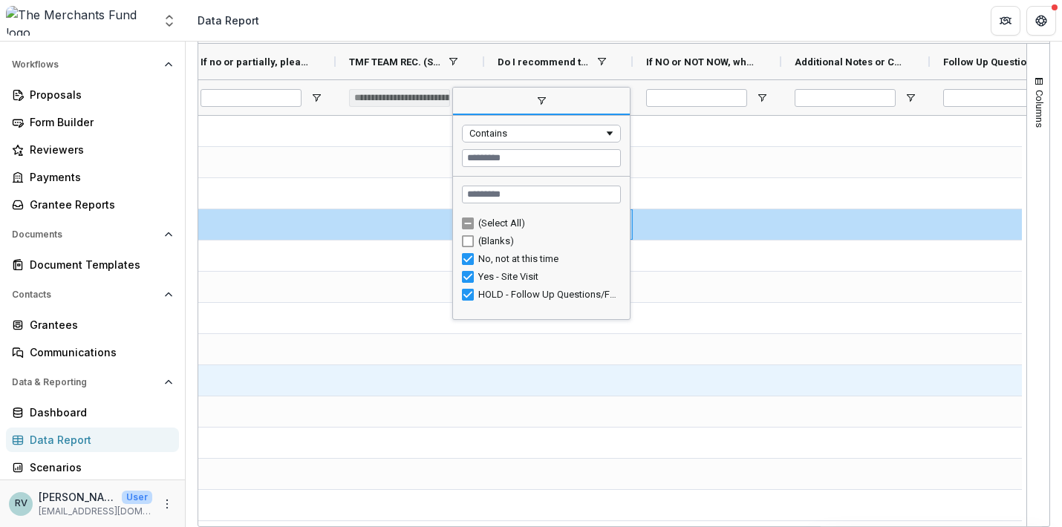
click at [485, 378] on div at bounding box center [558, 380] width 149 height 30
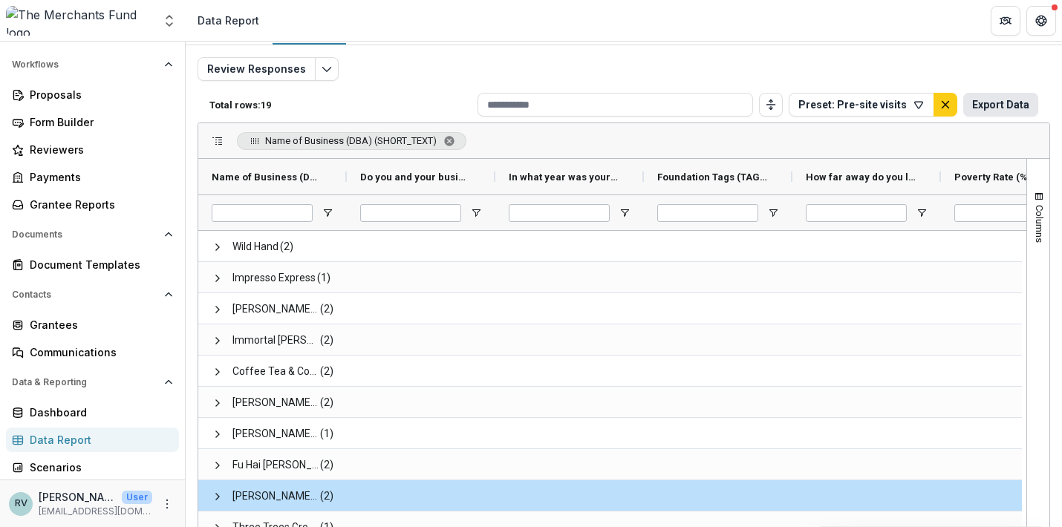
click at [993, 104] on button "Export Data" at bounding box center [1000, 105] width 75 height 24
